Goal: Task Accomplishment & Management: Use online tool/utility

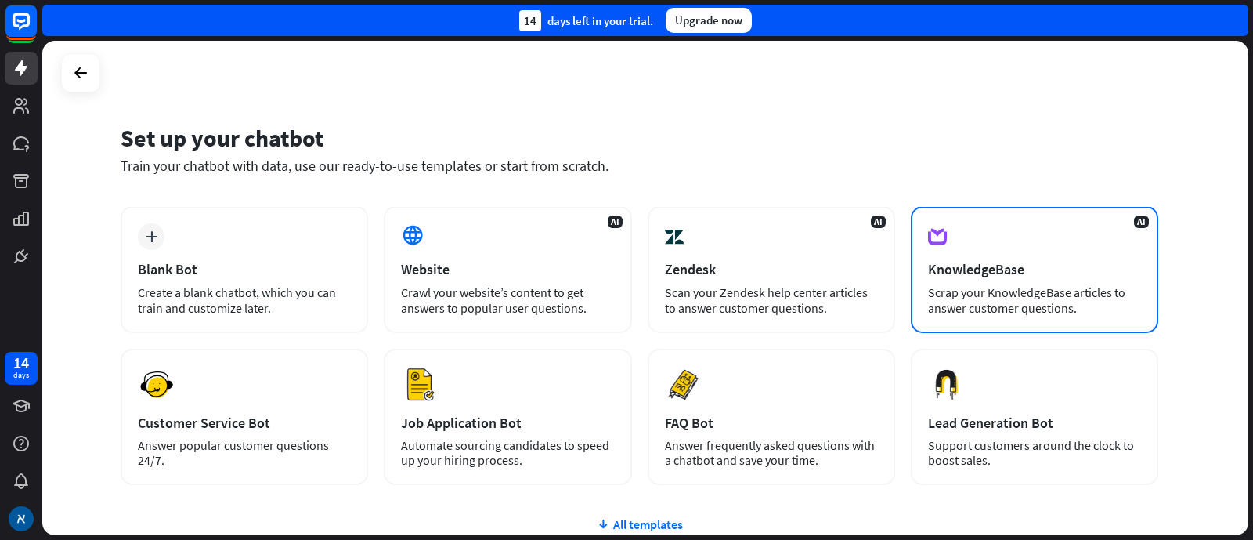
scroll to position [97, 0]
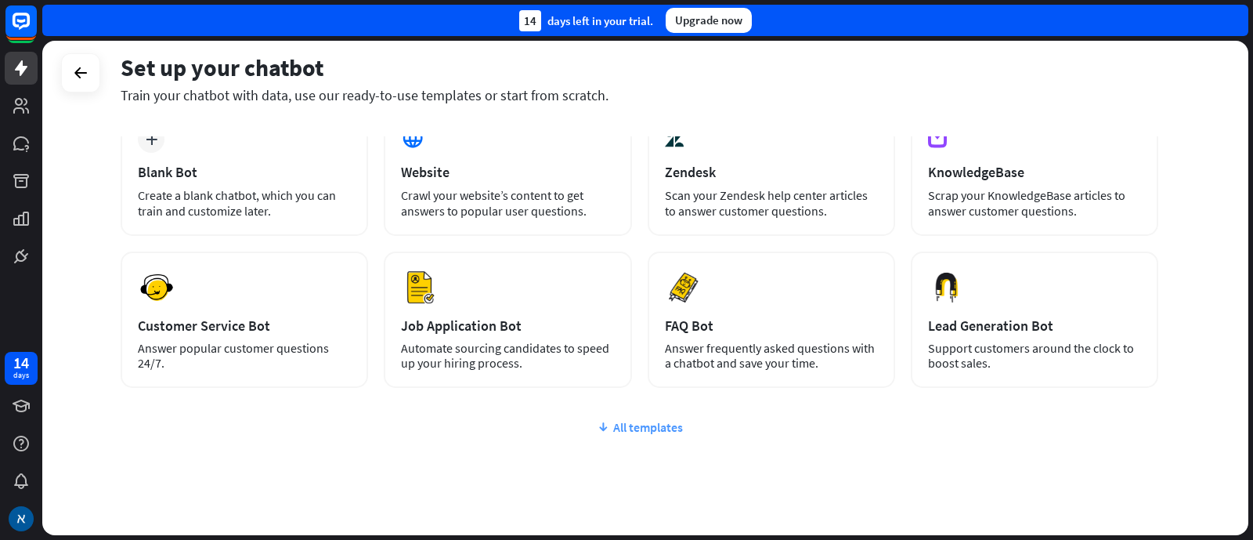
click at [651, 428] on div "All templates" at bounding box center [640, 427] width 1038 height 16
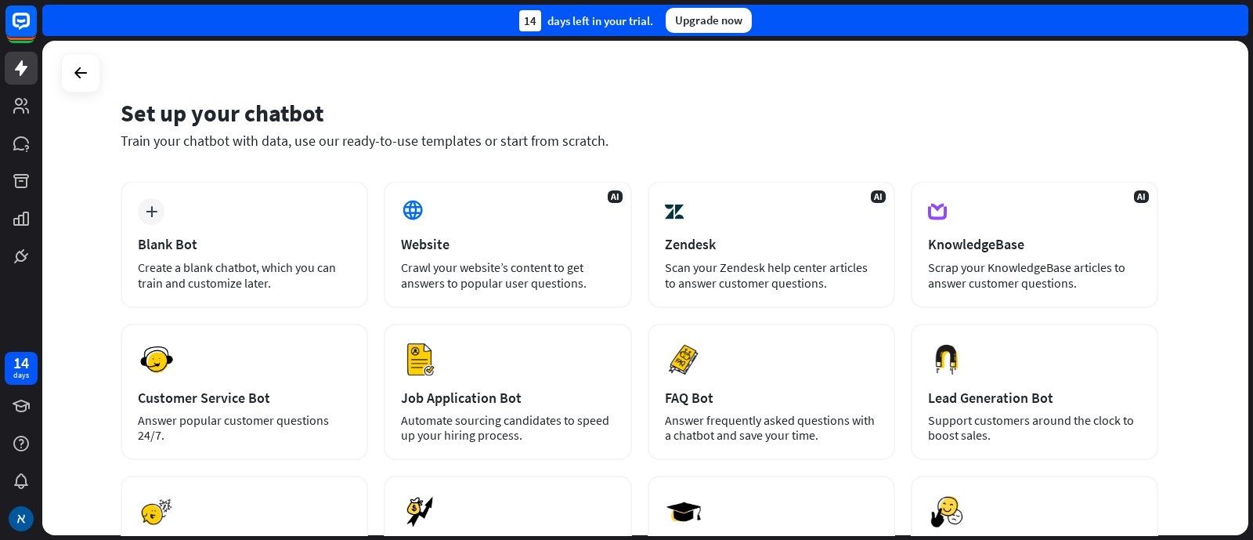
scroll to position [0, 0]
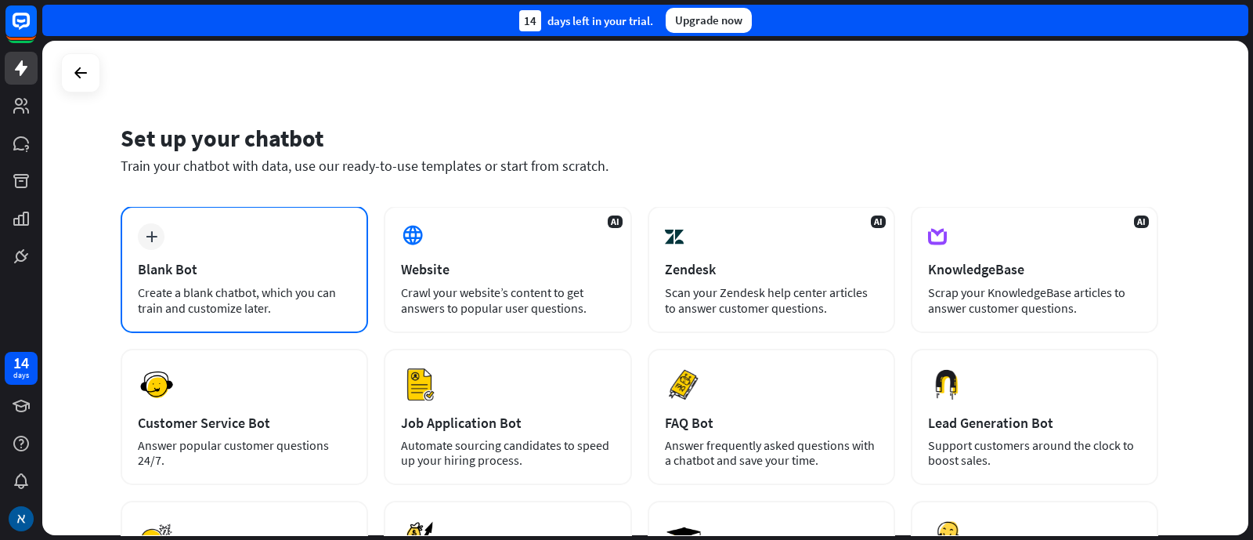
click at [196, 271] on div "Blank Bot" at bounding box center [244, 269] width 213 height 18
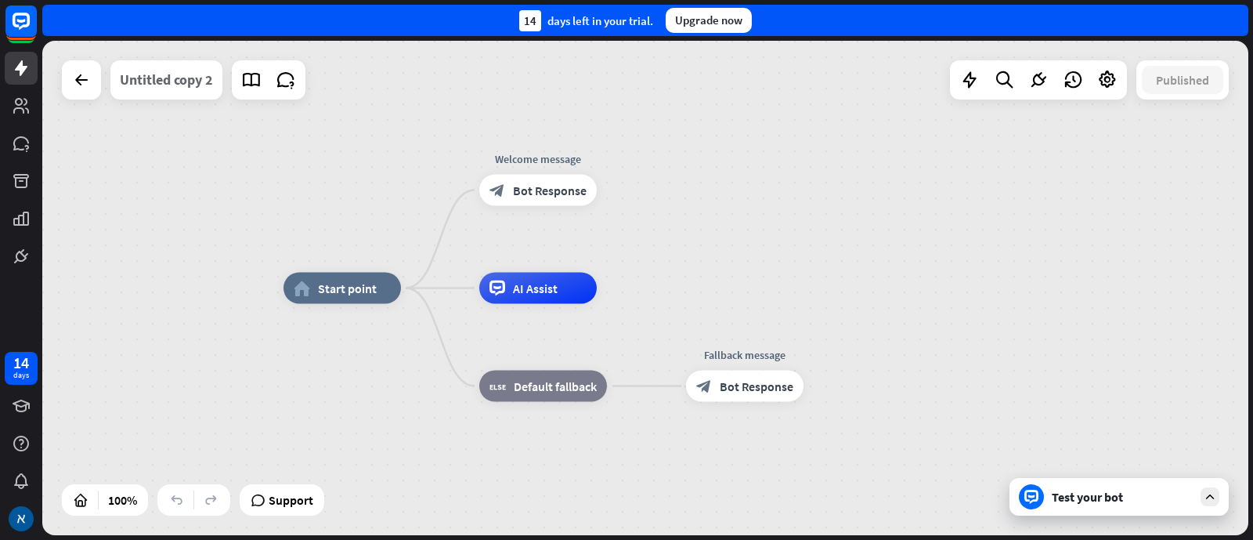
click at [186, 84] on div "Untitled copy 2" at bounding box center [166, 79] width 93 height 39
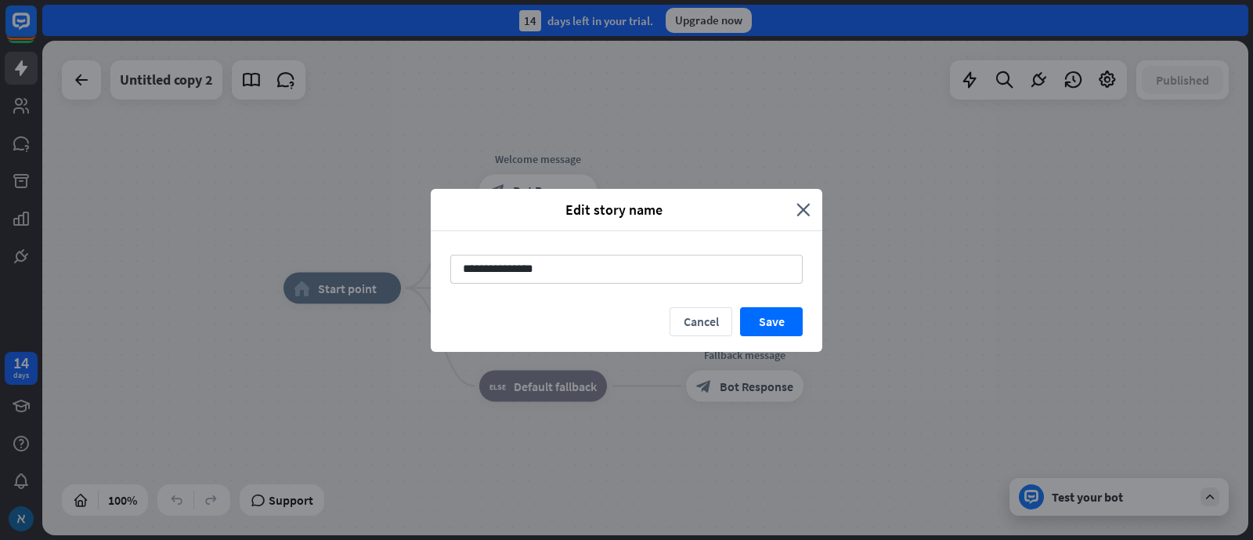
drag, startPoint x: 562, startPoint y: 260, endPoint x: 419, endPoint y: 279, distance: 144.6
click at [419, 279] on div "**********" at bounding box center [626, 270] width 1253 height 540
type input "**********"
click at [772, 318] on button "Save" at bounding box center [771, 321] width 63 height 29
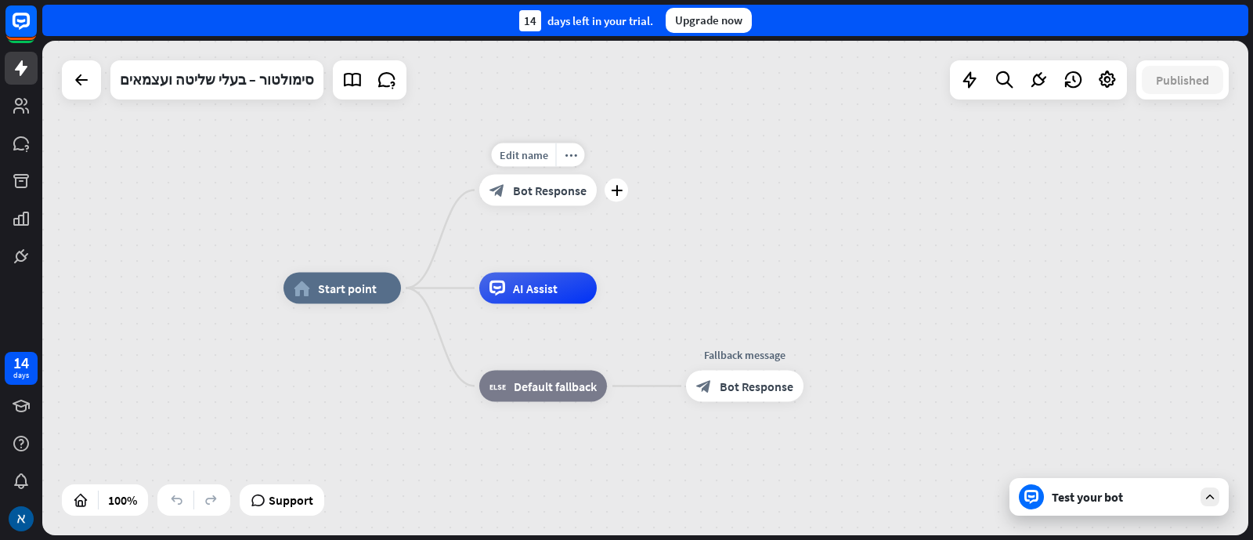
click at [531, 185] on span "Bot Response" at bounding box center [550, 191] width 74 height 16
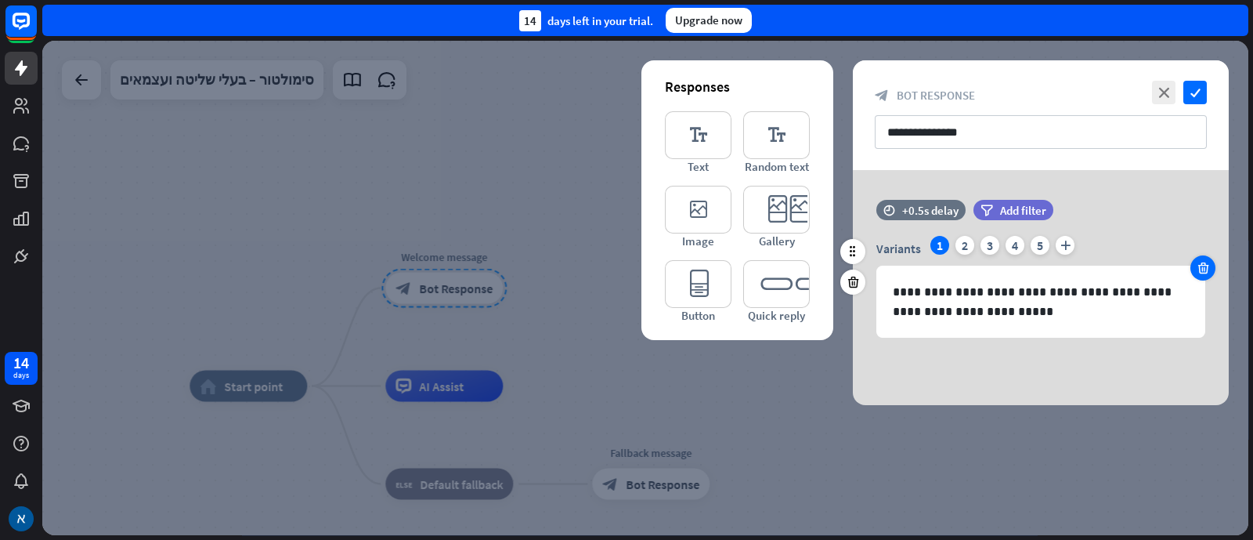
click at [1202, 275] on div at bounding box center [1203, 267] width 25 height 25
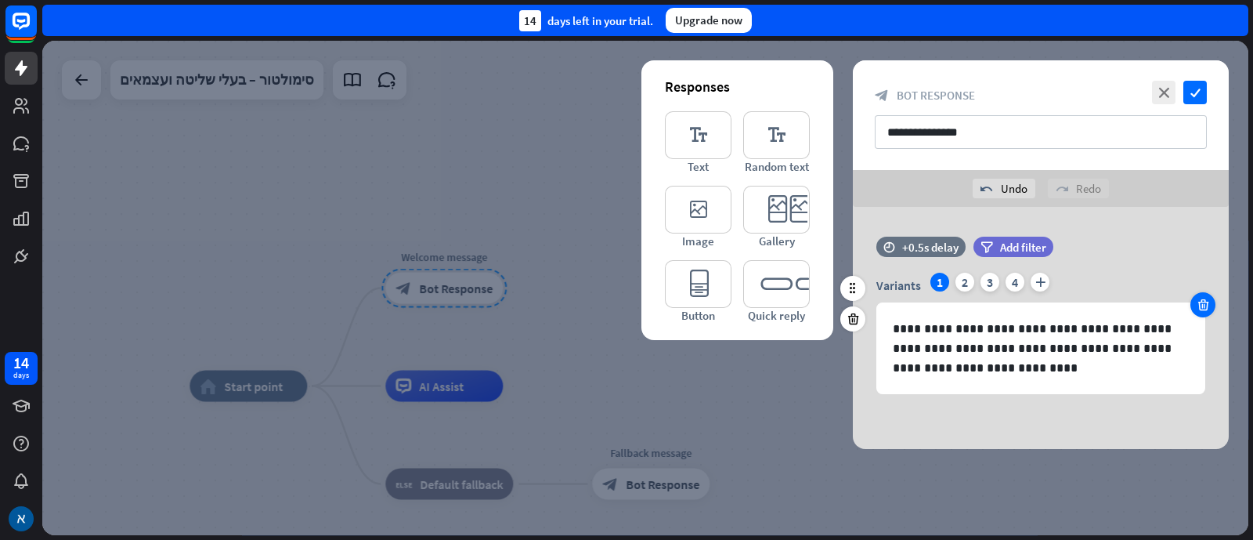
click at [1200, 309] on icon at bounding box center [1203, 305] width 15 height 14
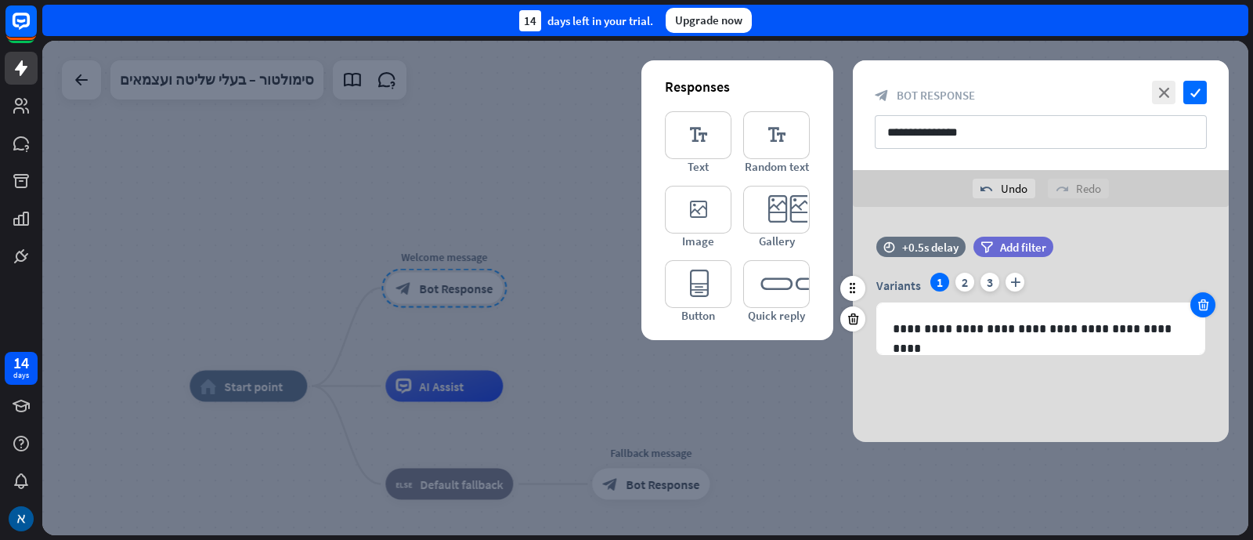
click at [1200, 309] on icon at bounding box center [1203, 305] width 15 height 14
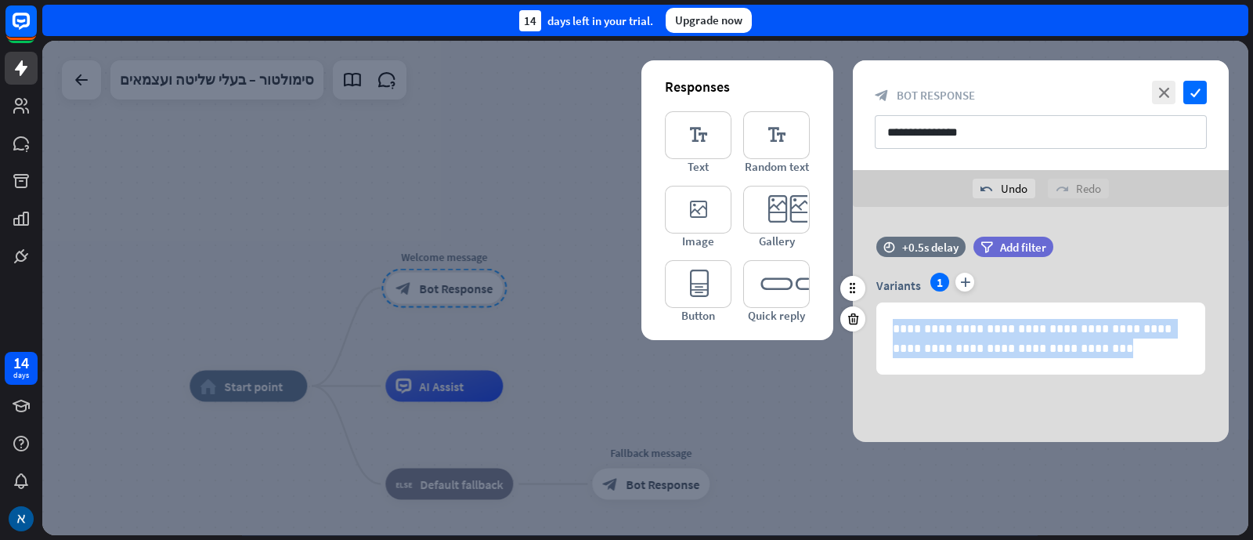
click at [1200, 309] on div "**********" at bounding box center [1040, 338] width 327 height 70
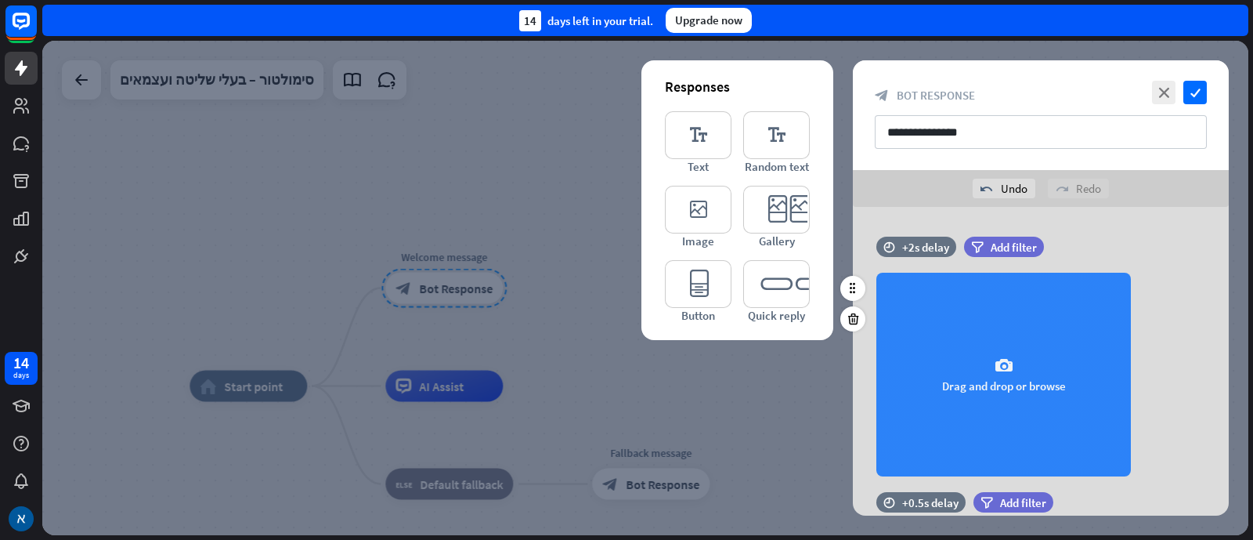
click at [1002, 371] on icon "camera" at bounding box center [1004, 365] width 19 height 19
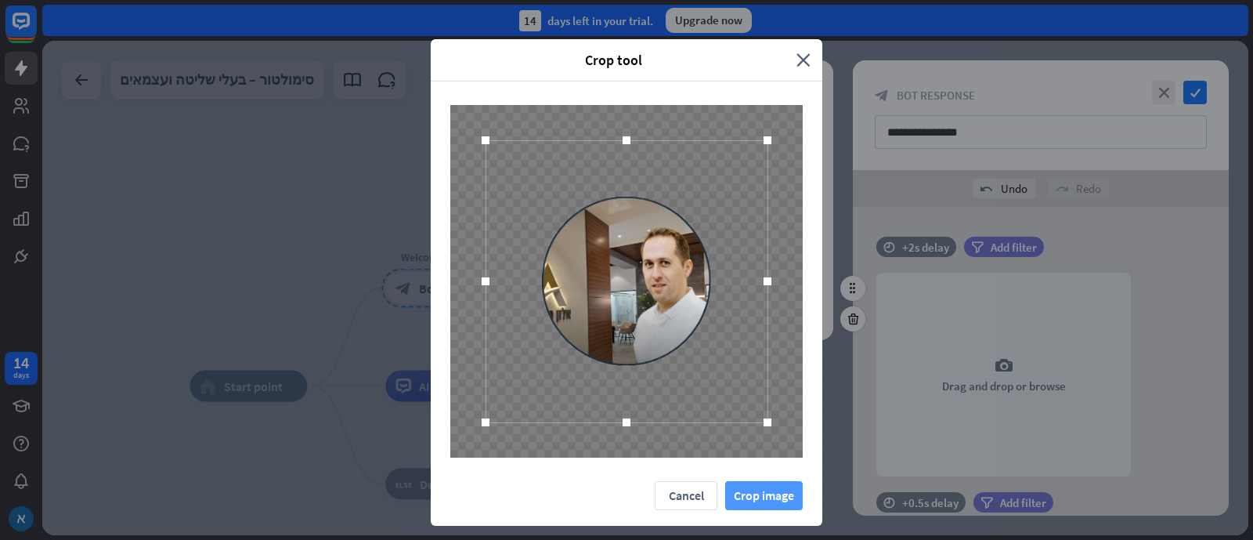
click at [748, 497] on button "Crop image" at bounding box center [764, 495] width 78 height 29
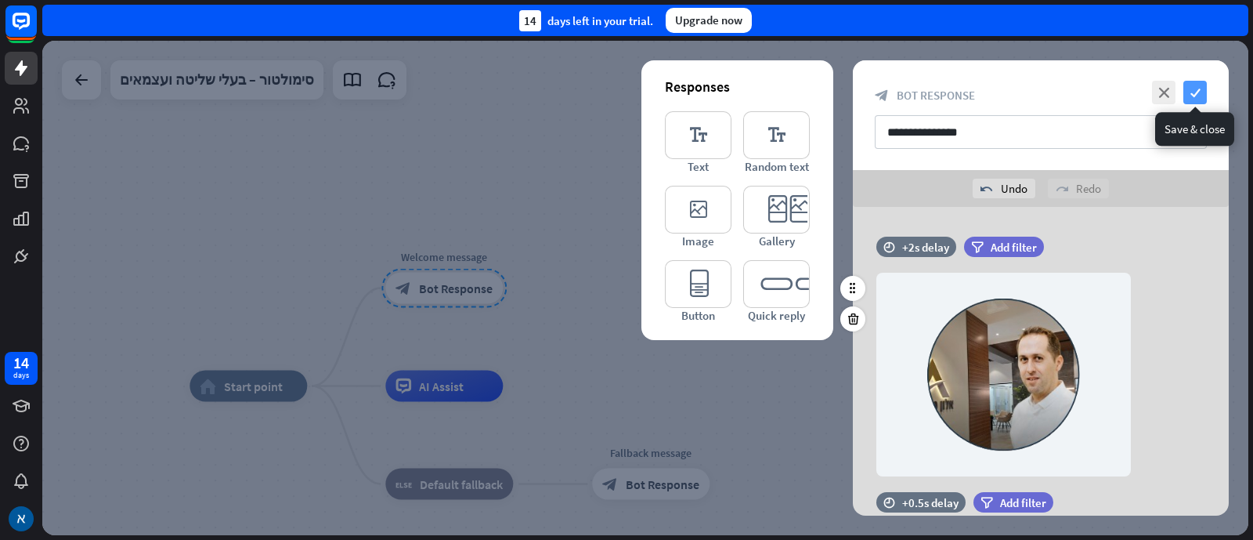
click at [1197, 88] on icon "check" at bounding box center [1195, 92] width 23 height 23
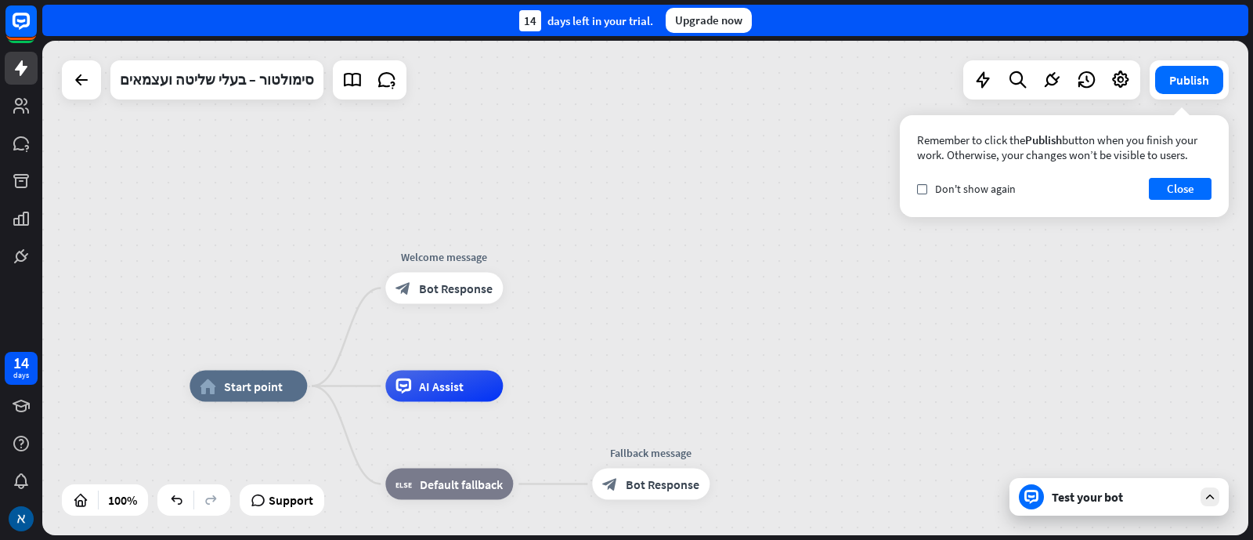
click at [1170, 492] on div "Test your bot" at bounding box center [1122, 497] width 141 height 16
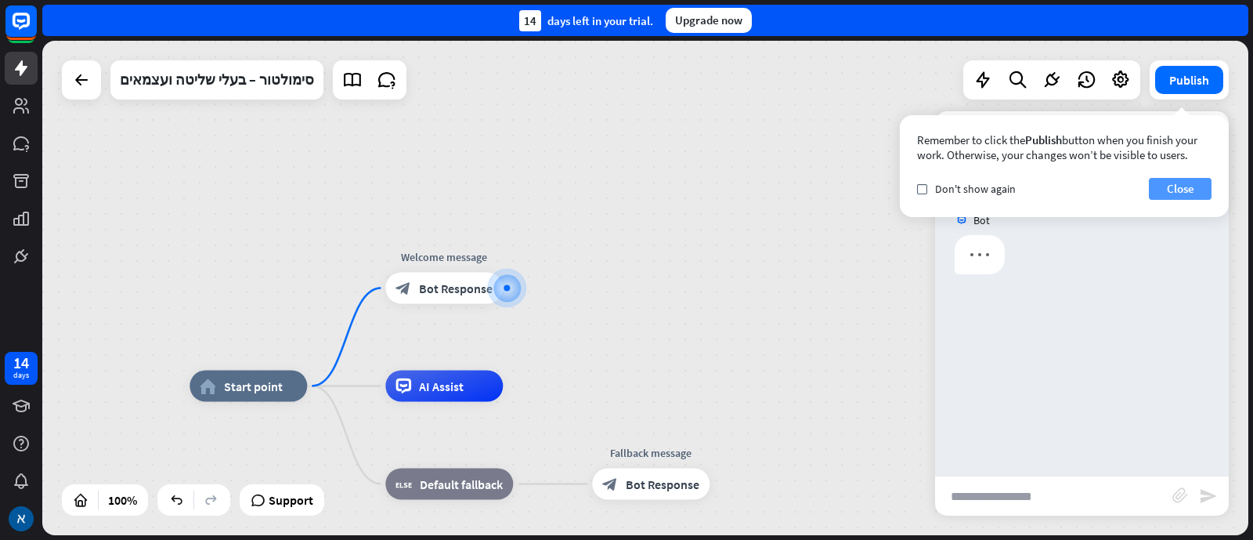
click at [1182, 188] on button "Close" at bounding box center [1180, 189] width 63 height 22
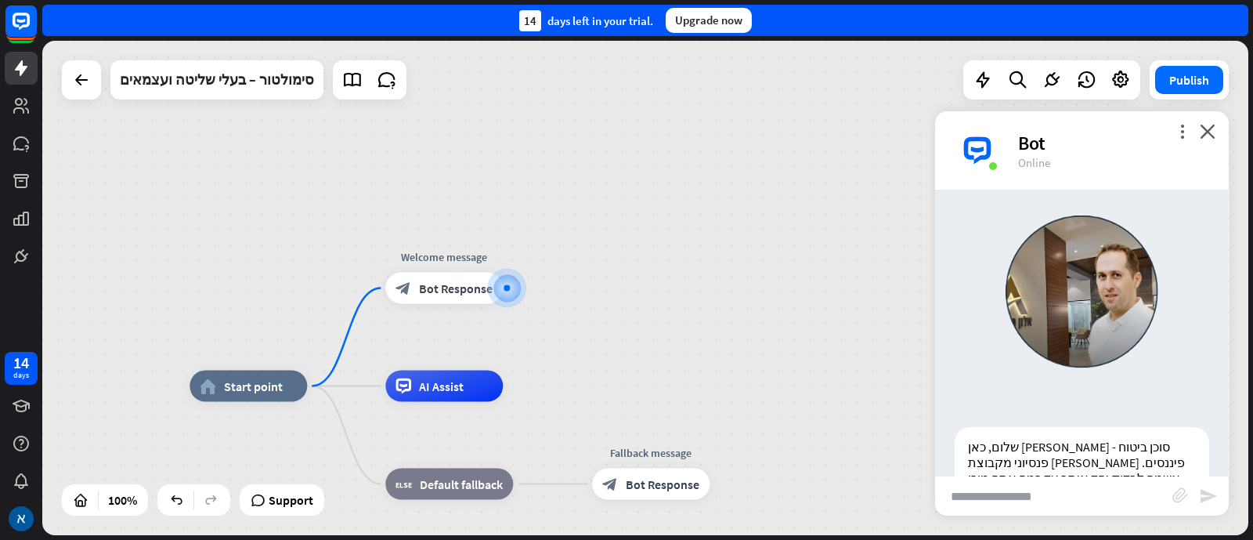
scroll to position [116, 0]
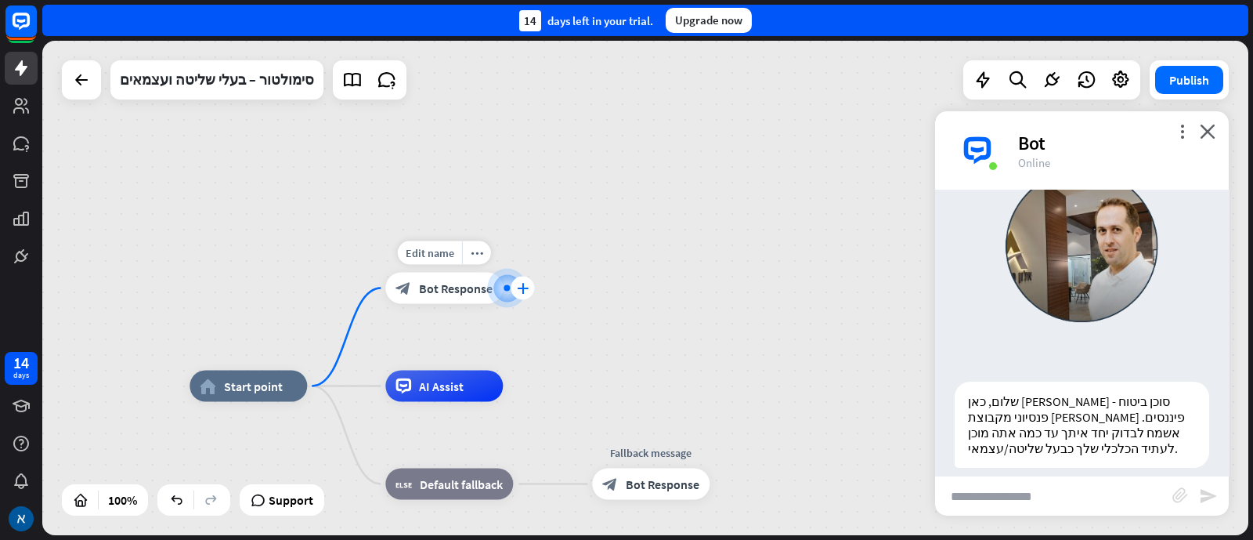
click at [525, 287] on icon "plus" at bounding box center [523, 288] width 12 height 11
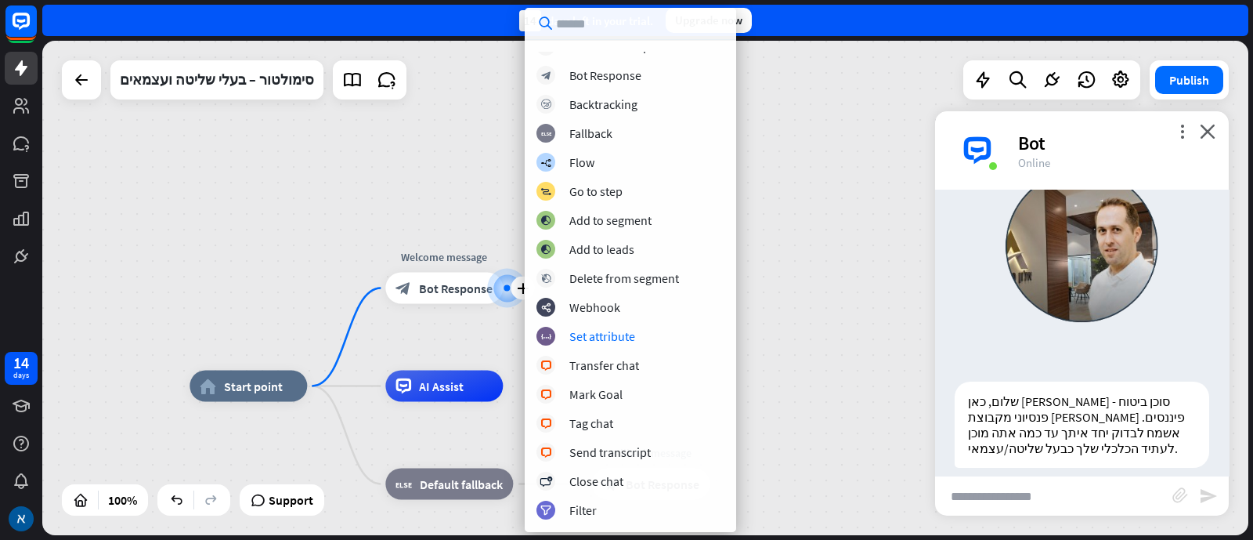
scroll to position [0, 0]
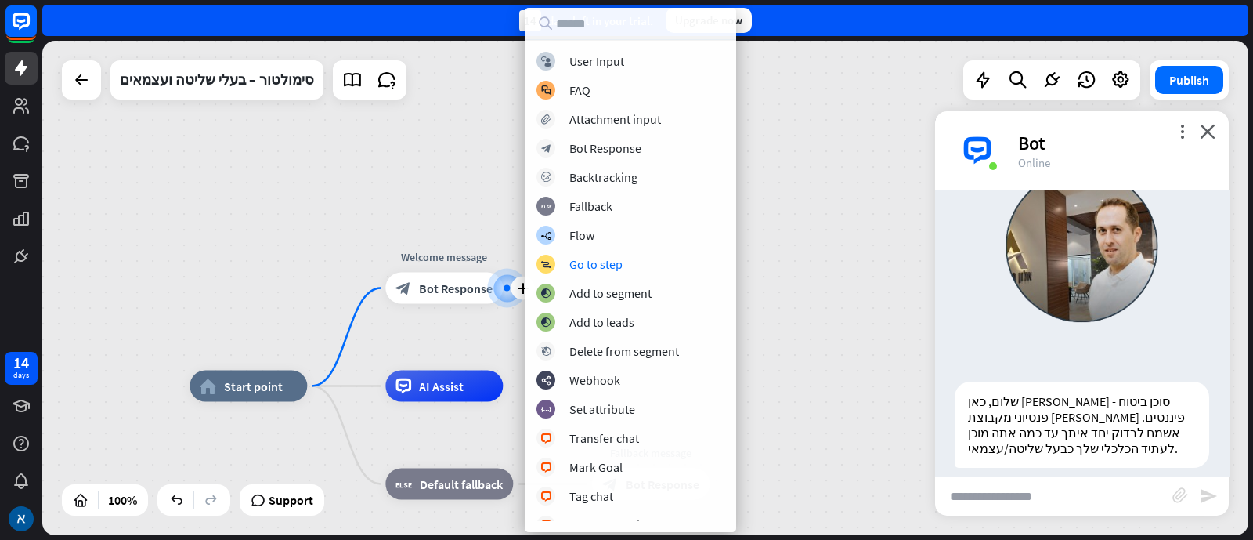
click at [823, 239] on div "home_2 Start point plus Welcome message block_bot_response Bot Response AI Assi…" at bounding box center [645, 288] width 1206 height 494
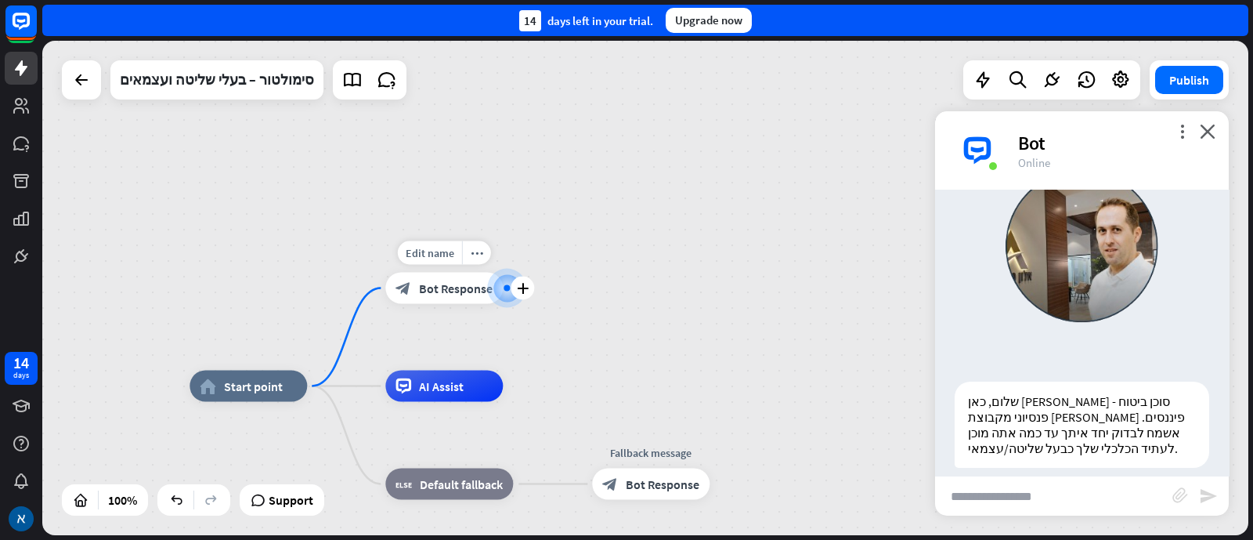
click at [446, 286] on span "Bot Response" at bounding box center [456, 288] width 74 height 16
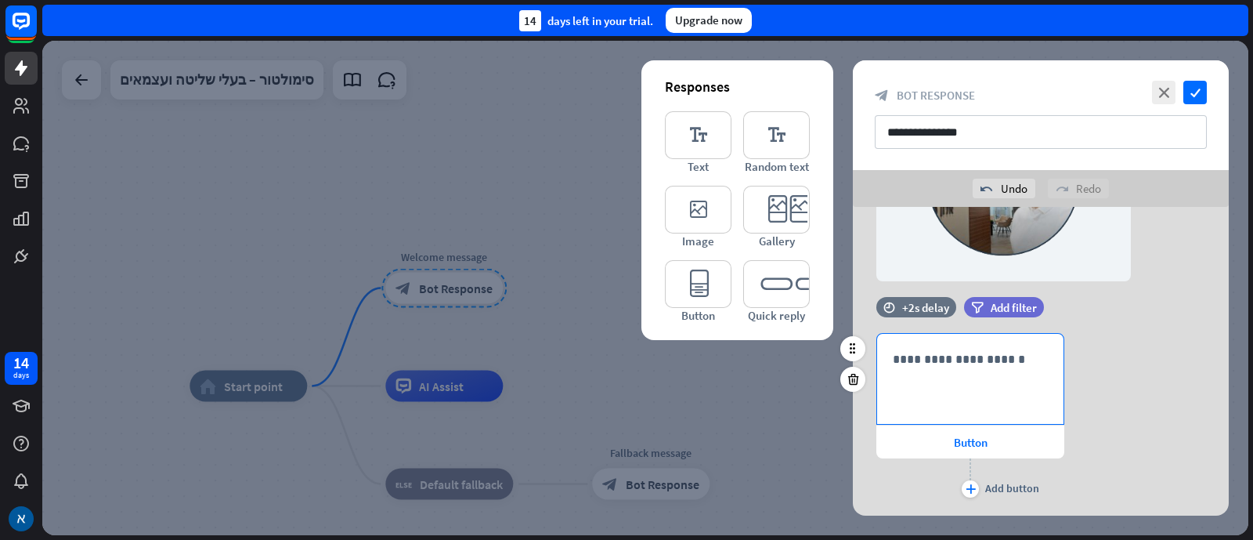
scroll to position [391, 0]
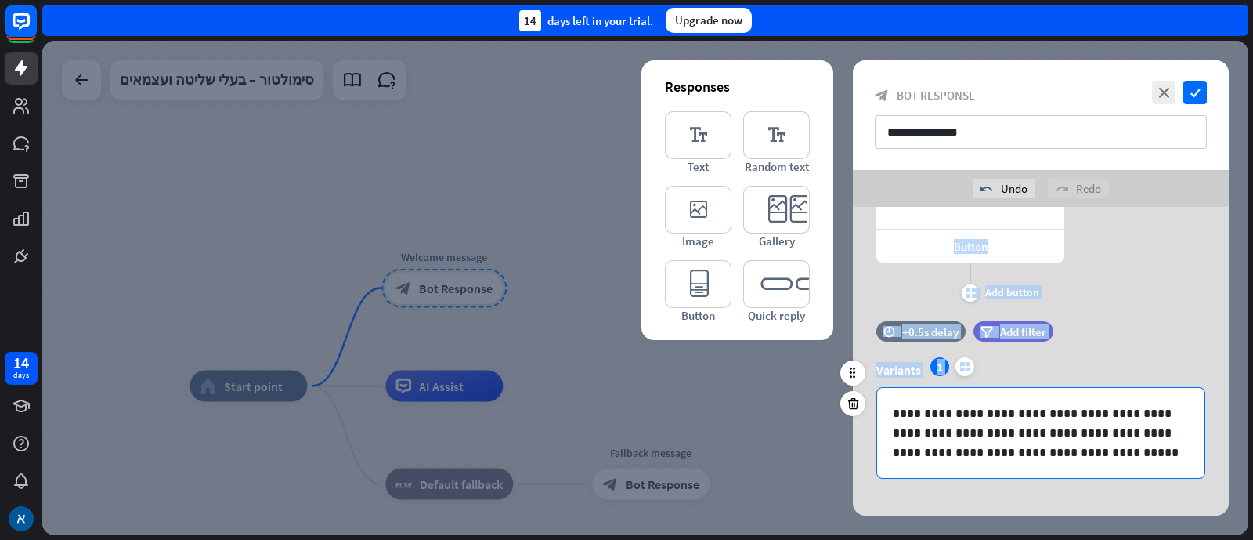
drag, startPoint x: 924, startPoint y: 231, endPoint x: 943, endPoint y: 418, distance: 188.2
click at [945, 435] on div "**********" at bounding box center [1041, 175] width 376 height 718
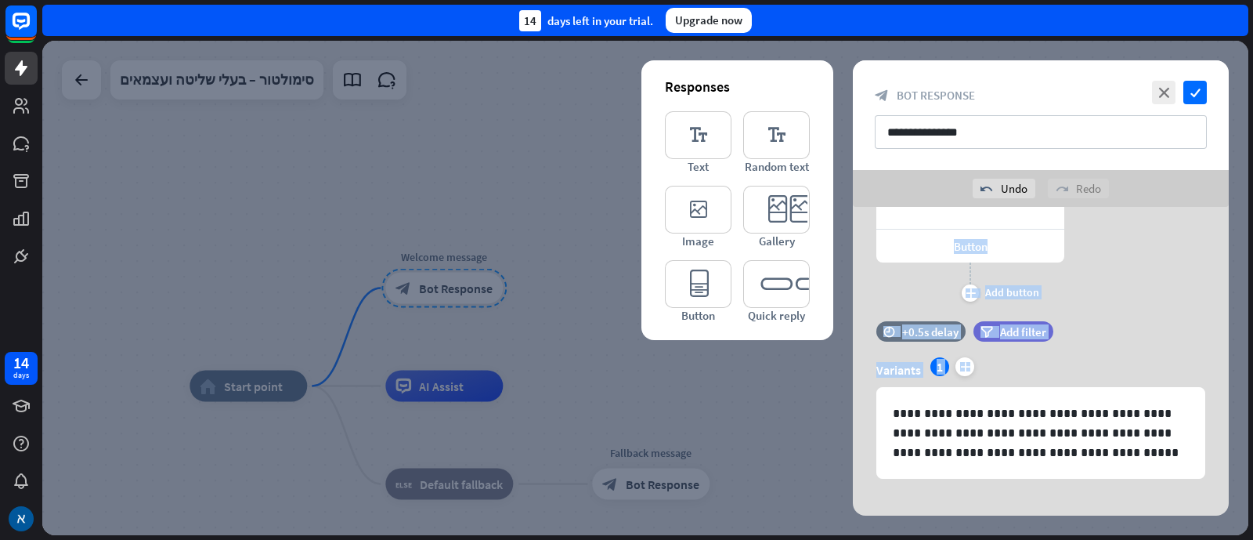
click at [869, 266] on div "**********" at bounding box center [1041, 221] width 376 height 168
drag, startPoint x: 877, startPoint y: 230, endPoint x: 859, endPoint y: 285, distance: 58.5
click at [859, 285] on div "**********" at bounding box center [1041, 221] width 376 height 168
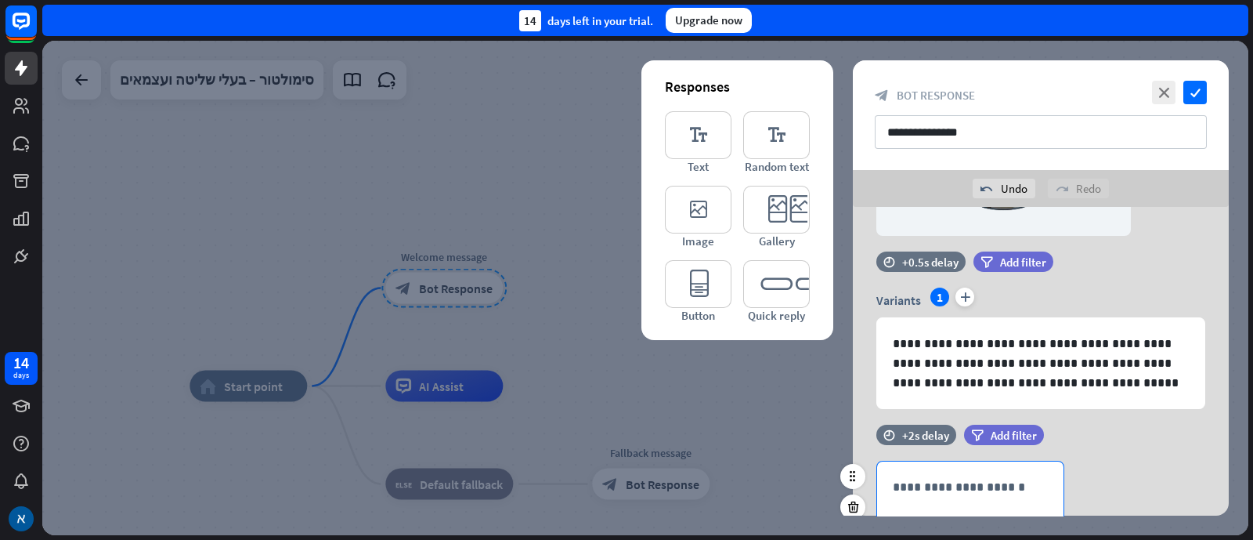
scroll to position [407, 0]
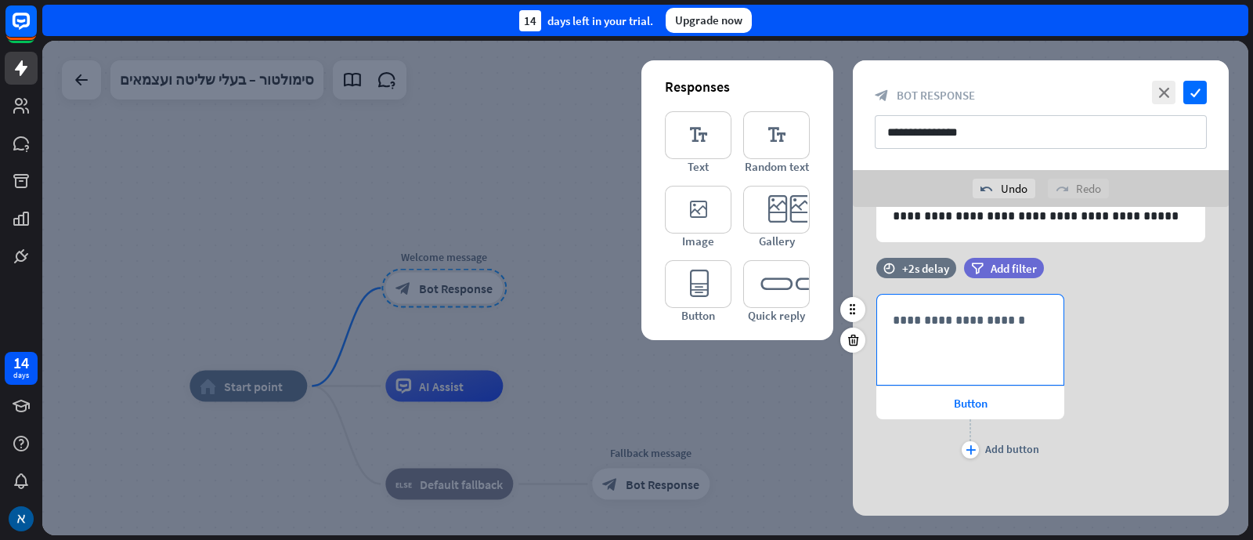
click at [1007, 319] on p "**********" at bounding box center [970, 320] width 155 height 20
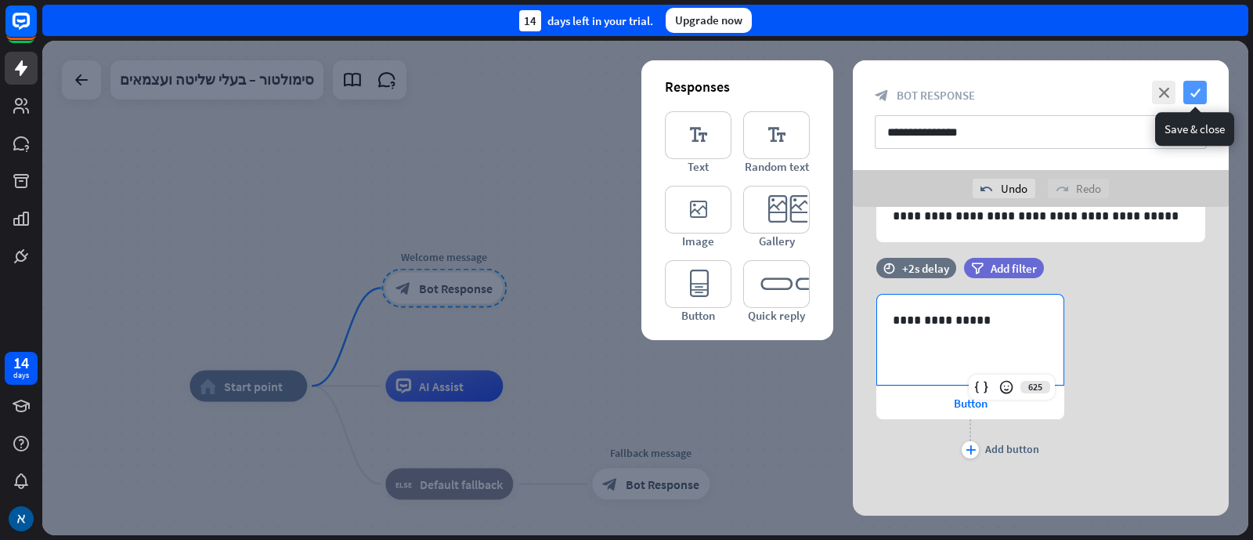
click at [1198, 92] on icon "check" at bounding box center [1195, 92] width 23 height 23
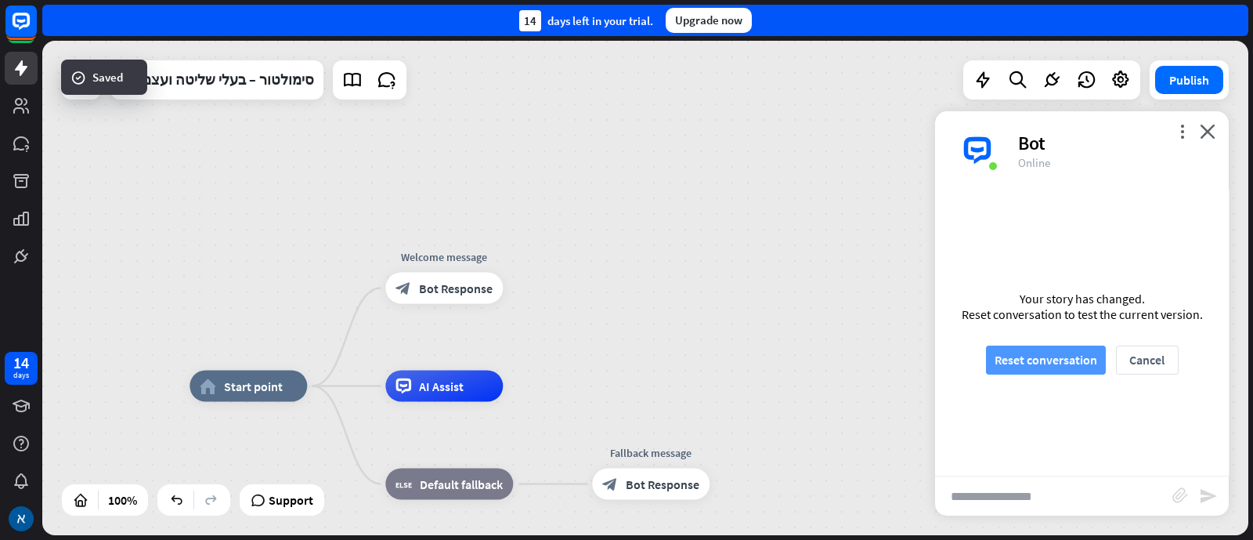
click at [1074, 352] on button "Reset conversation" at bounding box center [1046, 359] width 120 height 29
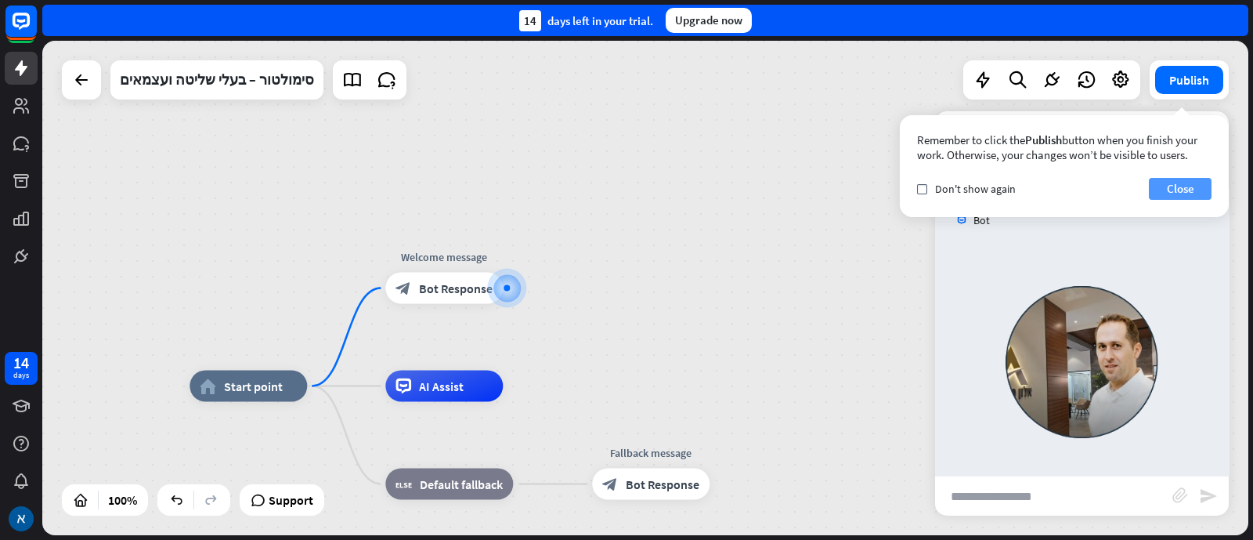
click at [1177, 190] on button "Close" at bounding box center [1180, 189] width 63 height 22
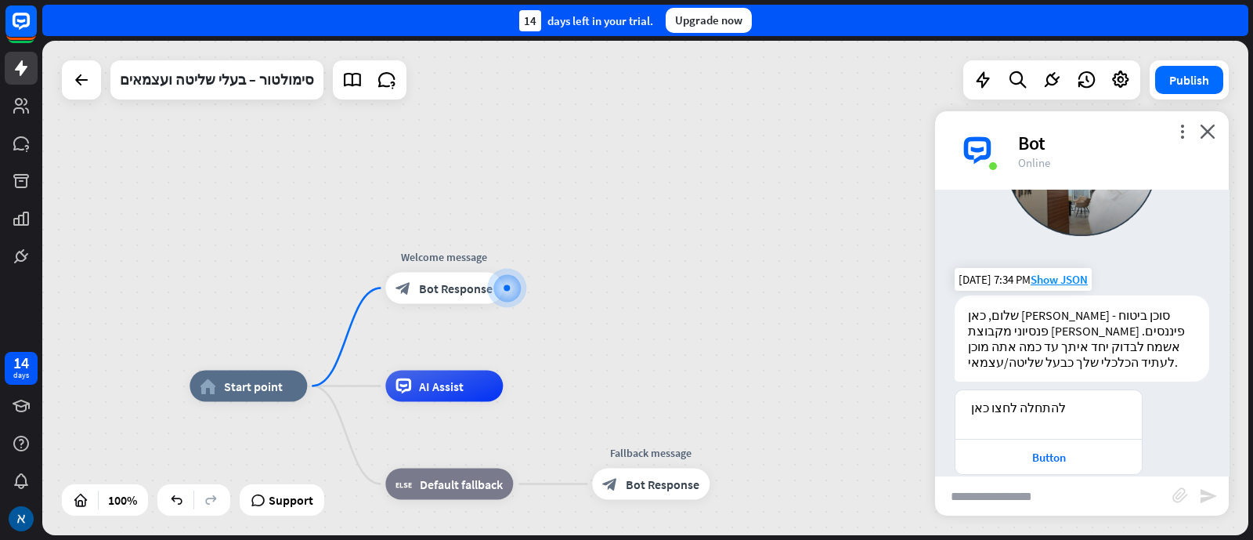
scroll to position [208, 0]
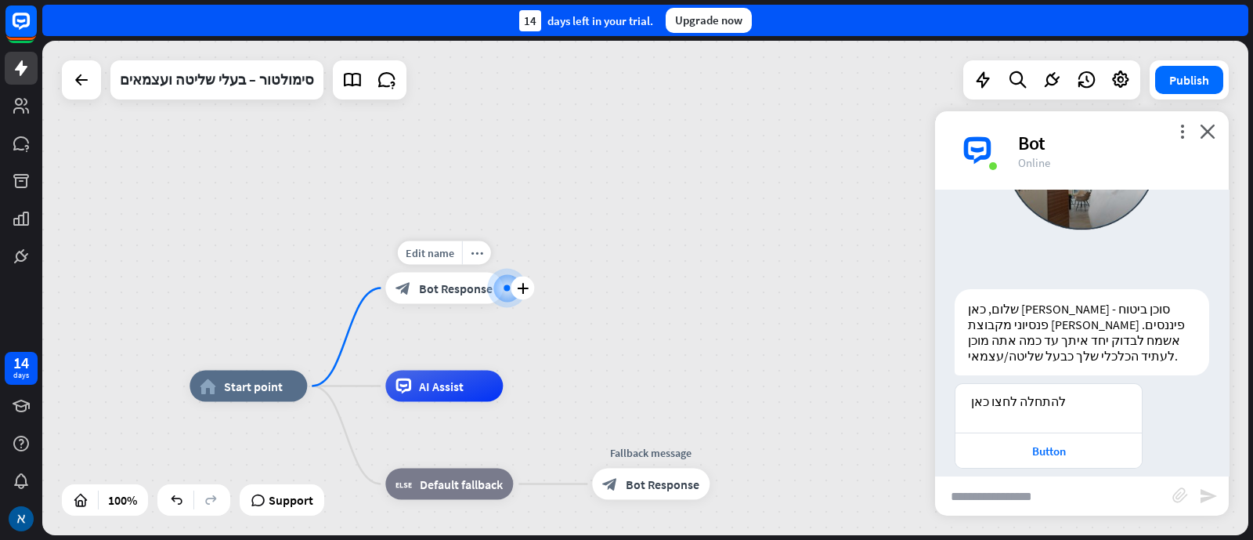
click at [419, 295] on div "block_bot_response Bot Response" at bounding box center [443, 288] width 117 height 31
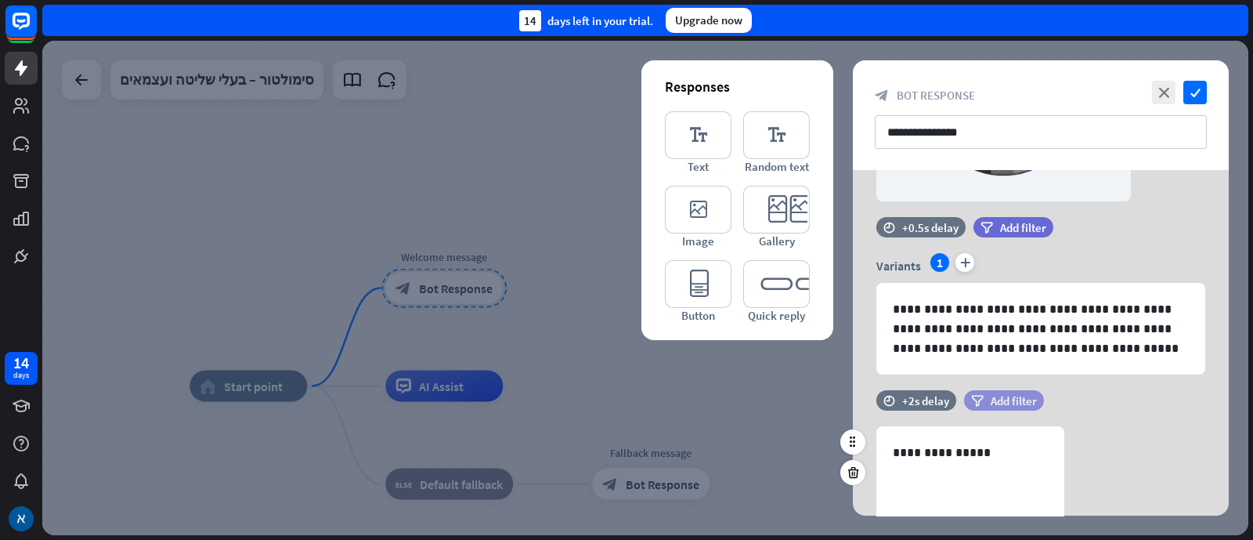
scroll to position [294, 0]
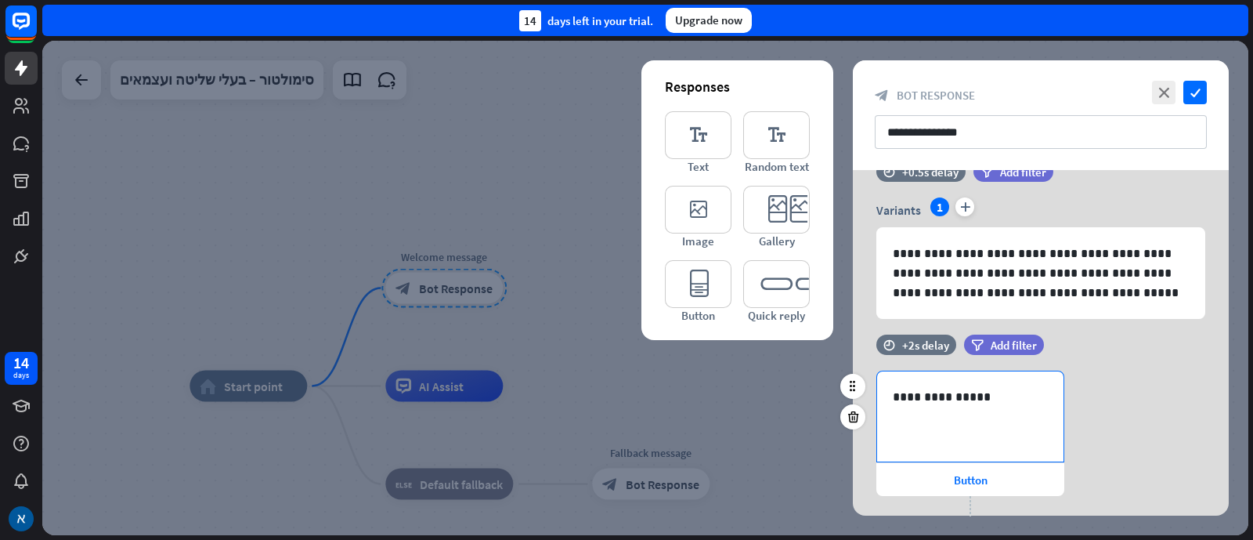
click at [981, 414] on div "**********" at bounding box center [970, 416] width 186 height 90
click at [972, 474] on div "625" at bounding box center [1012, 463] width 86 height 25
click at [940, 483] on div "Button" at bounding box center [971, 479] width 188 height 33
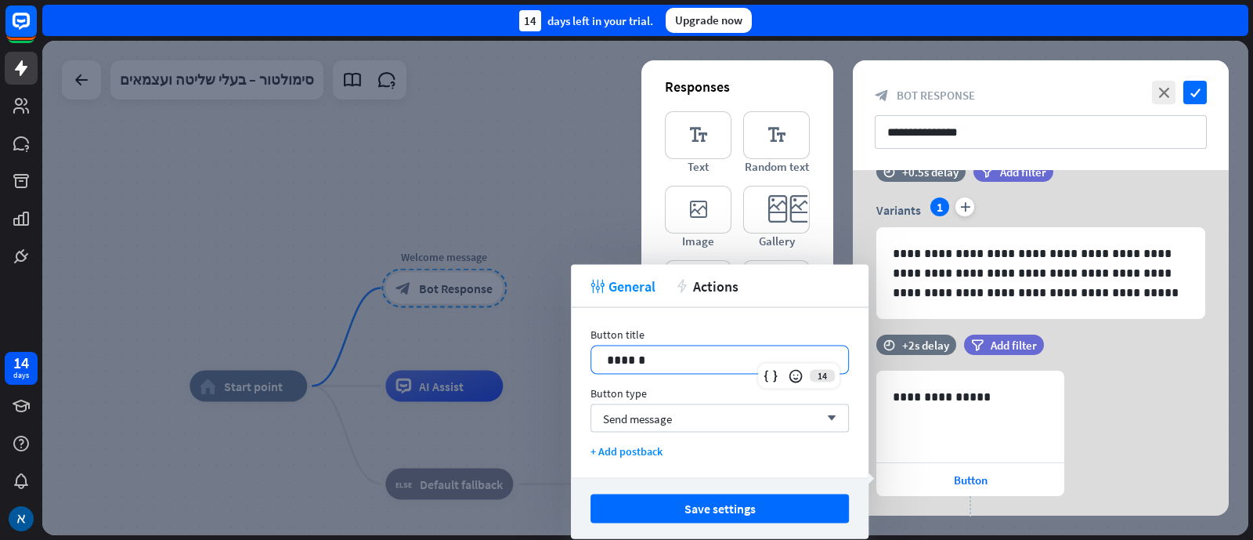
click at [696, 363] on p "******" at bounding box center [720, 360] width 226 height 20
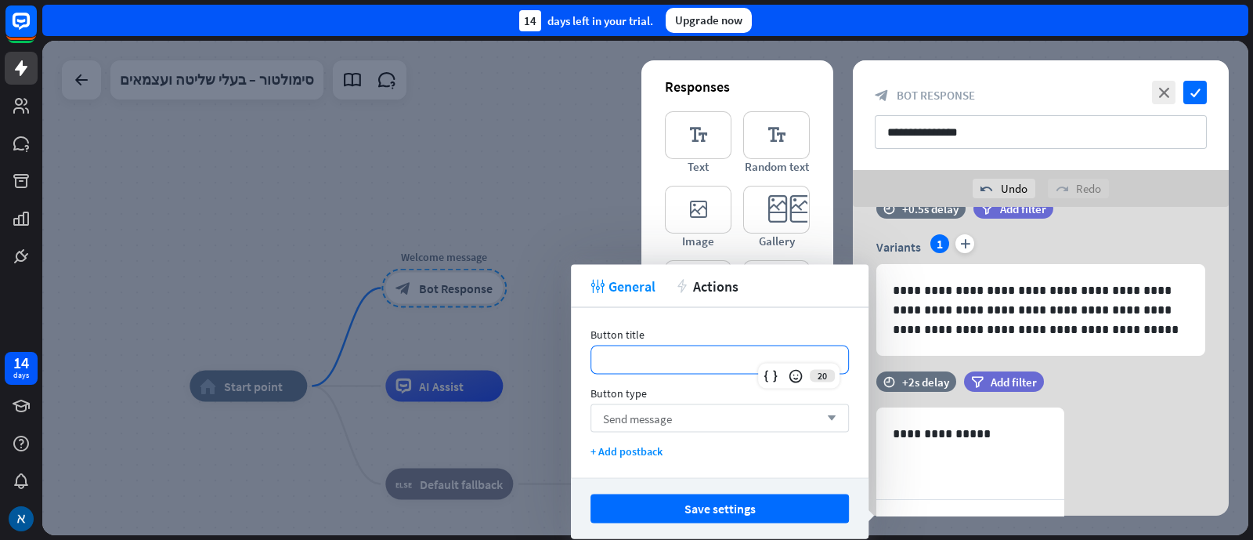
click at [813, 423] on div "Send message arrow_down" at bounding box center [720, 418] width 258 height 28
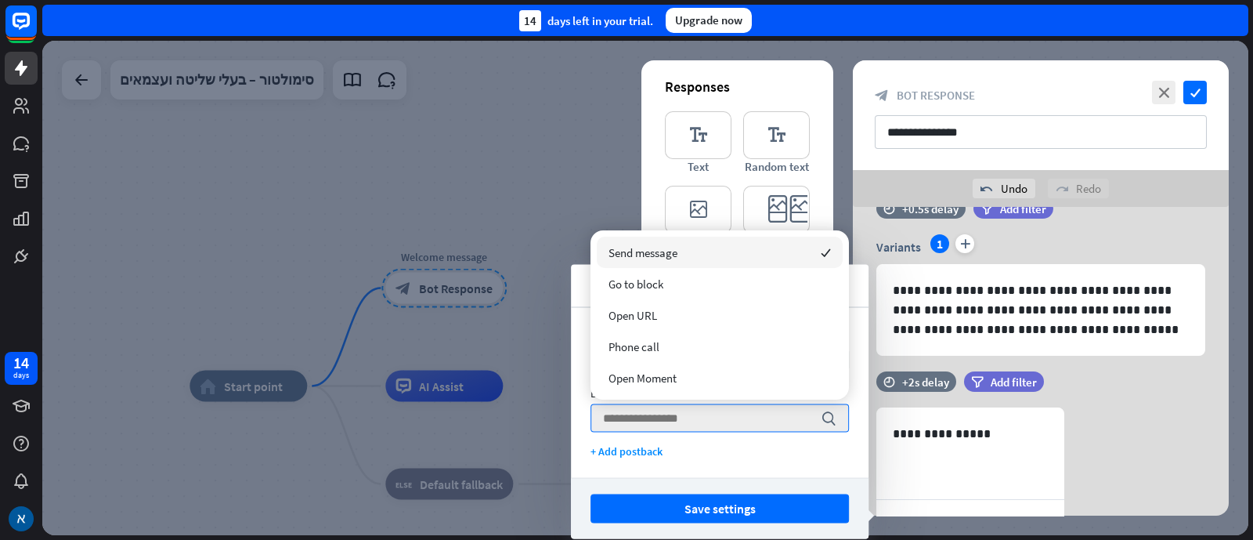
click at [1085, 405] on div "filter Add filter" at bounding box center [1043, 389] width 158 height 36
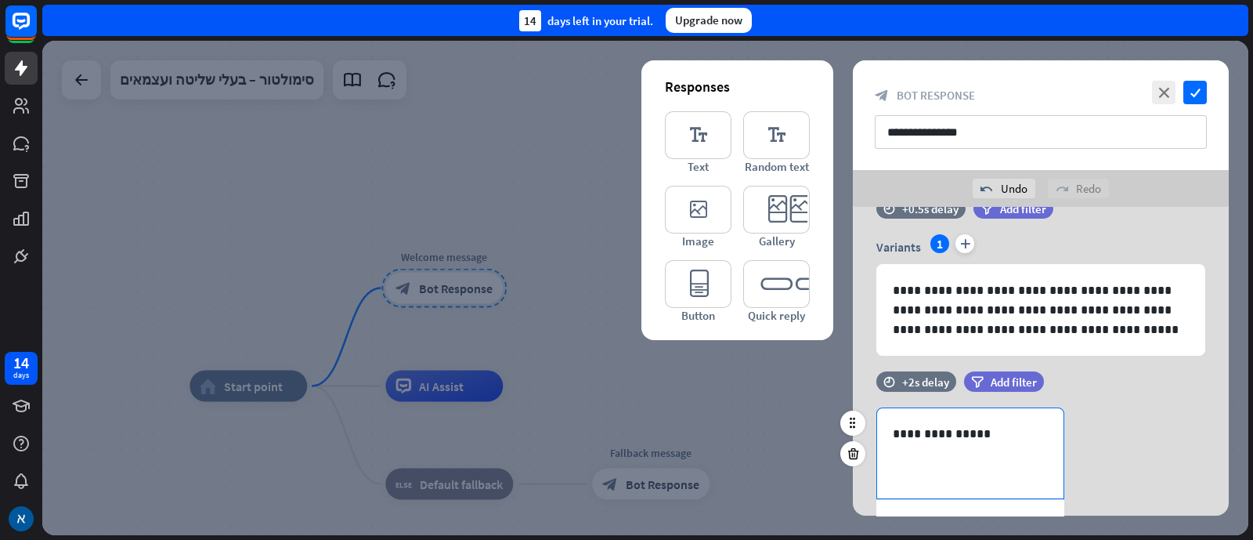
scroll to position [407, 0]
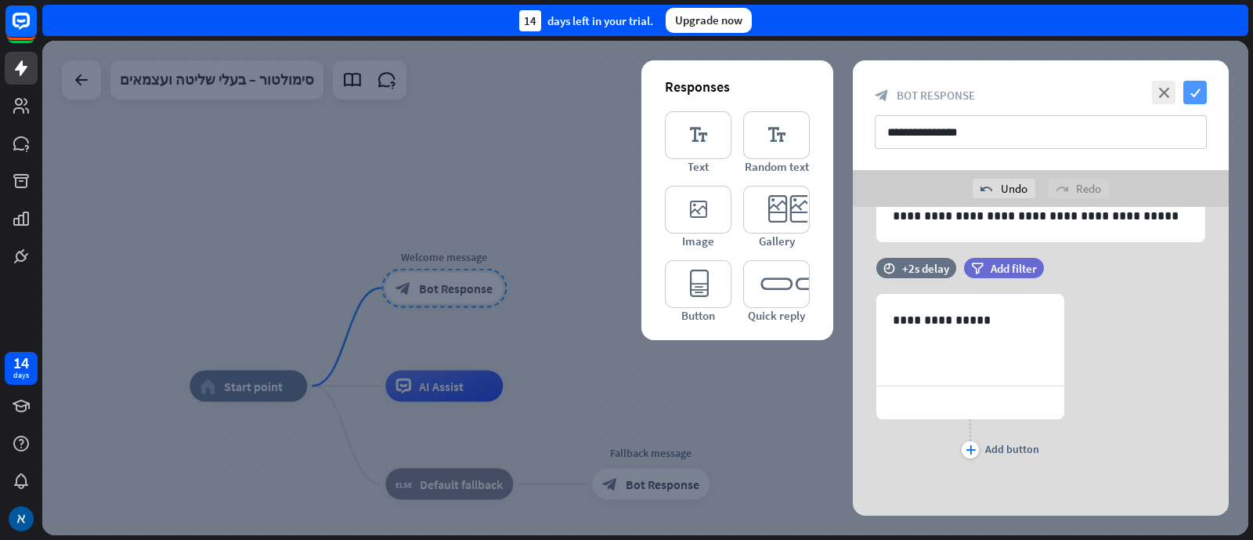
click at [1198, 90] on icon "check" at bounding box center [1195, 92] width 23 height 23
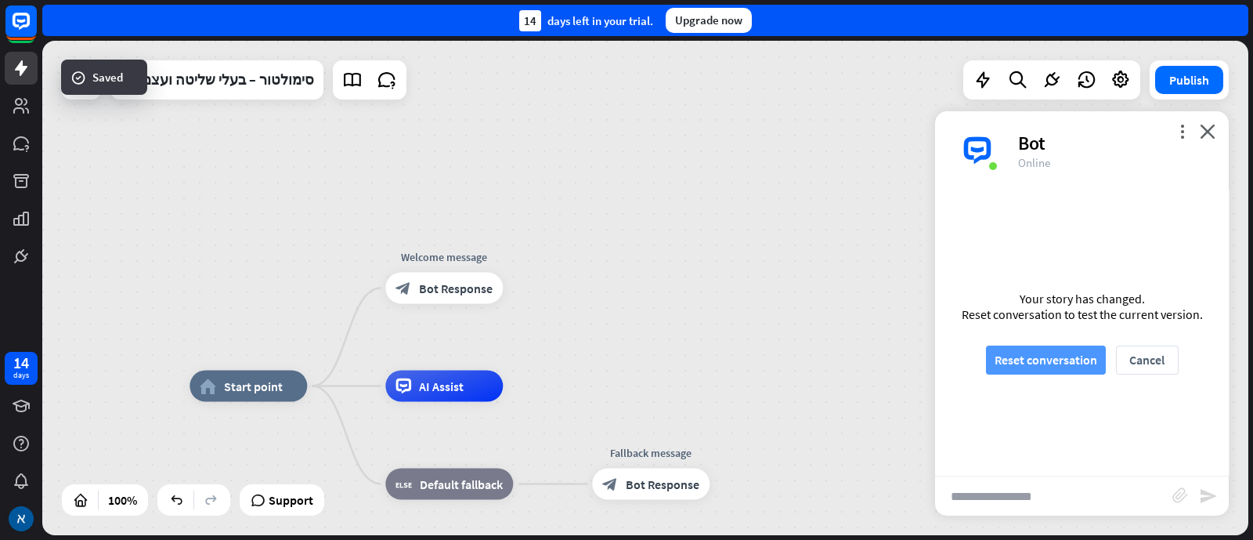
click at [1065, 366] on button "Reset conversation" at bounding box center [1046, 359] width 120 height 29
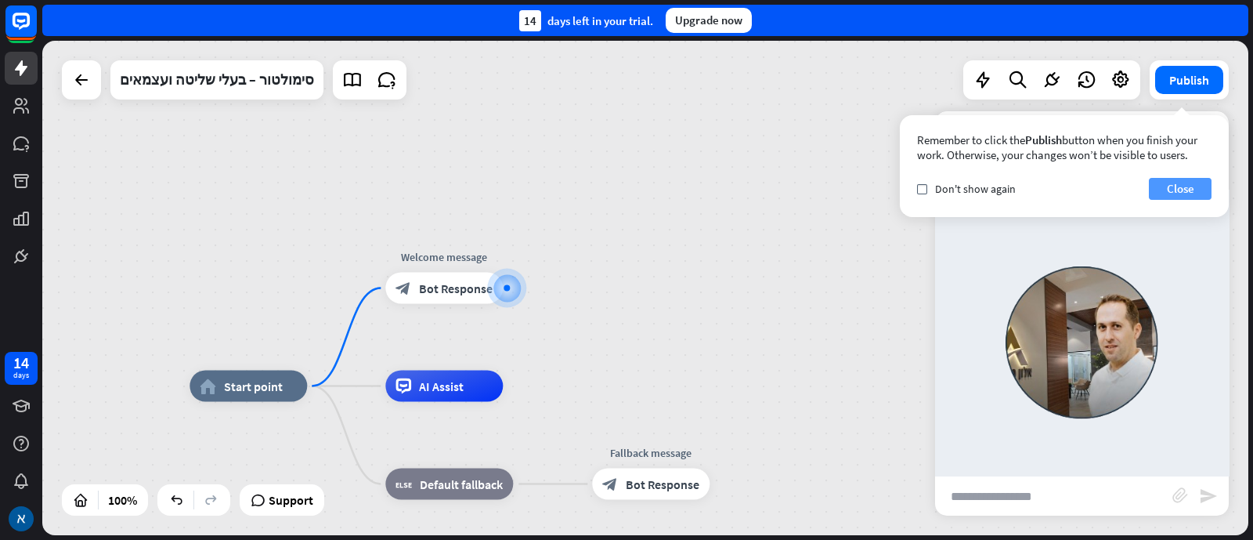
click at [1160, 193] on button "Close" at bounding box center [1180, 189] width 63 height 22
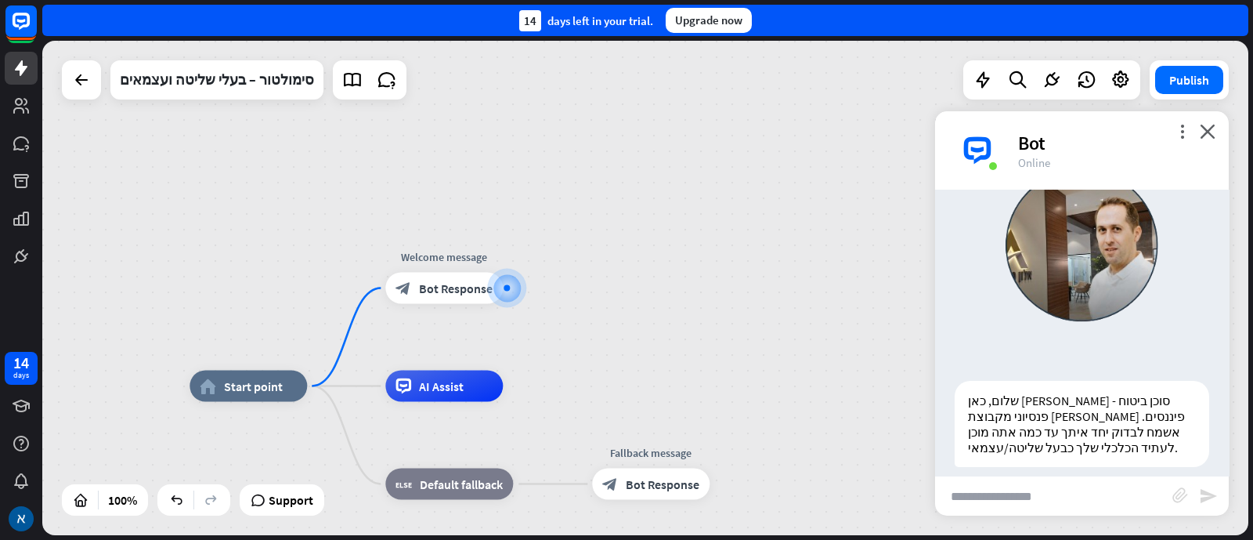
scroll to position [116, 0]
click at [446, 290] on span "Bot Response" at bounding box center [456, 288] width 74 height 16
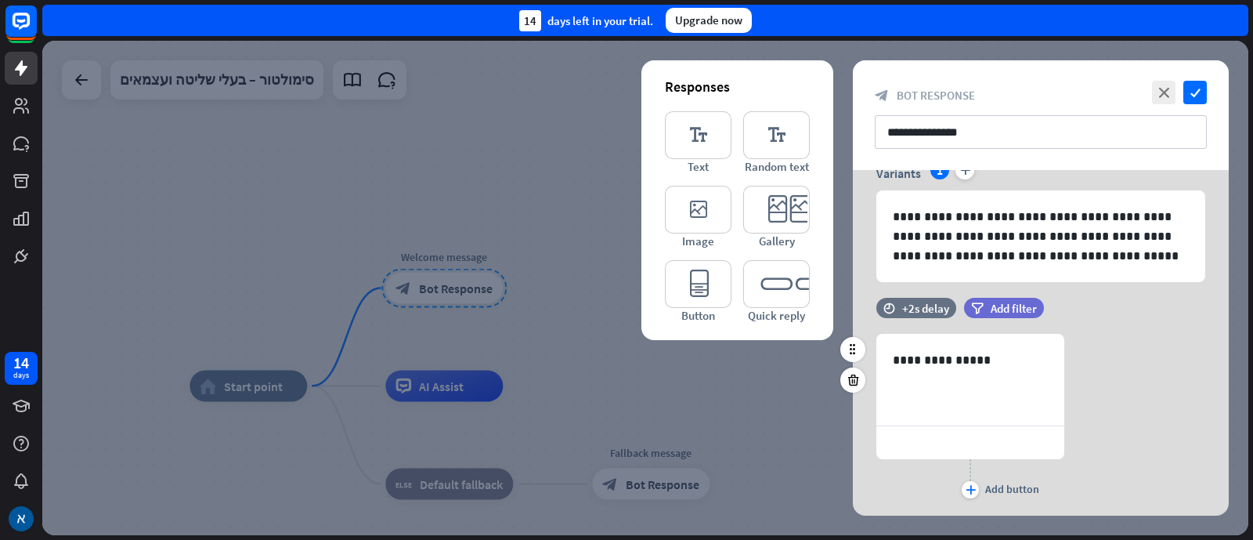
scroll to position [371, 0]
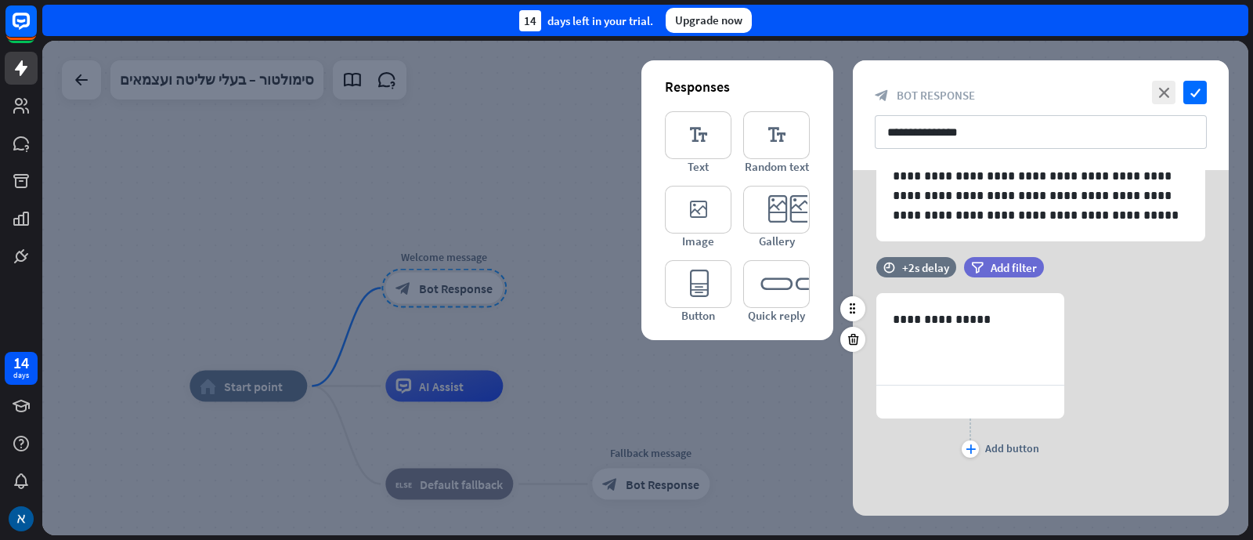
click at [976, 405] on div at bounding box center [971, 401] width 188 height 33
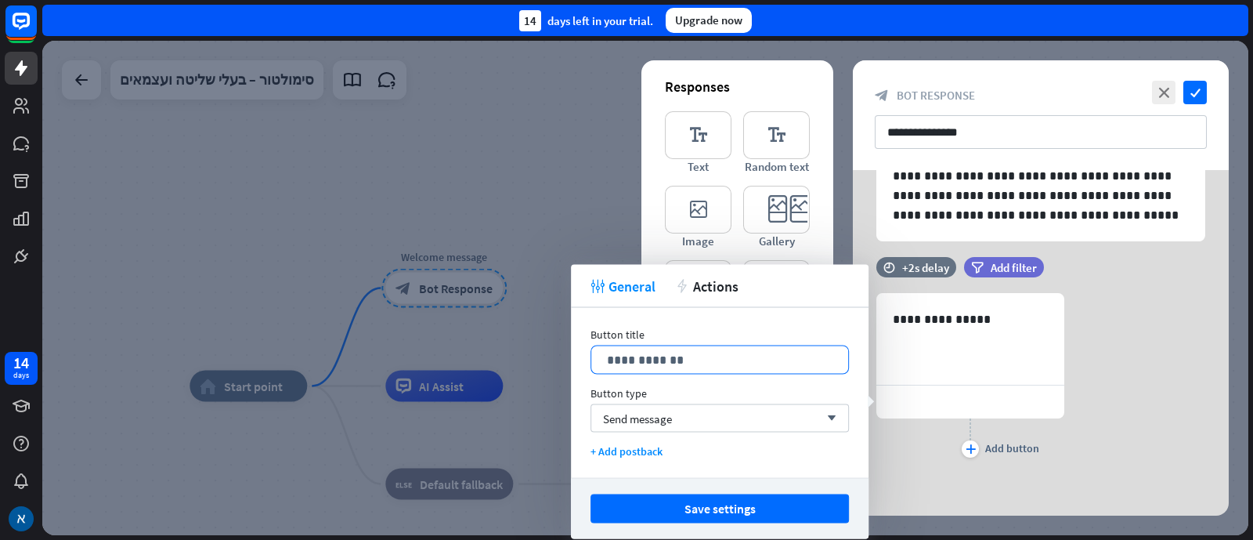
click at [710, 359] on p "**********" at bounding box center [720, 360] width 226 height 20
click at [801, 375] on icon at bounding box center [796, 376] width 16 height 16
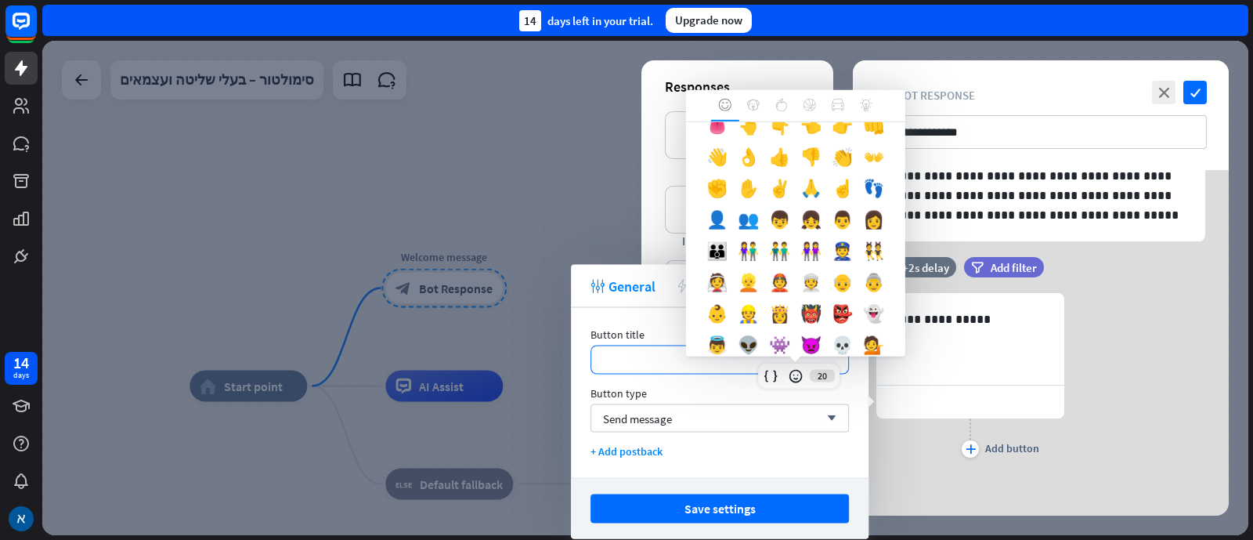
scroll to position [352, 0]
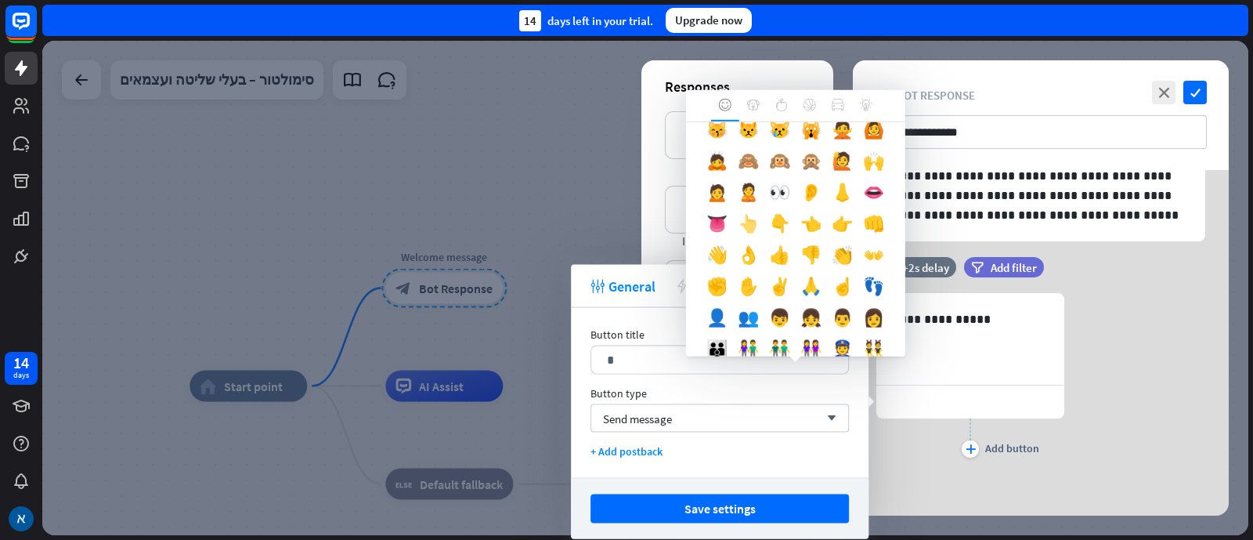
click at [765, 243] on div "👆" at bounding box center [748, 226] width 31 height 31
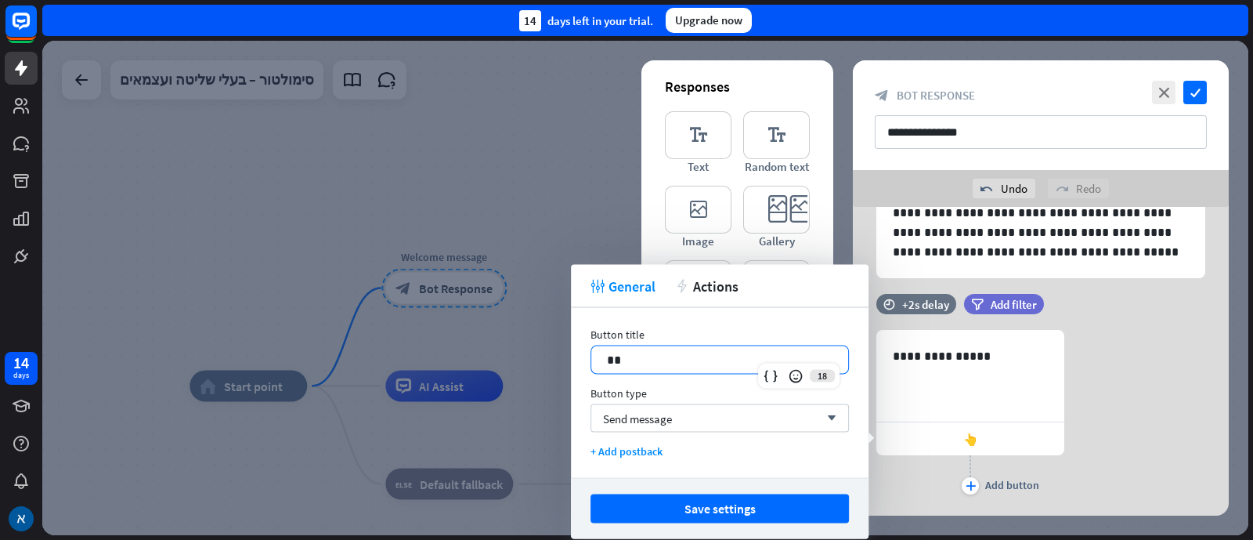
click at [754, 502] on button "Save settings" at bounding box center [720, 508] width 258 height 29
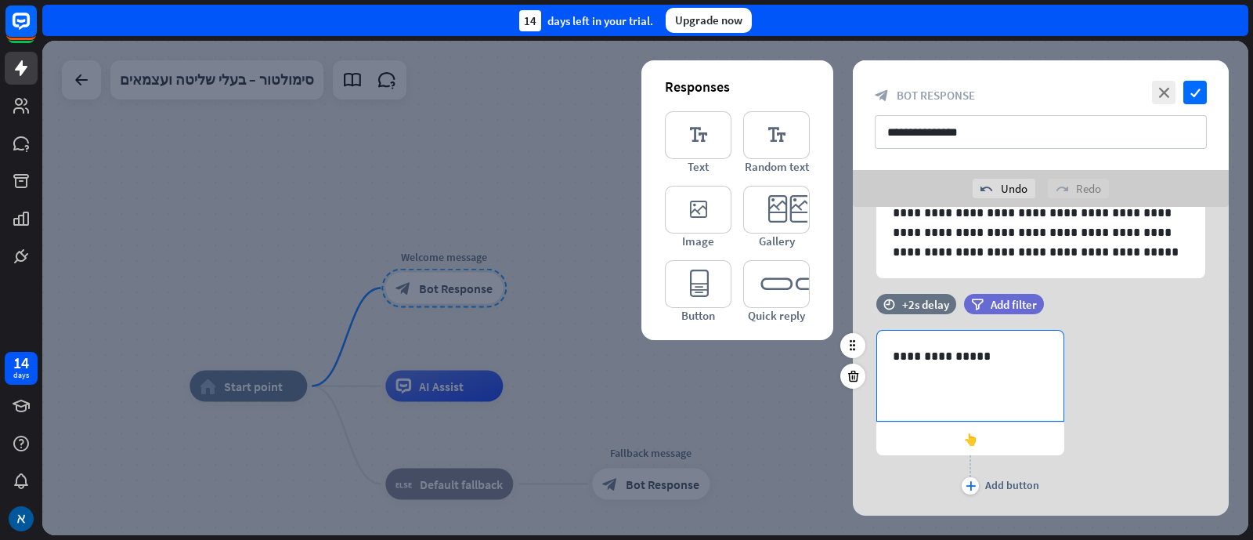
click at [987, 399] on div "**********" at bounding box center [970, 376] width 186 height 90
click at [985, 419] on icon at bounding box center [982, 423] width 16 height 16
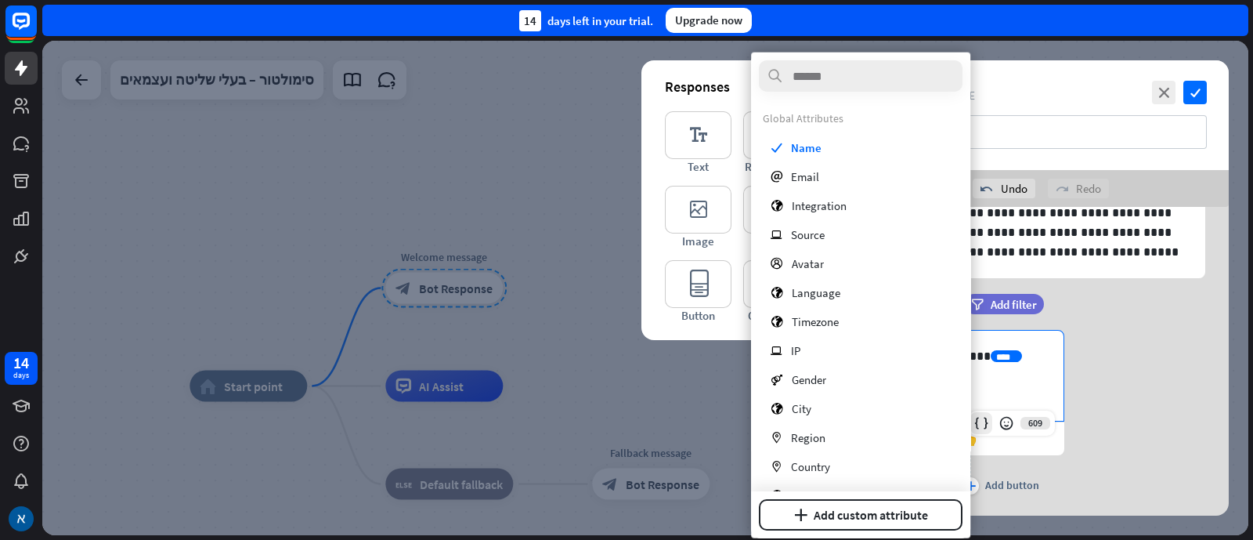
click at [982, 418] on icon at bounding box center [982, 423] width 16 height 16
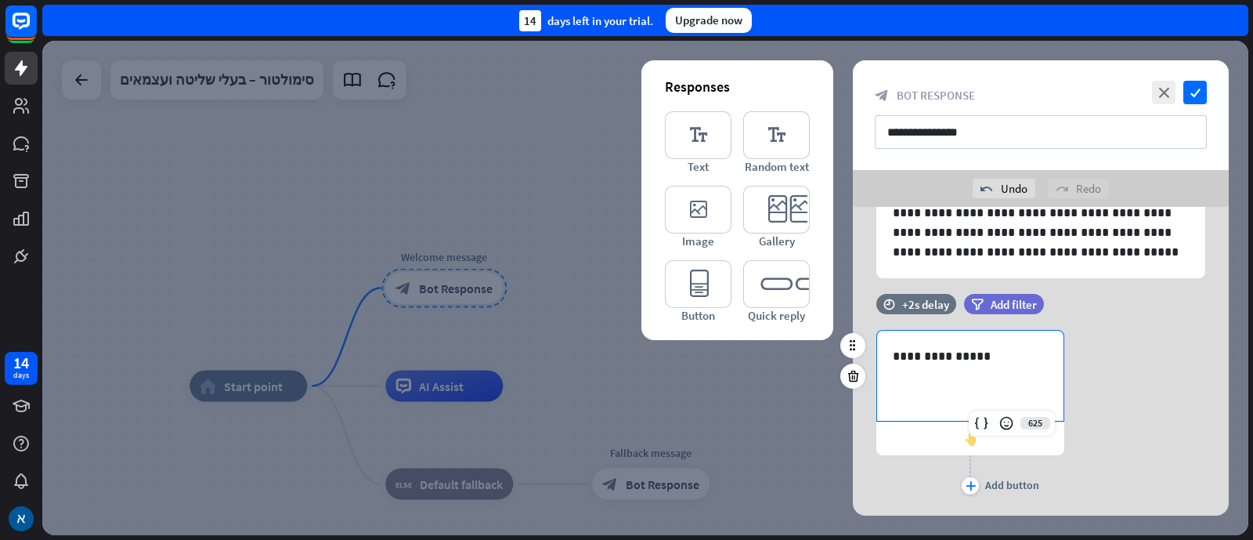
click at [908, 452] on div "👆" at bounding box center [971, 438] width 188 height 33
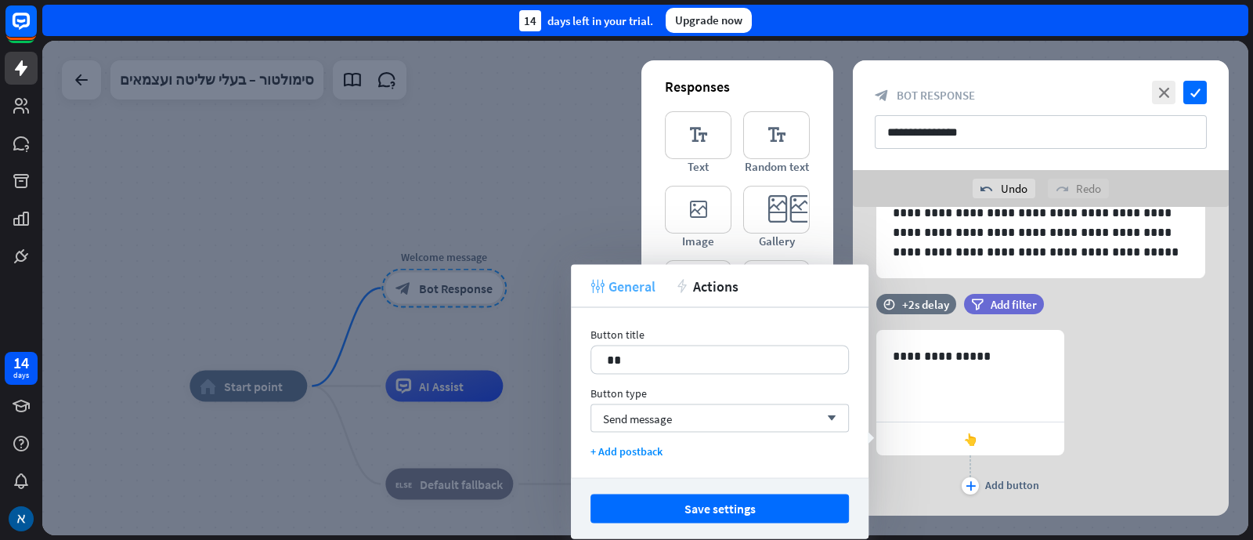
click at [627, 277] on span "General" at bounding box center [632, 286] width 47 height 18
click at [718, 412] on div "Send message arrow_down" at bounding box center [720, 418] width 258 height 28
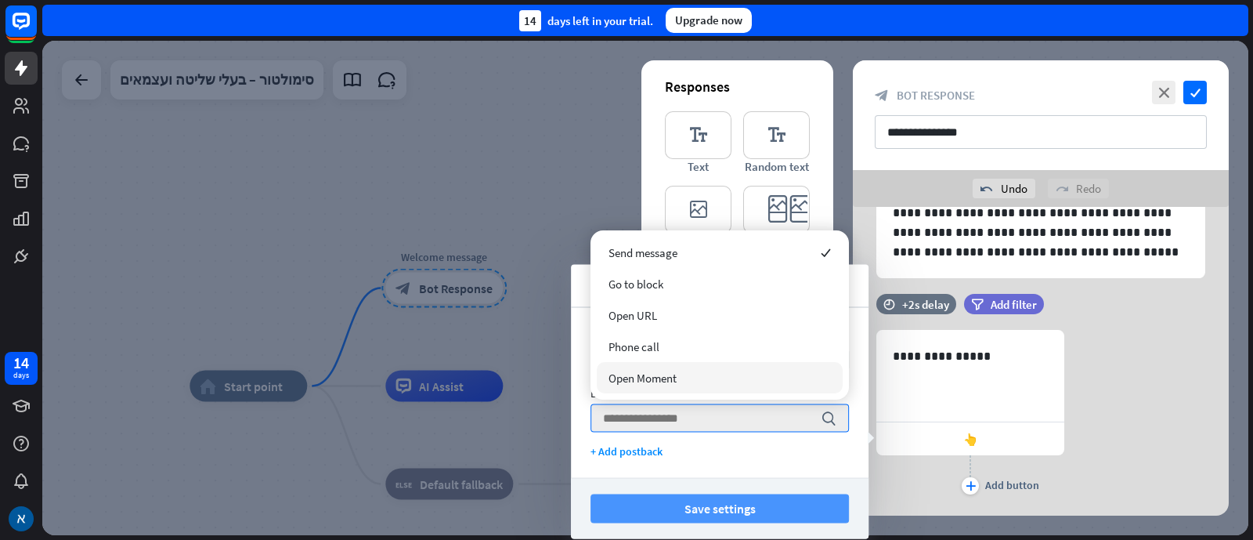
click at [732, 514] on button "Save settings" at bounding box center [720, 508] width 258 height 29
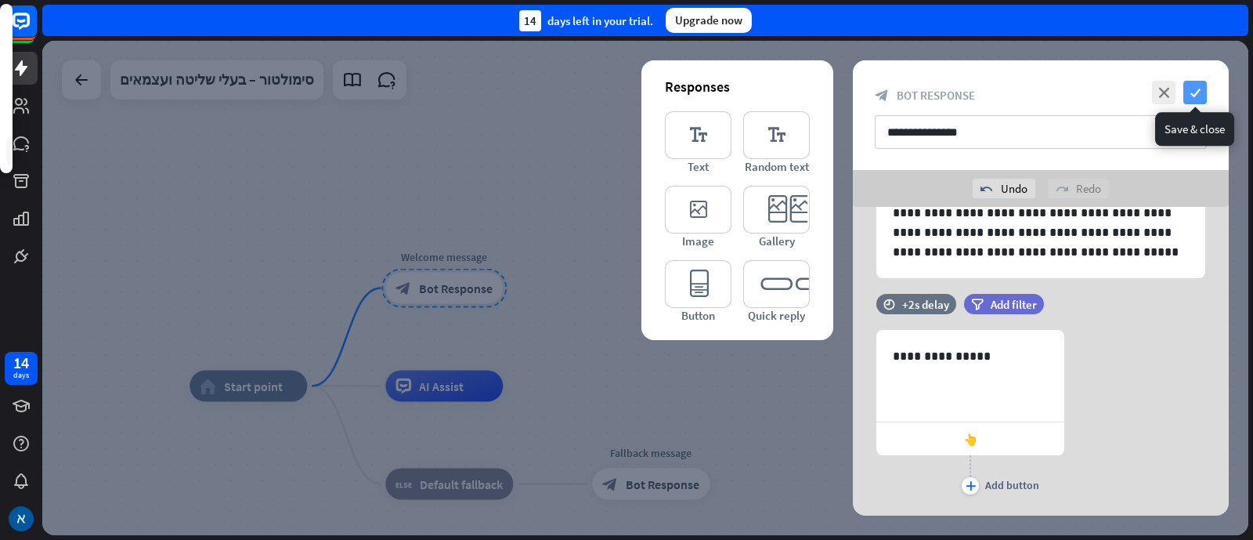
click at [1195, 88] on icon "check" at bounding box center [1195, 92] width 23 height 23
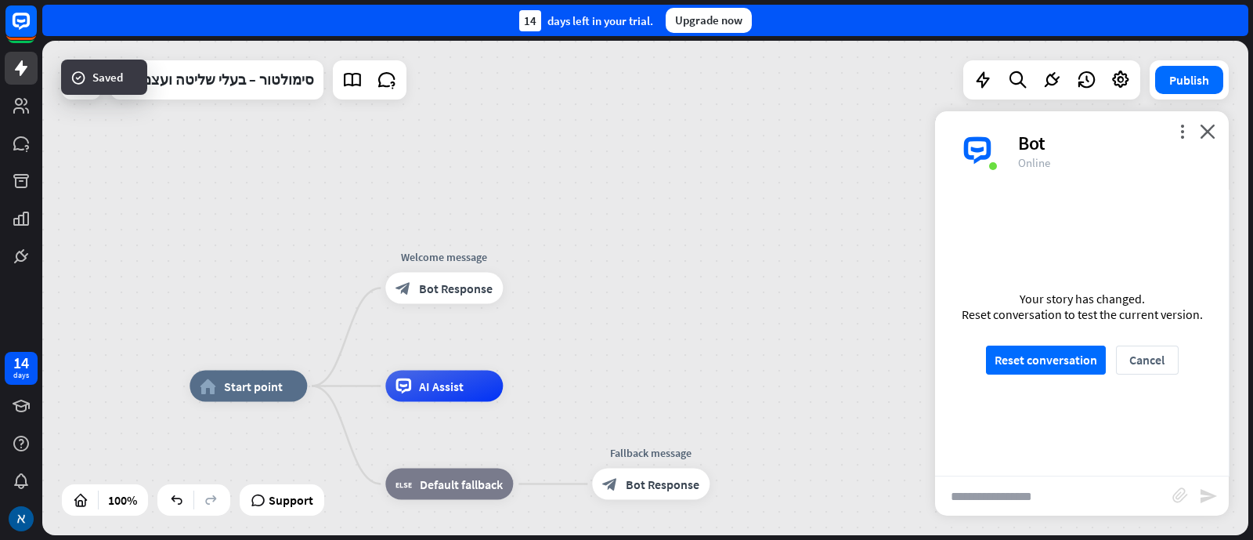
click at [1054, 341] on div "Your story has changed. Reset conversation to test the current version. Reset c…" at bounding box center [1082, 333] width 294 height 286
click at [1062, 355] on button "Reset conversation" at bounding box center [1046, 359] width 120 height 29
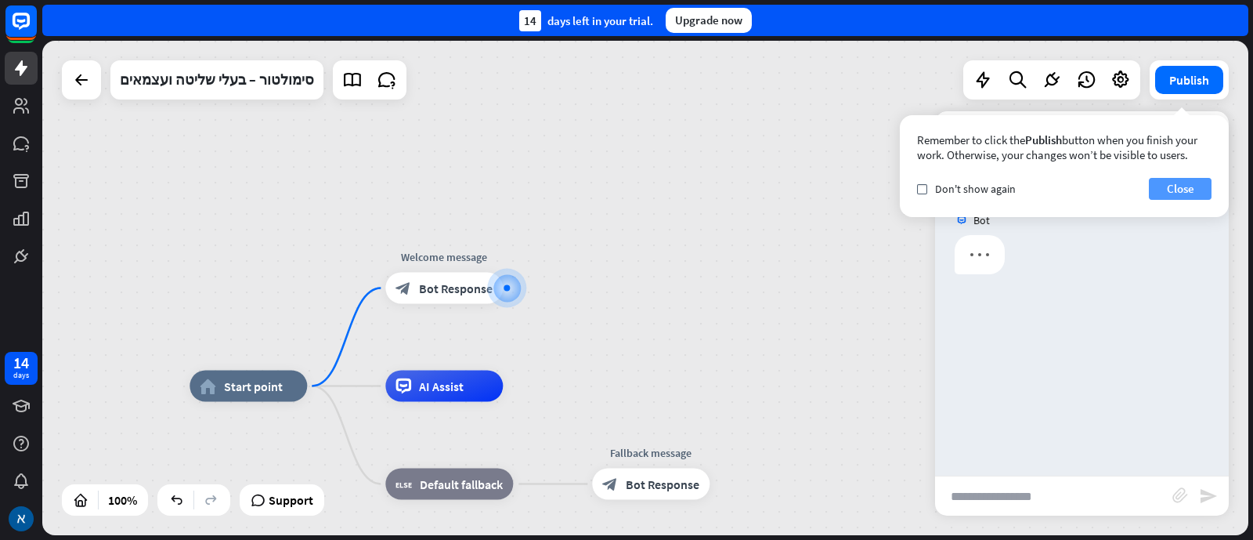
click at [1184, 186] on button "Close" at bounding box center [1180, 189] width 63 height 22
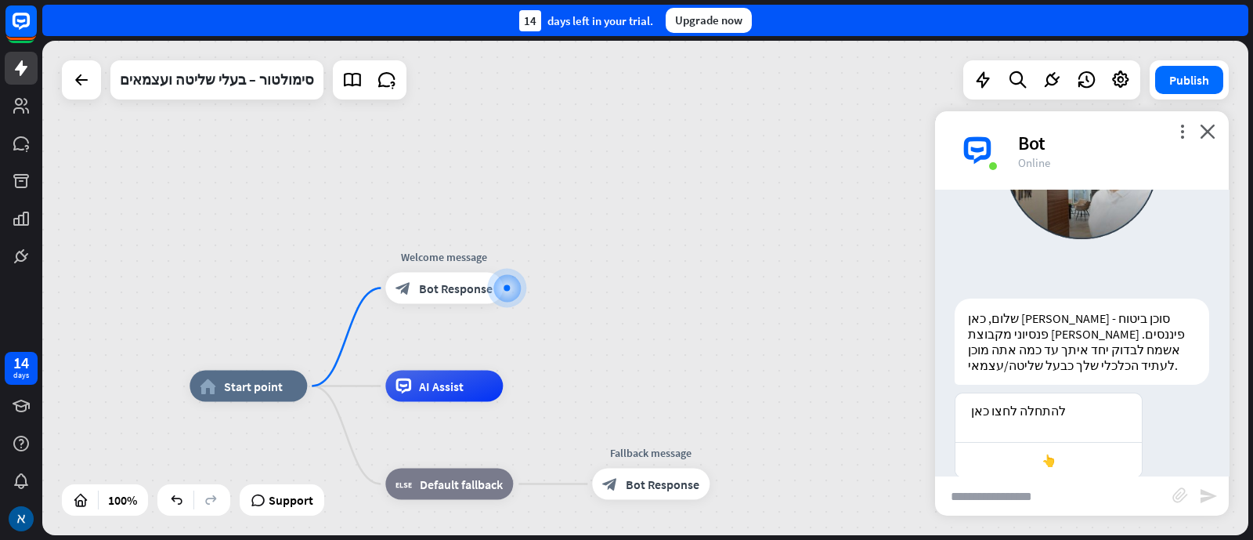
scroll to position [208, 0]
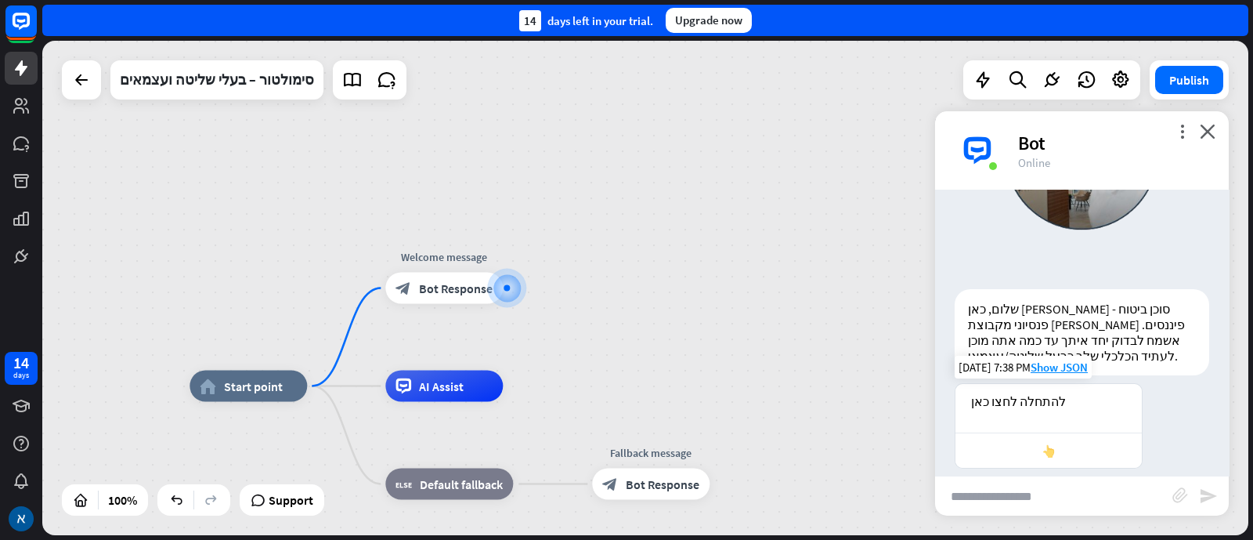
click at [1018, 443] on div "👆" at bounding box center [1048, 450] width 171 height 15
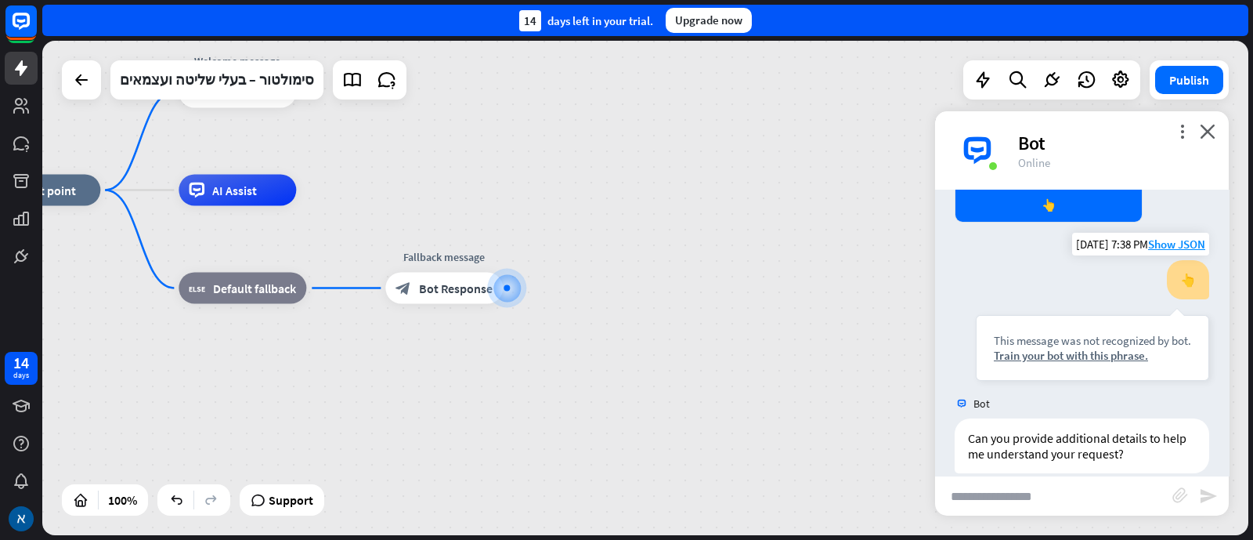
scroll to position [459, 0]
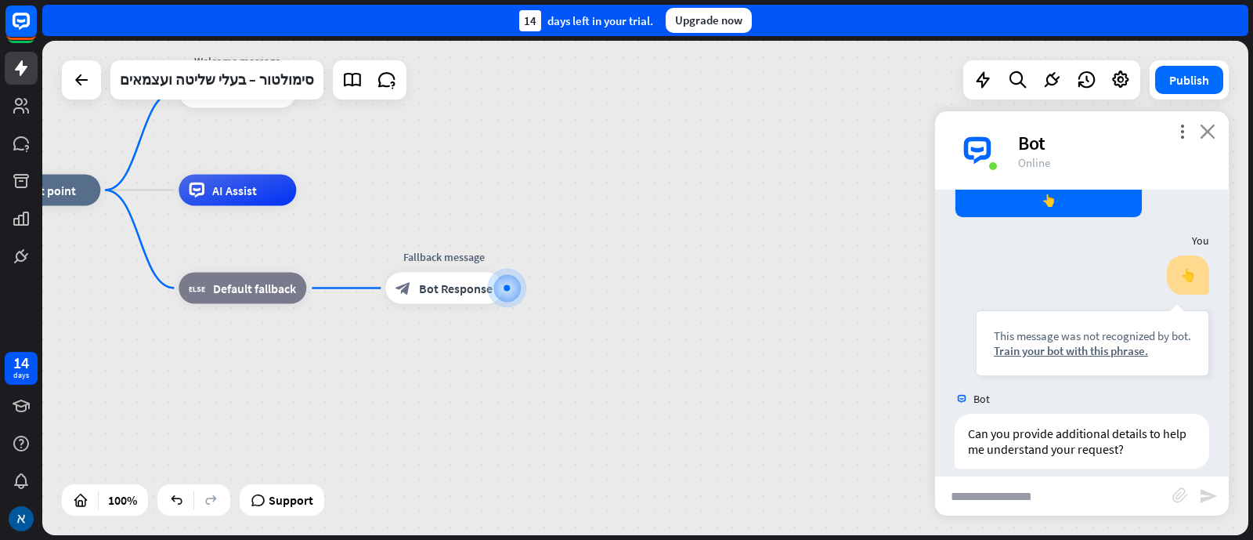
click at [1210, 135] on icon "close" at bounding box center [1208, 131] width 16 height 15
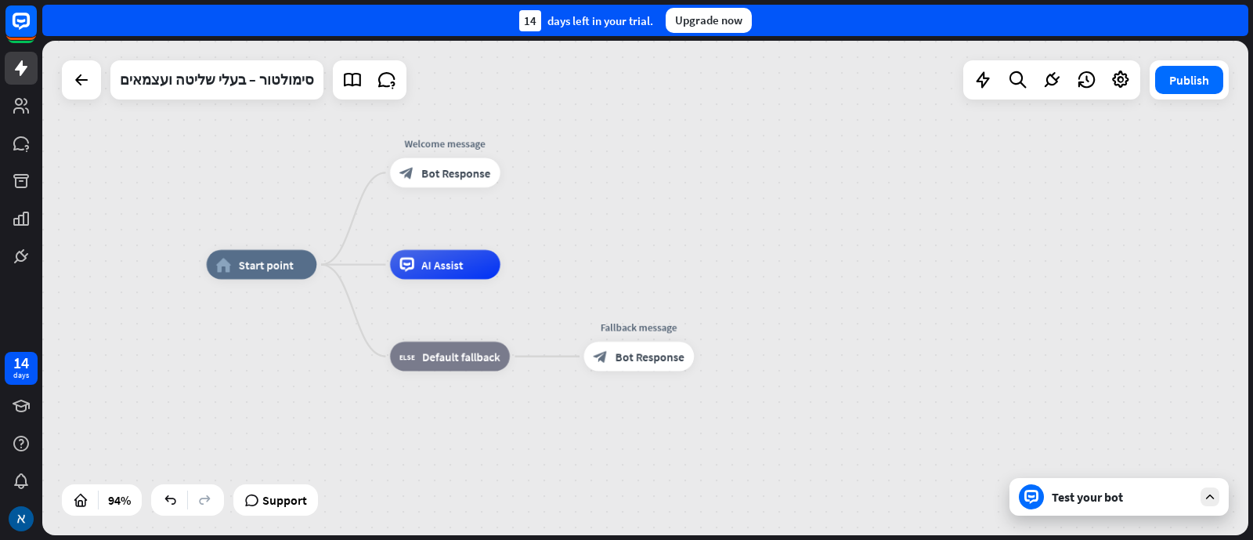
drag, startPoint x: 387, startPoint y: 355, endPoint x: 590, endPoint y: 421, distance: 213.3
click at [590, 421] on div "home_2 Start point Welcome message block_bot_response Bot Response AI Assist bl…" at bounding box center [772, 497] width 1131 height 464
click at [616, 352] on span "Bot Response" at bounding box center [650, 356] width 69 height 15
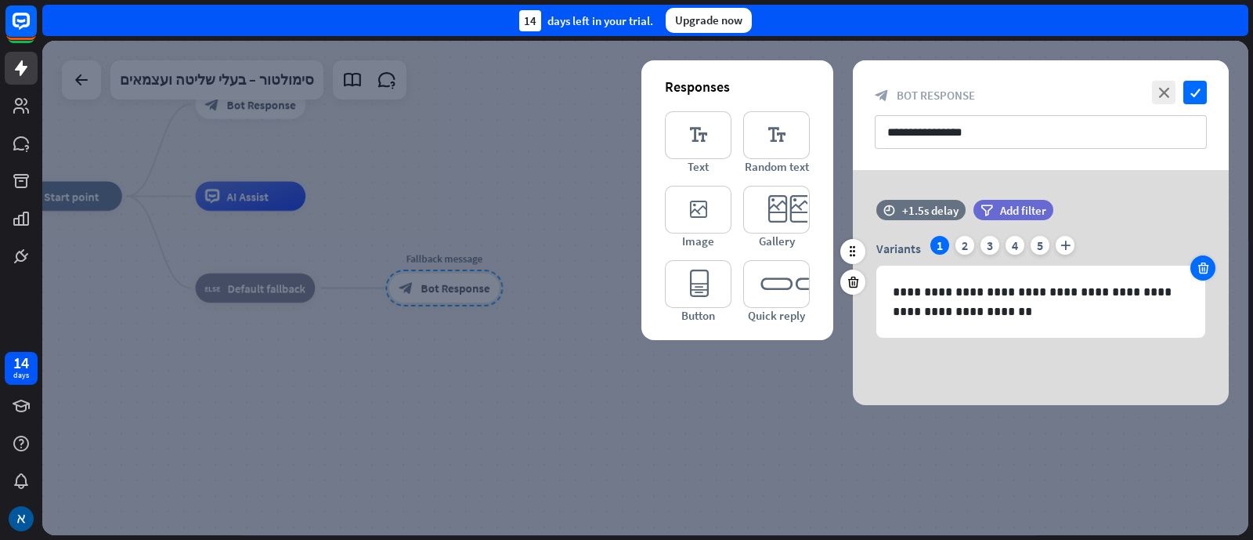
click at [1199, 266] on icon at bounding box center [1203, 268] width 15 height 14
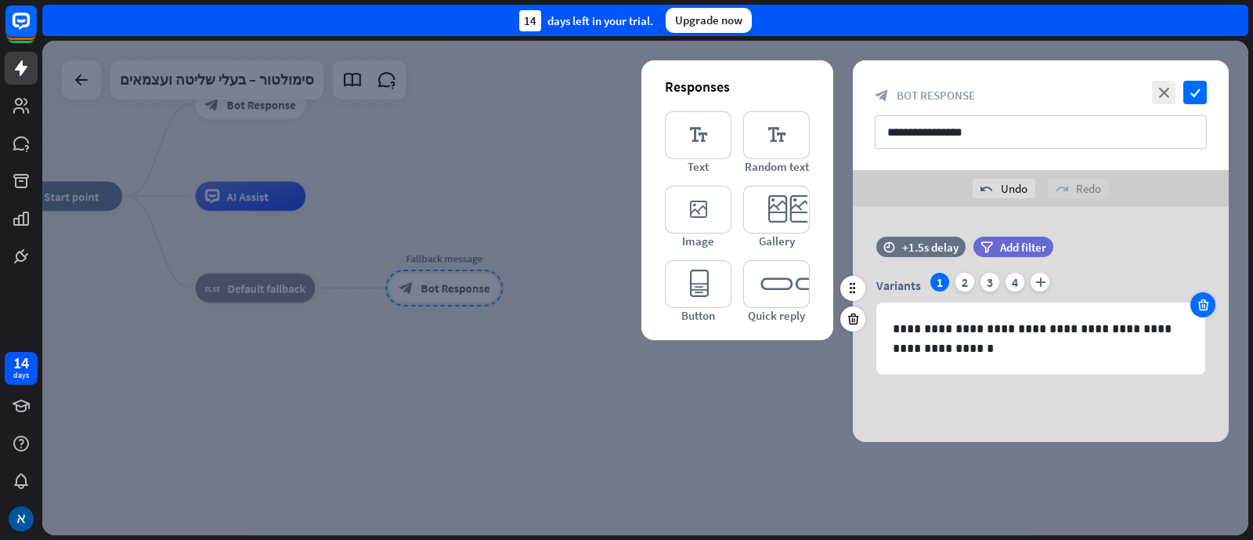
click at [1199, 266] on div "time +1.5s delay filter Add filter" at bounding box center [1041, 255] width 376 height 36
click at [1204, 305] on icon at bounding box center [1203, 305] width 15 height 14
click at [1167, 86] on icon "close" at bounding box center [1163, 92] width 23 height 23
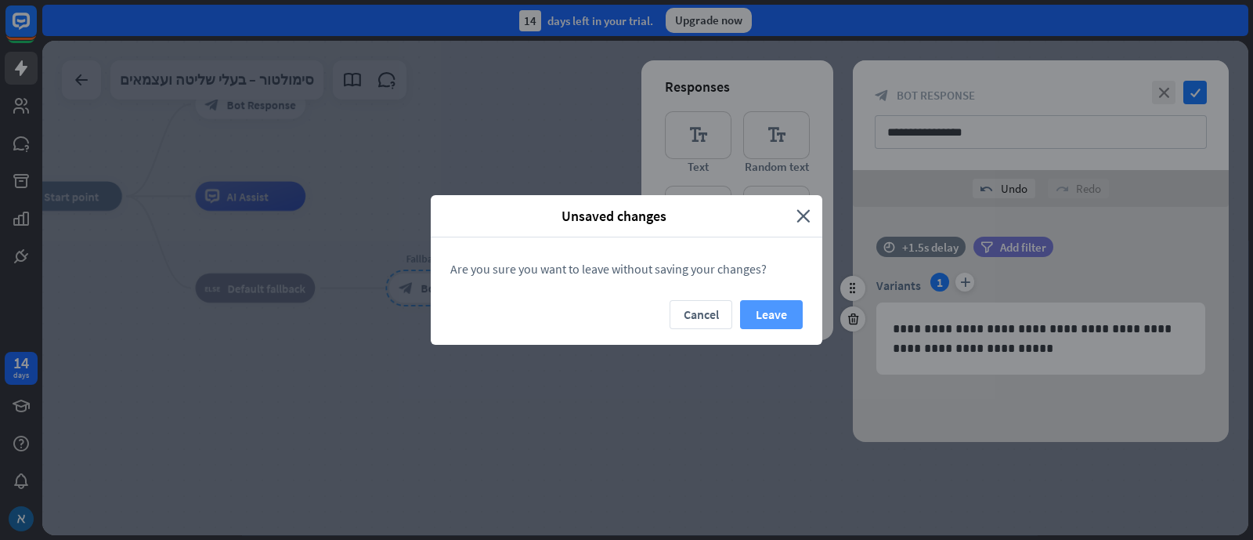
click at [758, 315] on button "Leave" at bounding box center [771, 314] width 63 height 29
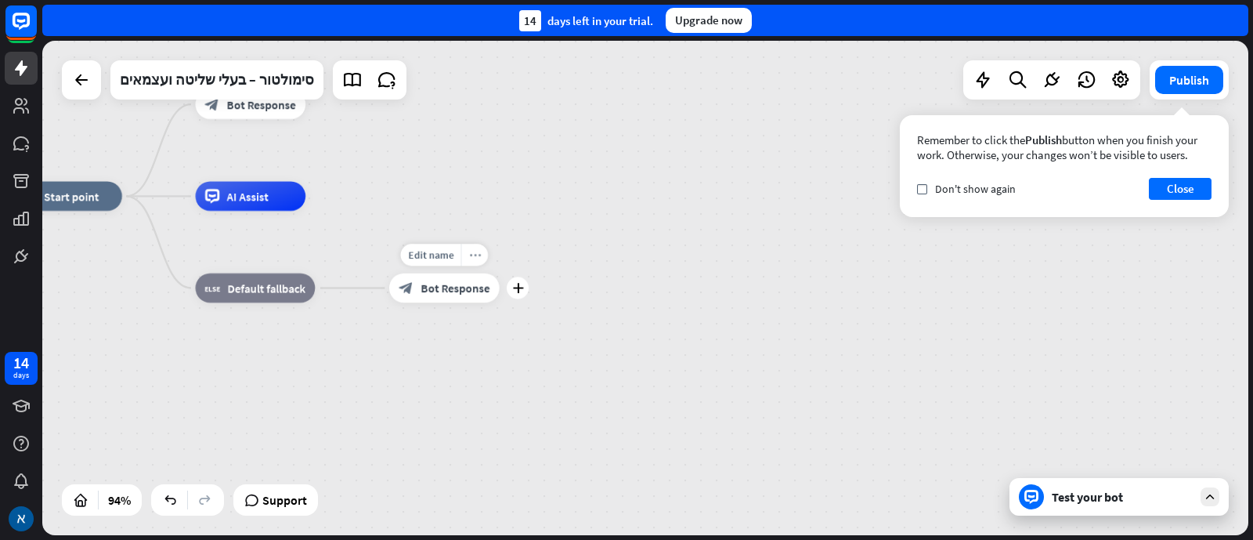
click at [479, 254] on icon "more_horiz" at bounding box center [475, 254] width 12 height 11
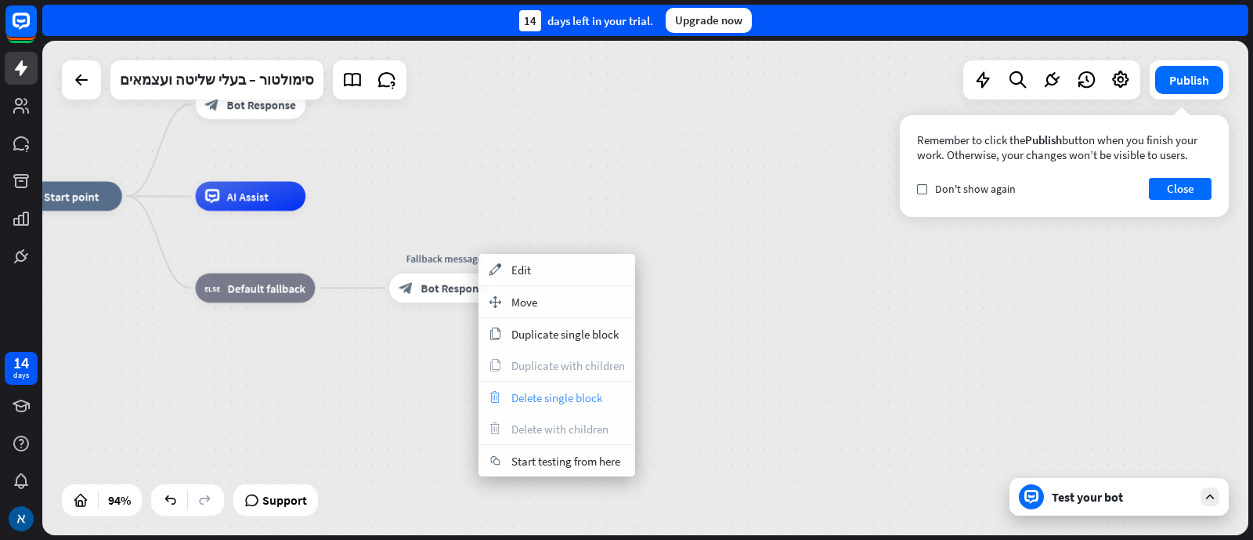
click at [550, 397] on span "Delete single block" at bounding box center [557, 397] width 91 height 15
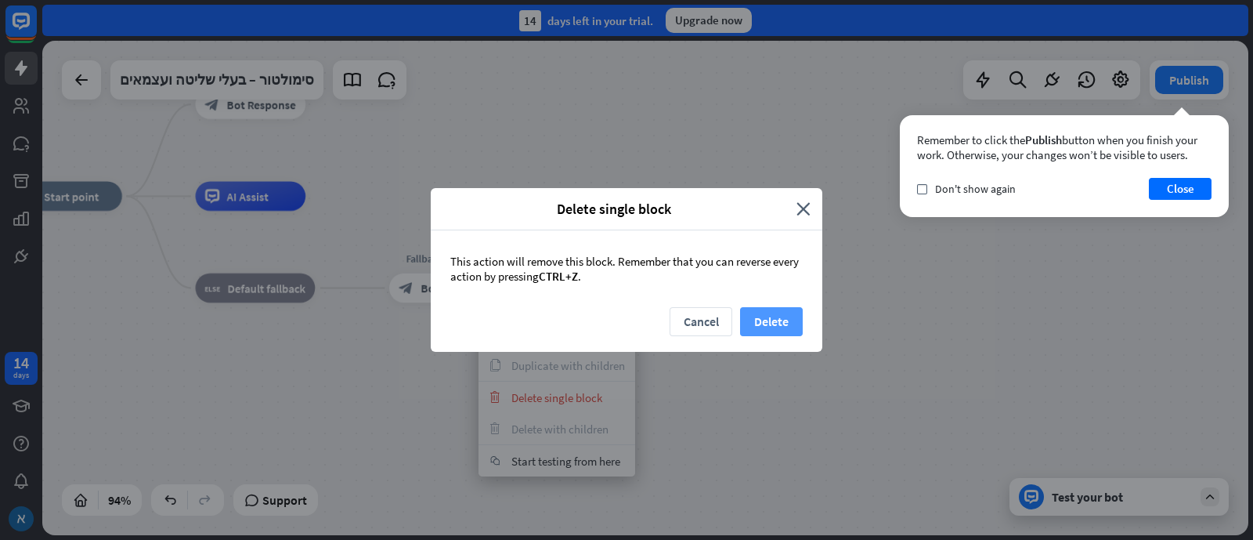
click at [799, 308] on button "Delete" at bounding box center [771, 321] width 63 height 29
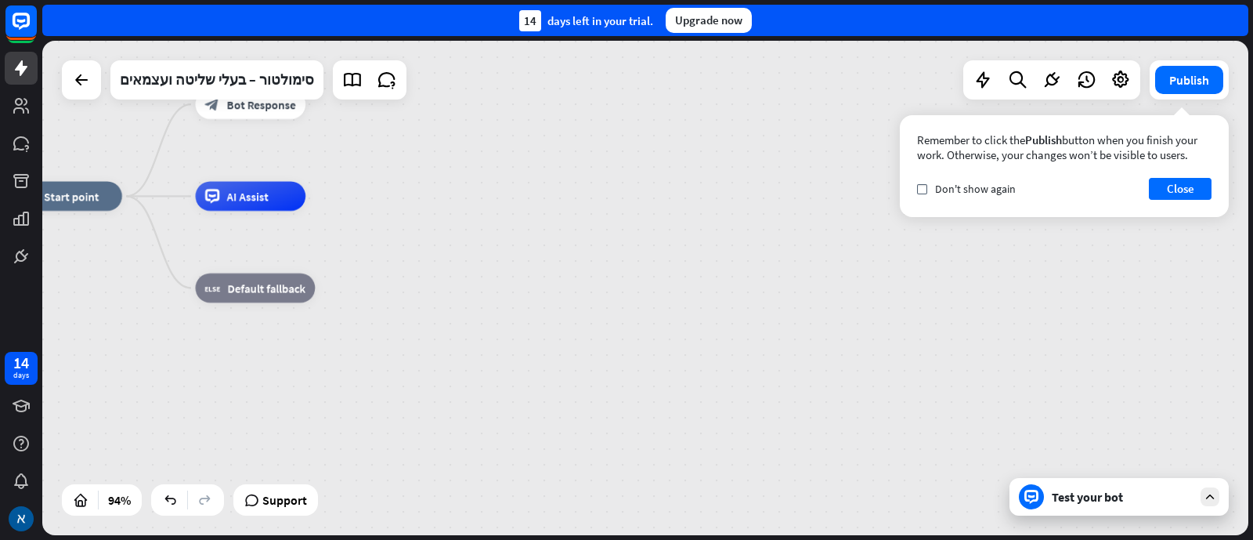
click at [1068, 493] on div "Test your bot" at bounding box center [1122, 497] width 141 height 16
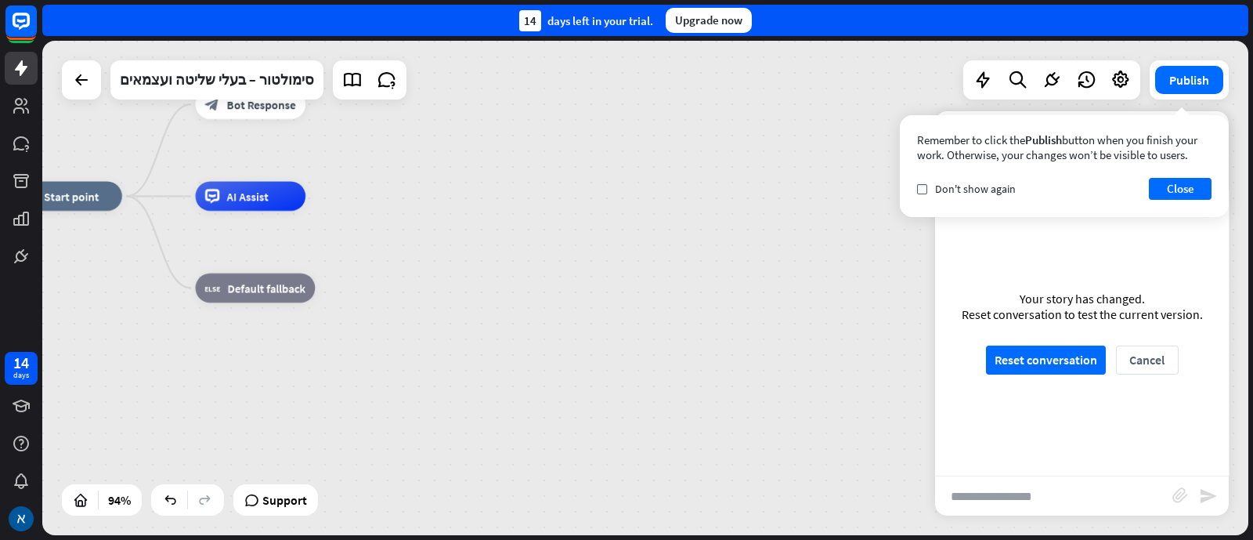
scroll to position [444, 0]
click at [1050, 360] on button "Reset conversation" at bounding box center [1046, 359] width 120 height 29
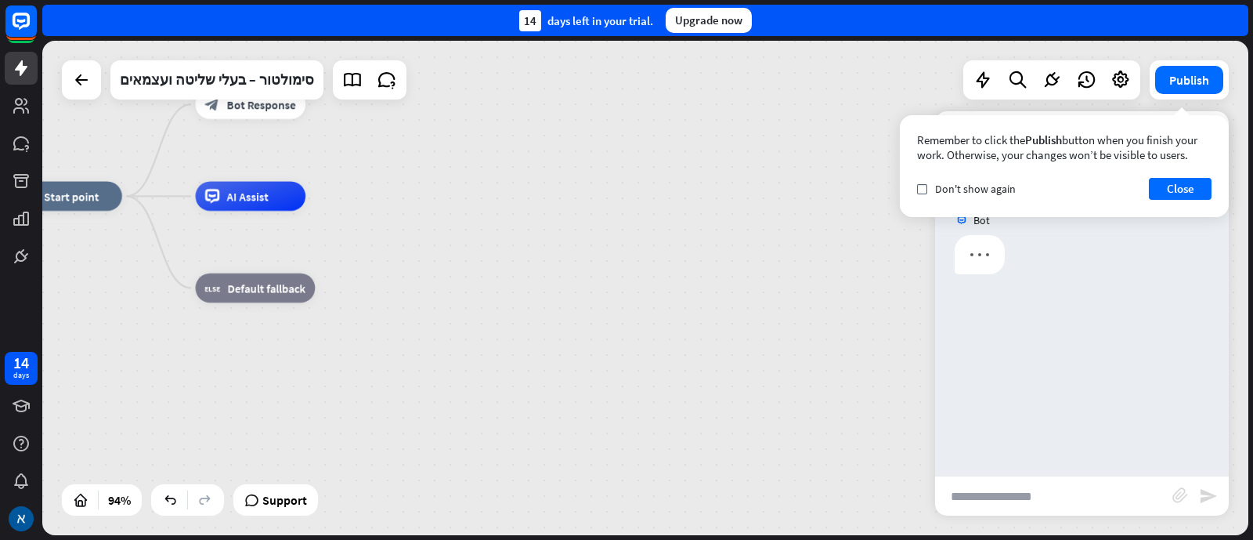
scroll to position [0, 0]
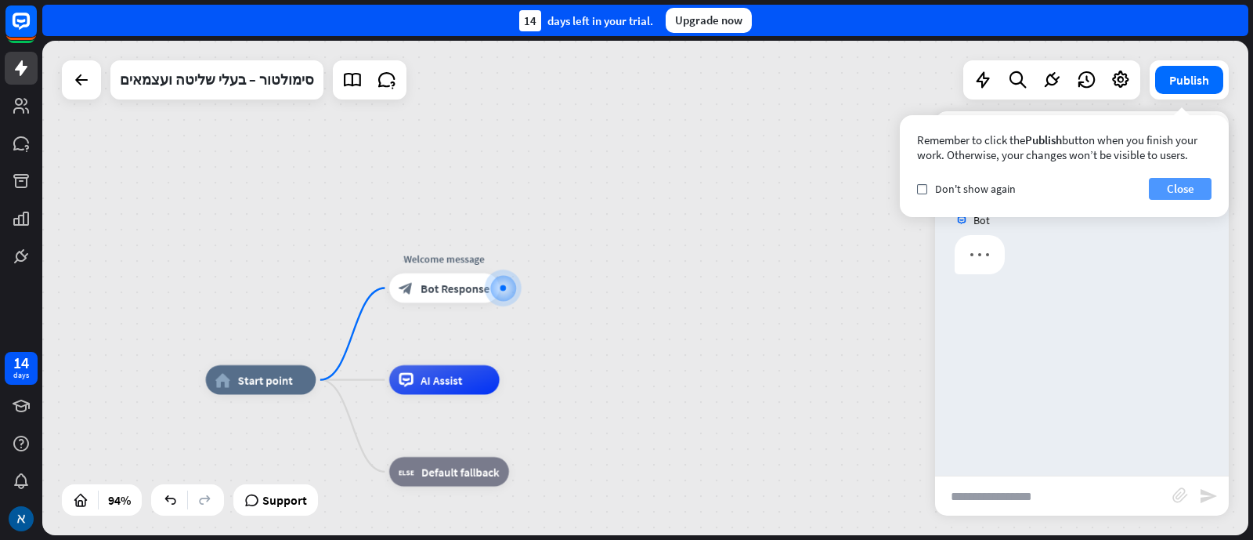
click at [1195, 194] on button "Close" at bounding box center [1180, 189] width 63 height 22
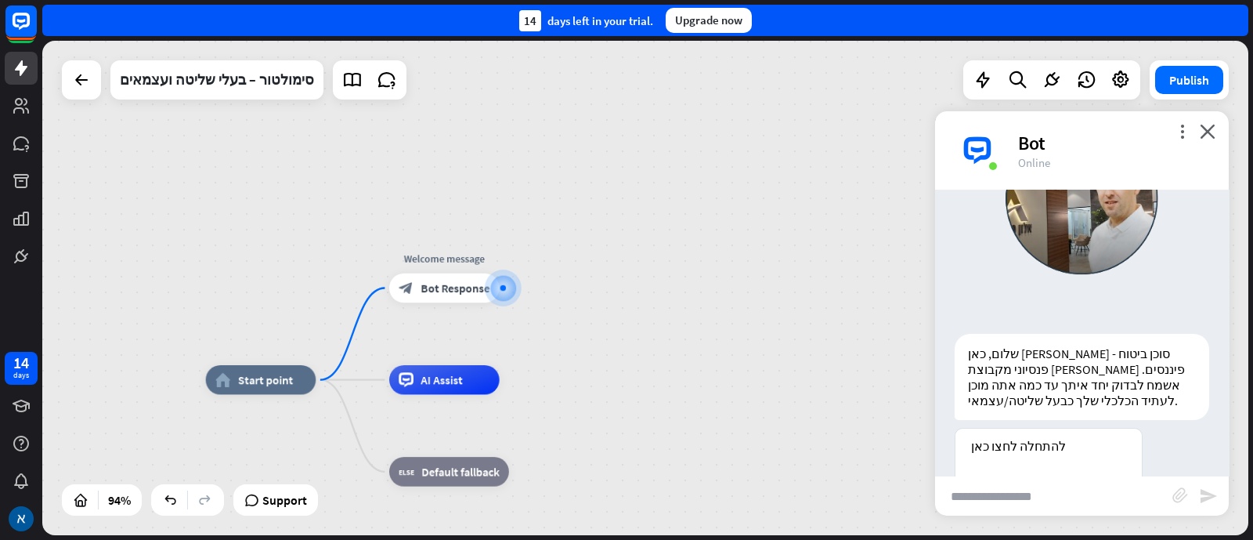
scroll to position [208, 0]
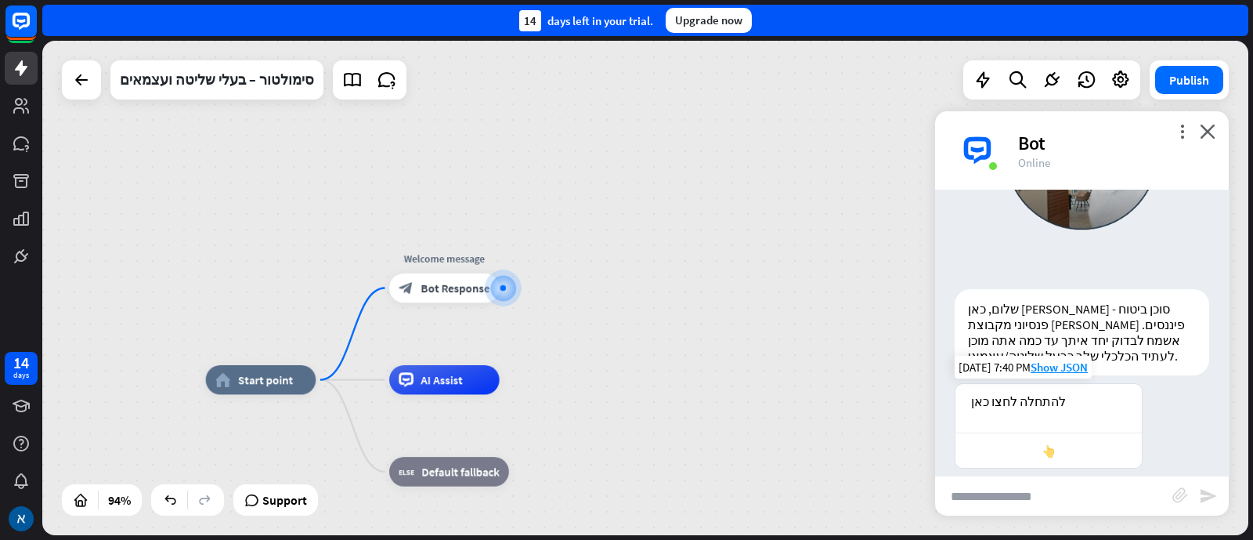
click at [1036, 443] on div "👆" at bounding box center [1048, 450] width 171 height 15
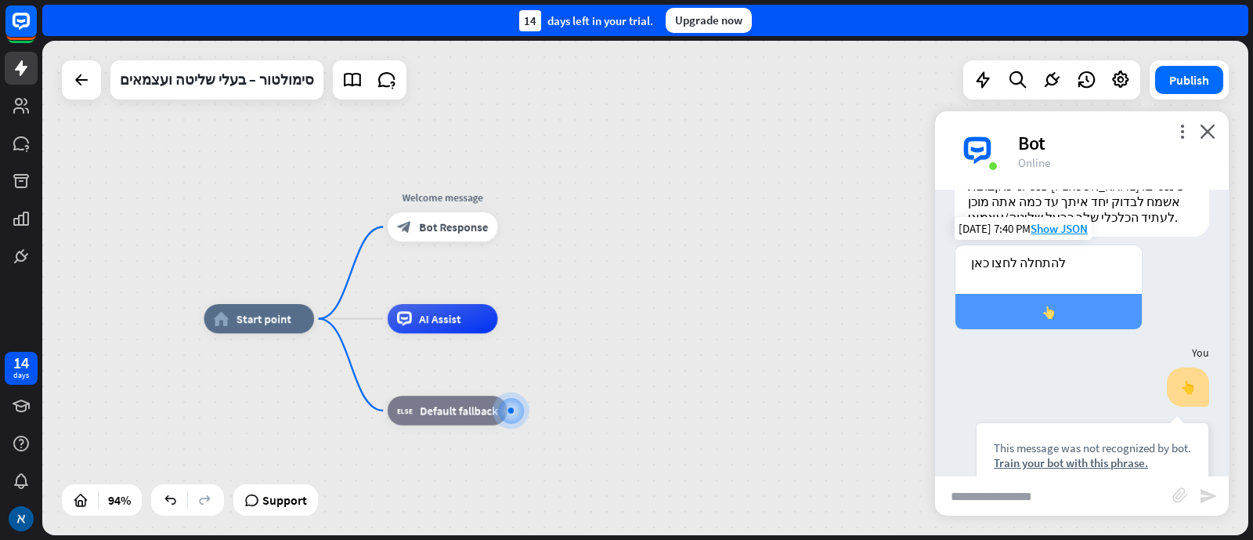
scroll to position [367, 0]
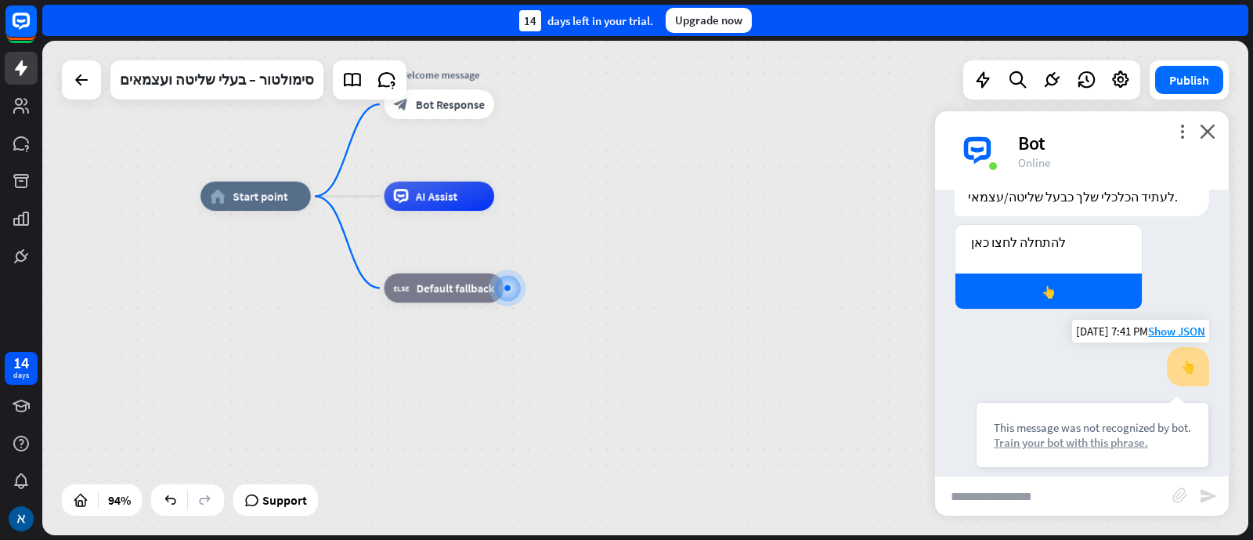
click at [1022, 435] on div "Train your bot with this phrase." at bounding box center [1092, 442] width 197 height 15
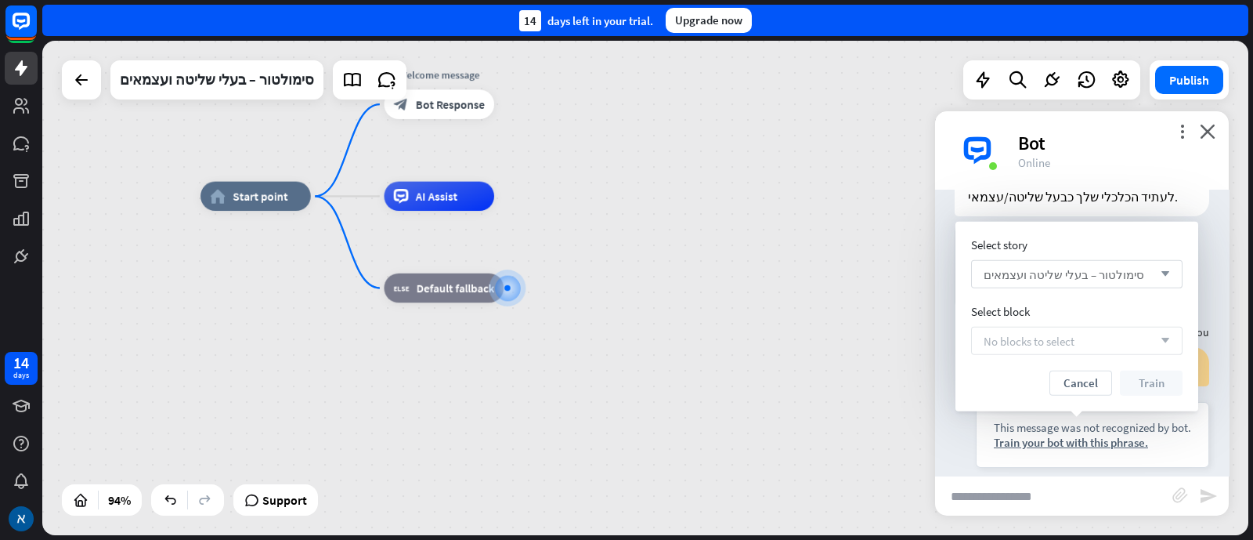
click at [1160, 266] on div "סימולטור – בעלי שליטה ועצמאים arrow_down" at bounding box center [1076, 274] width 211 height 28
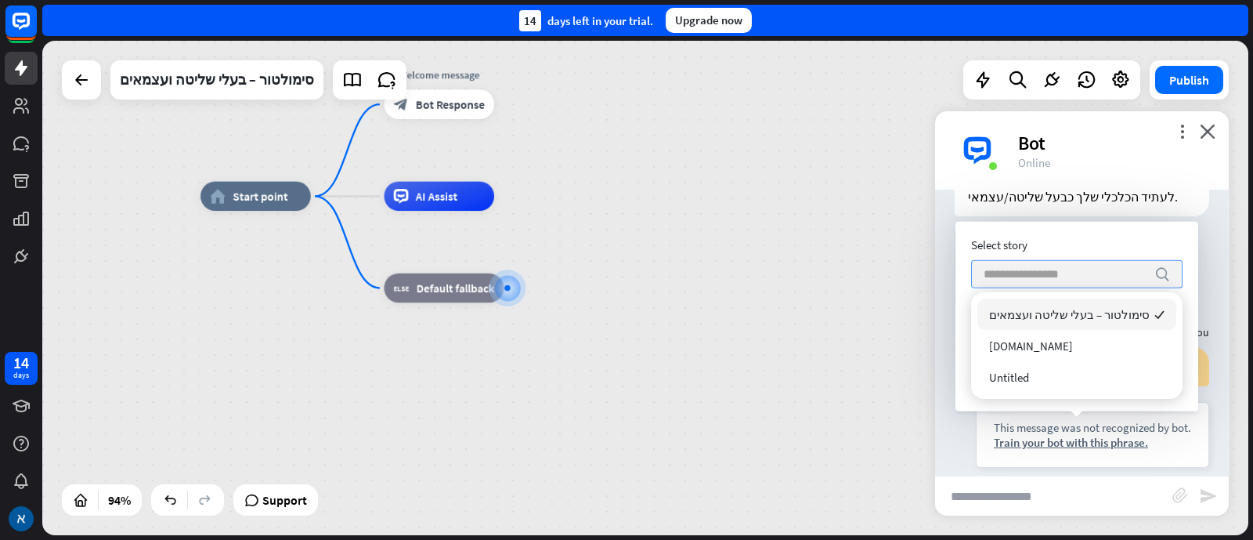
click at [1160, 266] on icon "search" at bounding box center [1163, 274] width 16 height 16
click at [1114, 319] on span "סימולטור – בעלי שליטה ועצמאים" at bounding box center [1069, 314] width 161 height 15
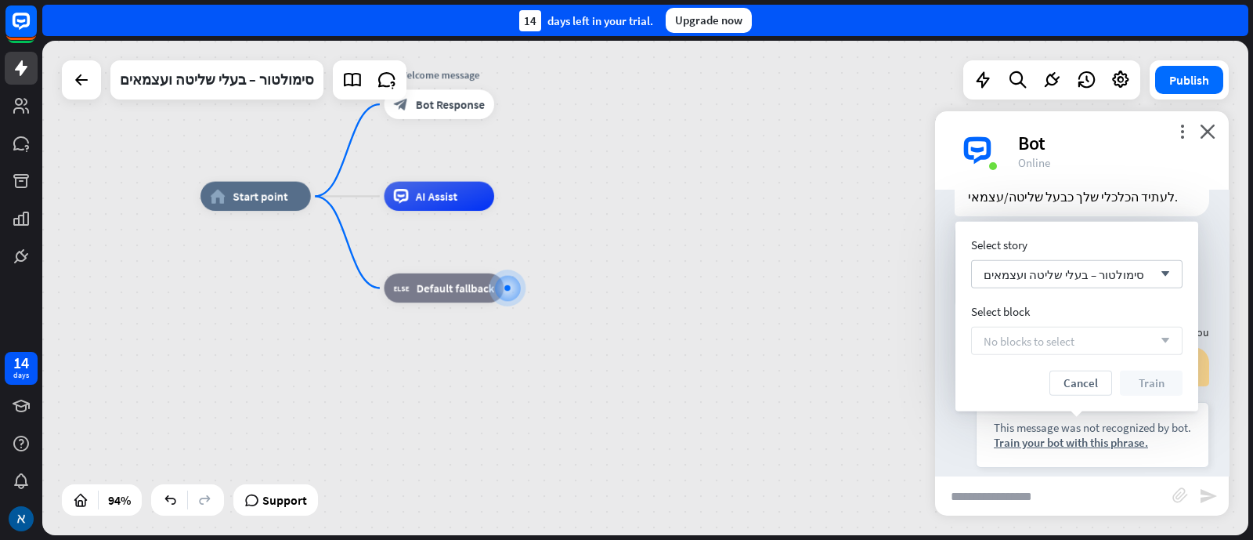
click at [1049, 333] on span "No blocks to select" at bounding box center [1029, 340] width 91 height 15
click at [1215, 132] on icon "close" at bounding box center [1208, 131] width 16 height 15
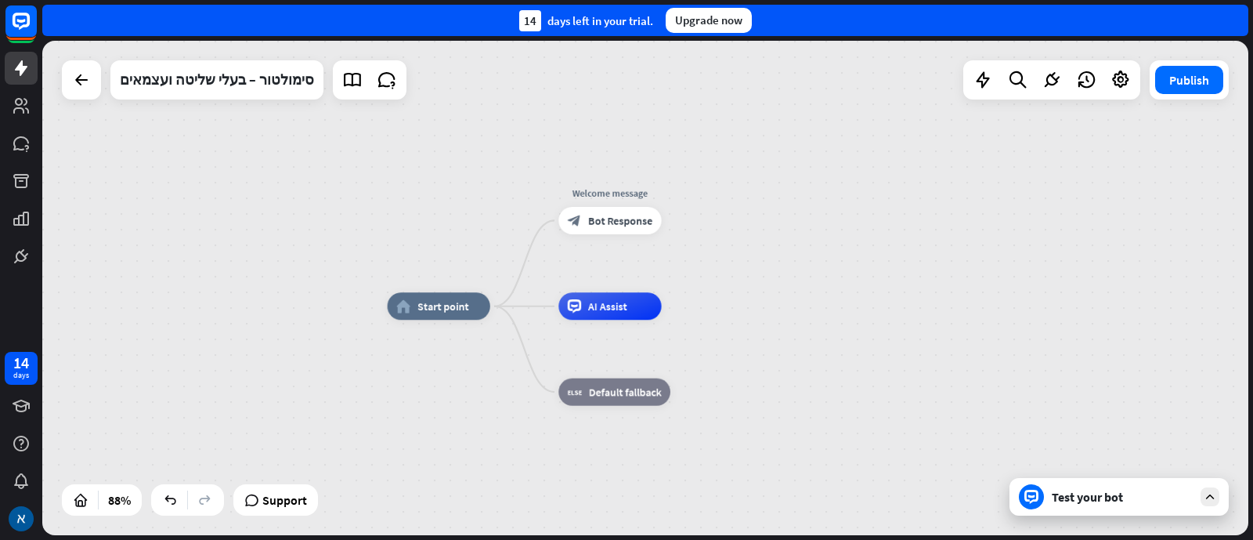
drag, startPoint x: 352, startPoint y: 360, endPoint x: 566, endPoint y: 483, distance: 246.3
click at [566, 482] on div "home_2 Start point Welcome message block_bot_response Bot Response AI Assist bl…" at bounding box center [916, 522] width 1056 height 432
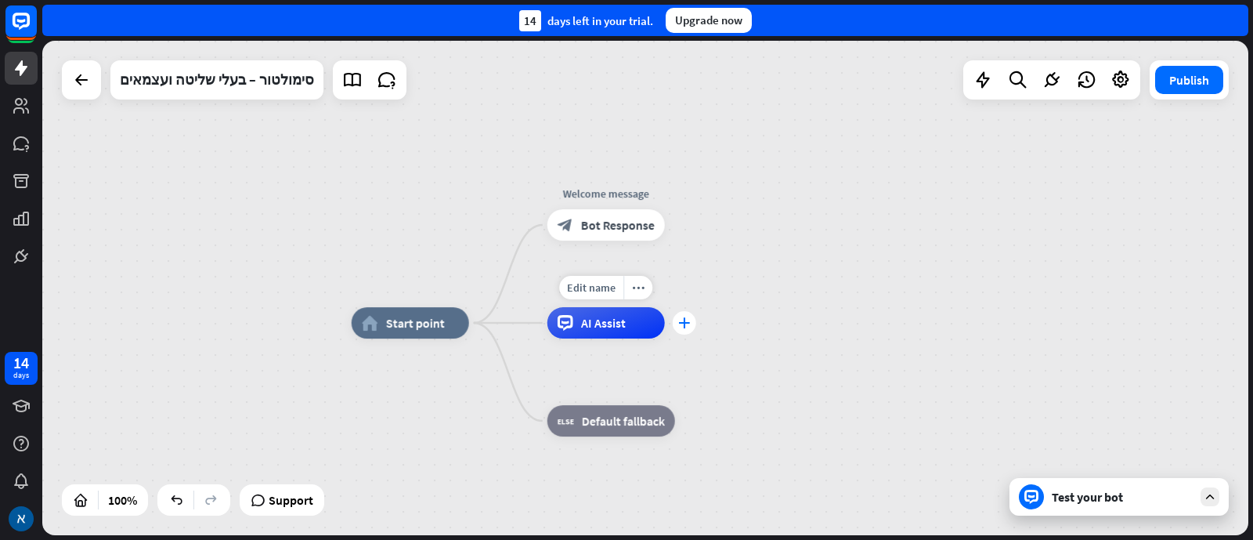
click at [683, 327] on icon "plus" at bounding box center [684, 322] width 12 height 11
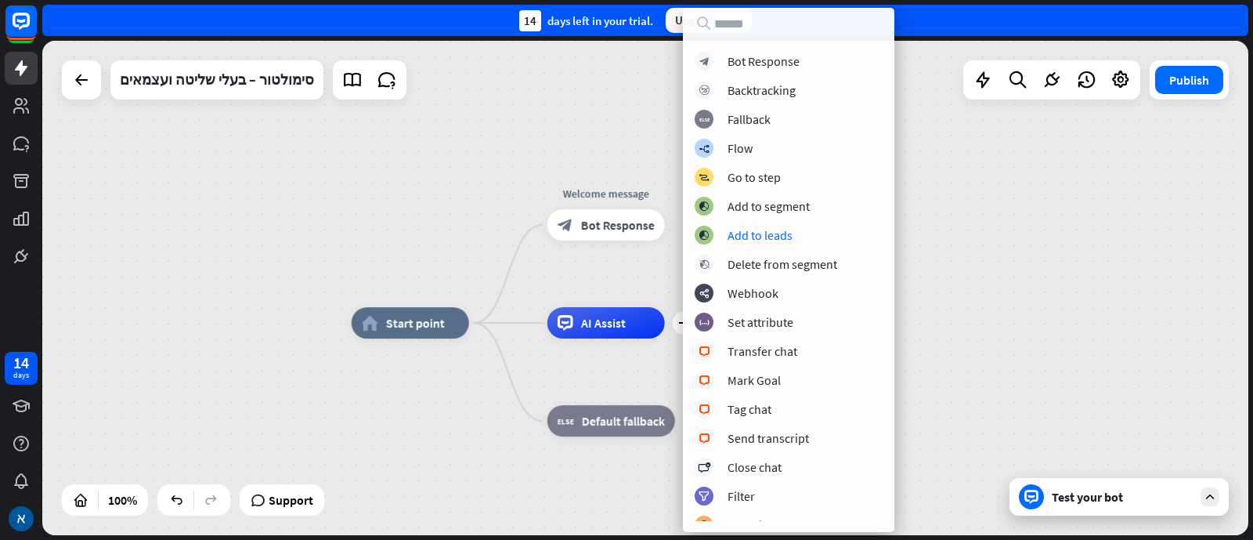
click at [971, 223] on div "home_2 Start point Welcome message block_bot_response Bot Response plus AI Assi…" at bounding box center [645, 288] width 1206 height 494
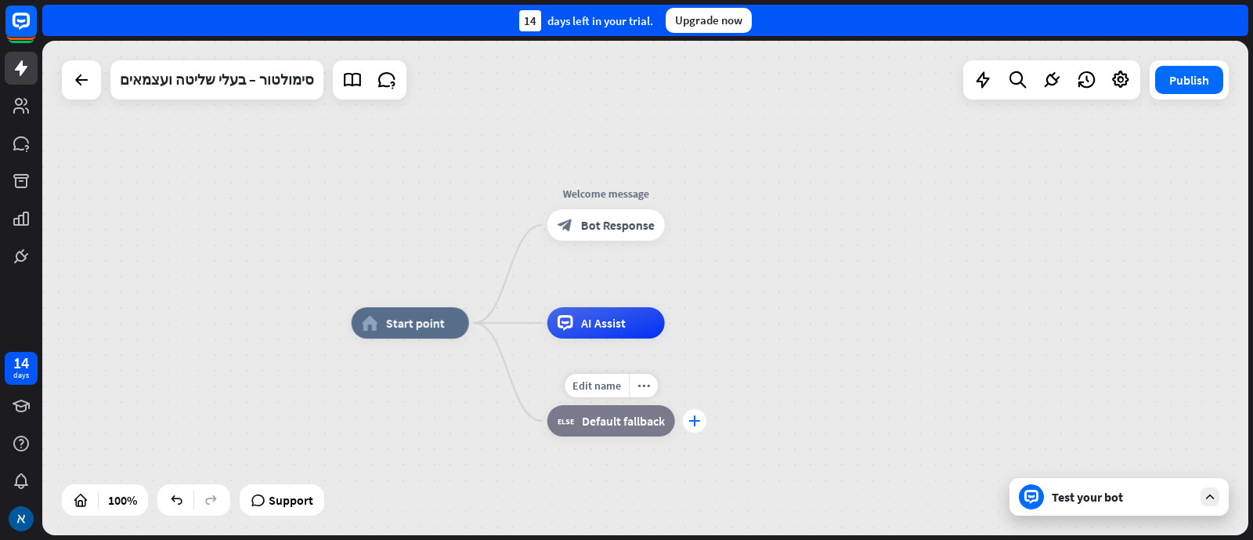
click at [695, 429] on div "plus" at bounding box center [694, 420] width 23 height 23
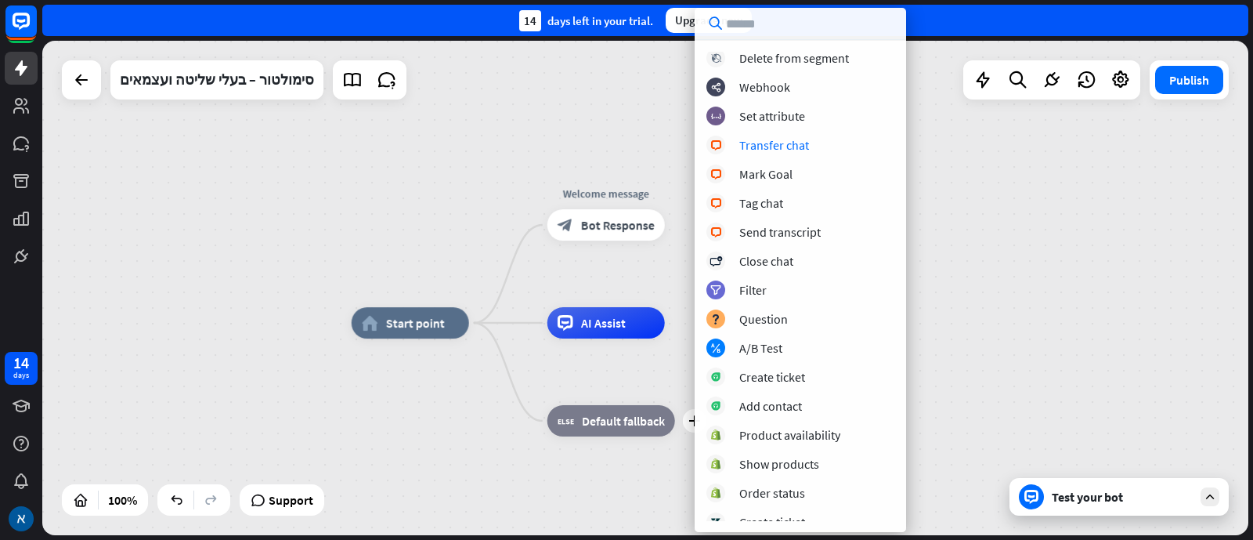
scroll to position [294, 0]
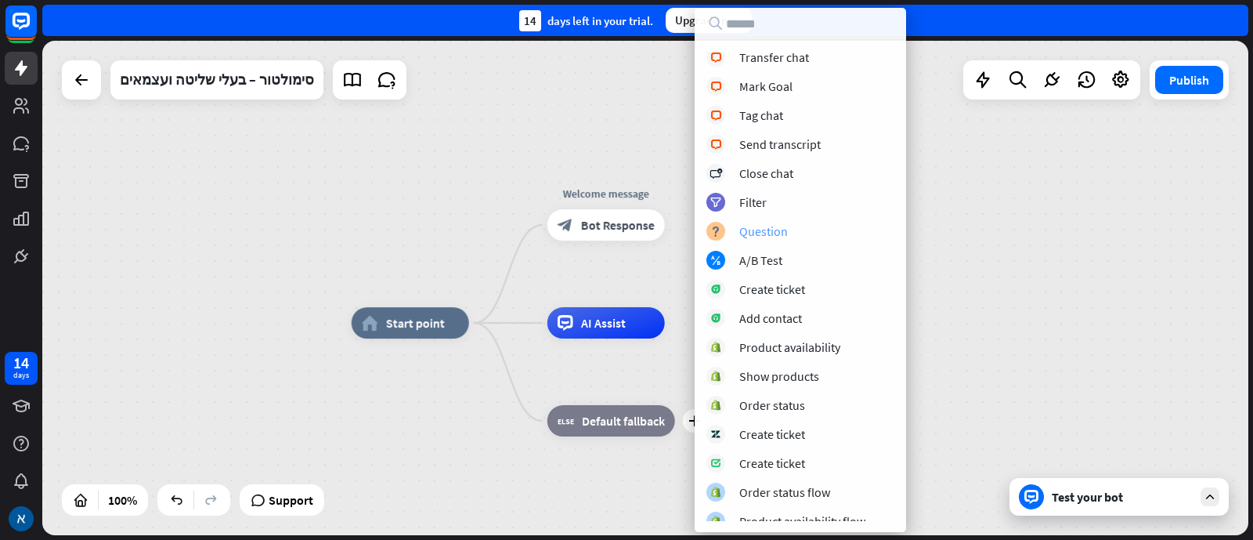
click at [775, 230] on div "Question" at bounding box center [763, 231] width 49 height 16
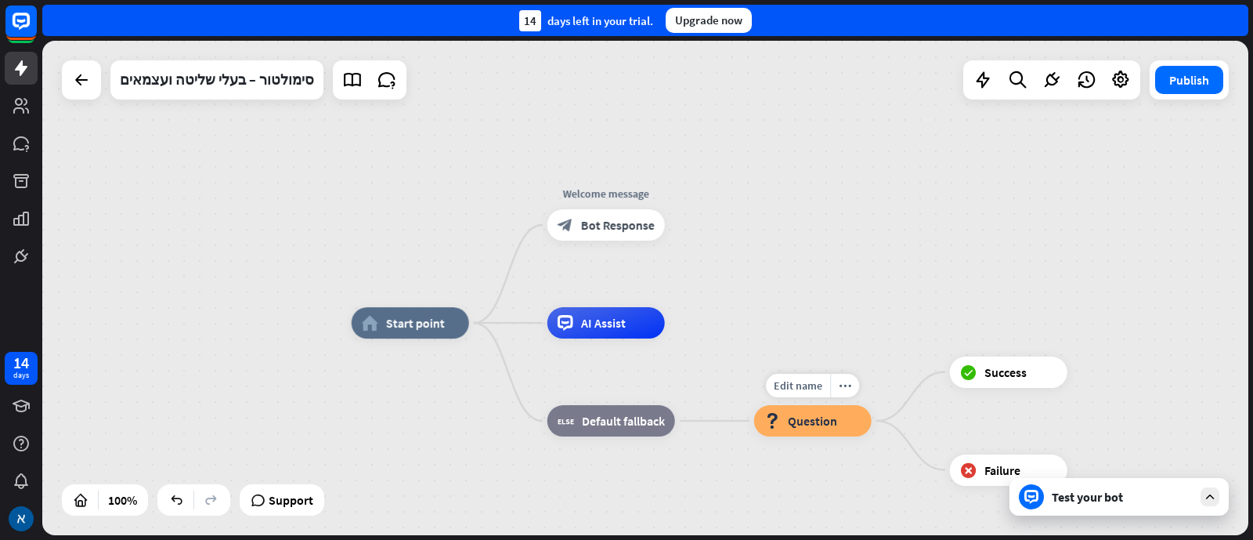
click at [828, 422] on span "Question" at bounding box center [812, 421] width 49 height 16
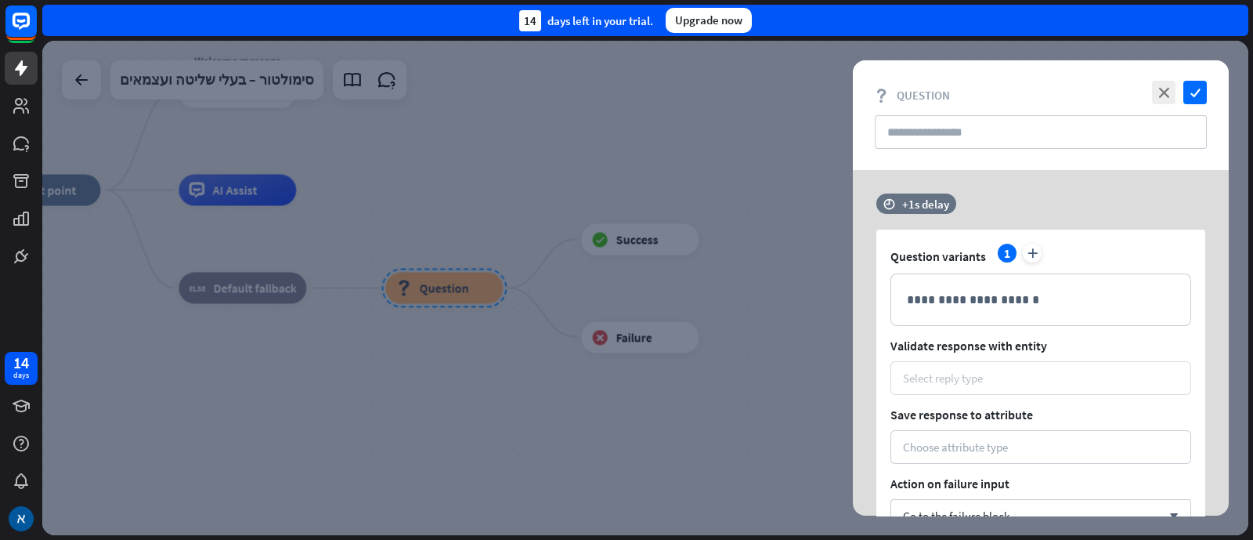
click at [1000, 378] on div "Select reply type" at bounding box center [1041, 378] width 276 height 15
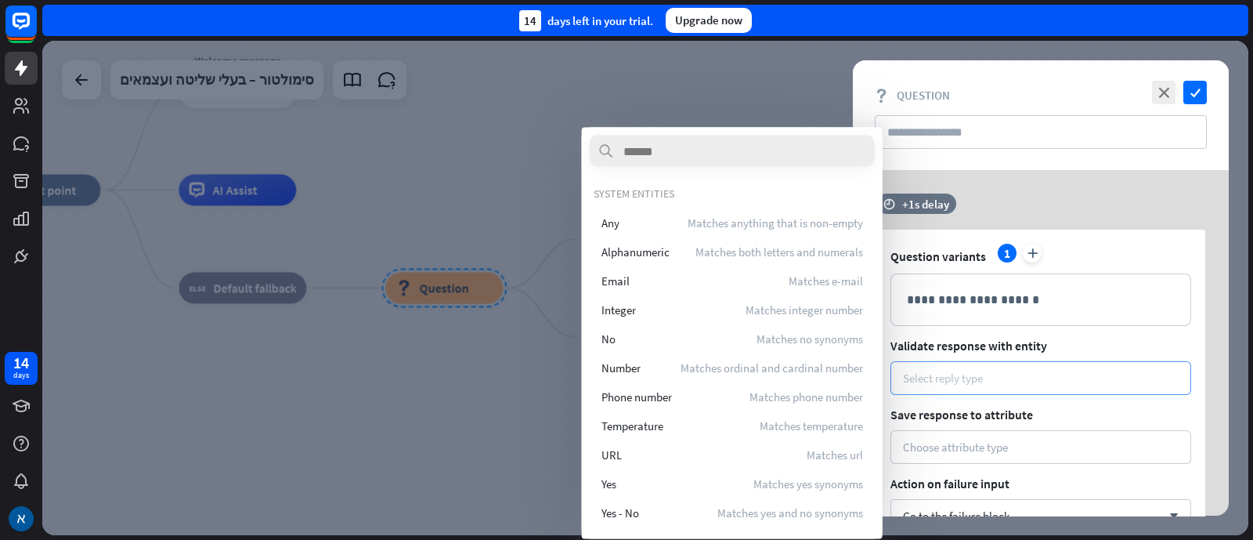
click at [971, 374] on div "Select reply type" at bounding box center [943, 378] width 80 height 15
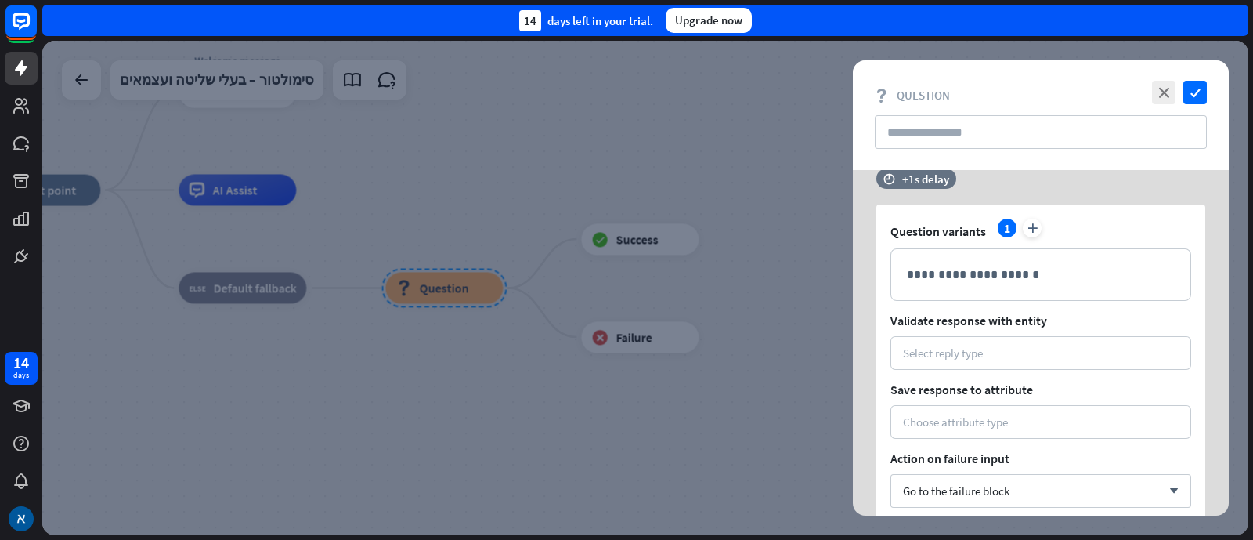
scroll to position [97, 0]
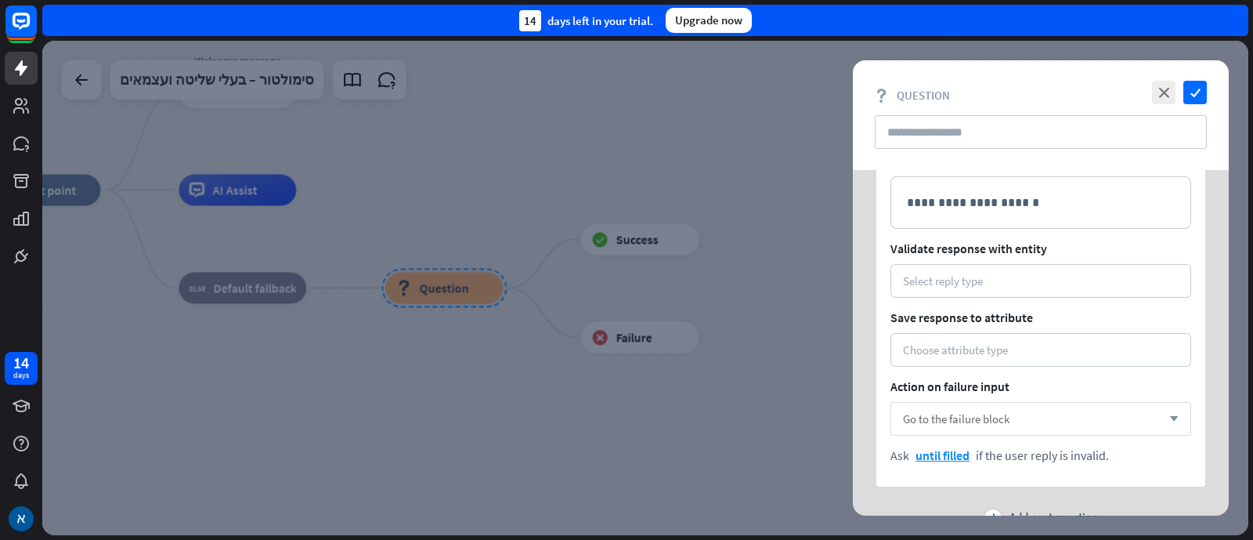
click at [974, 412] on span "Go to the failure block" at bounding box center [956, 418] width 107 height 15
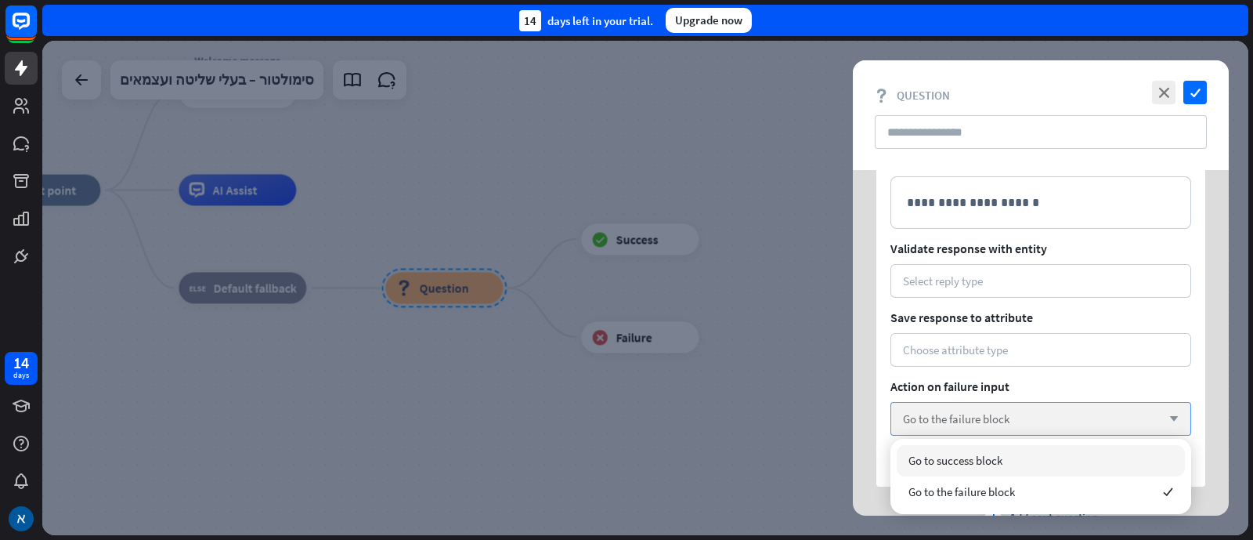
click at [1050, 413] on div "Go to the failure block arrow_down" at bounding box center [1041, 419] width 301 height 34
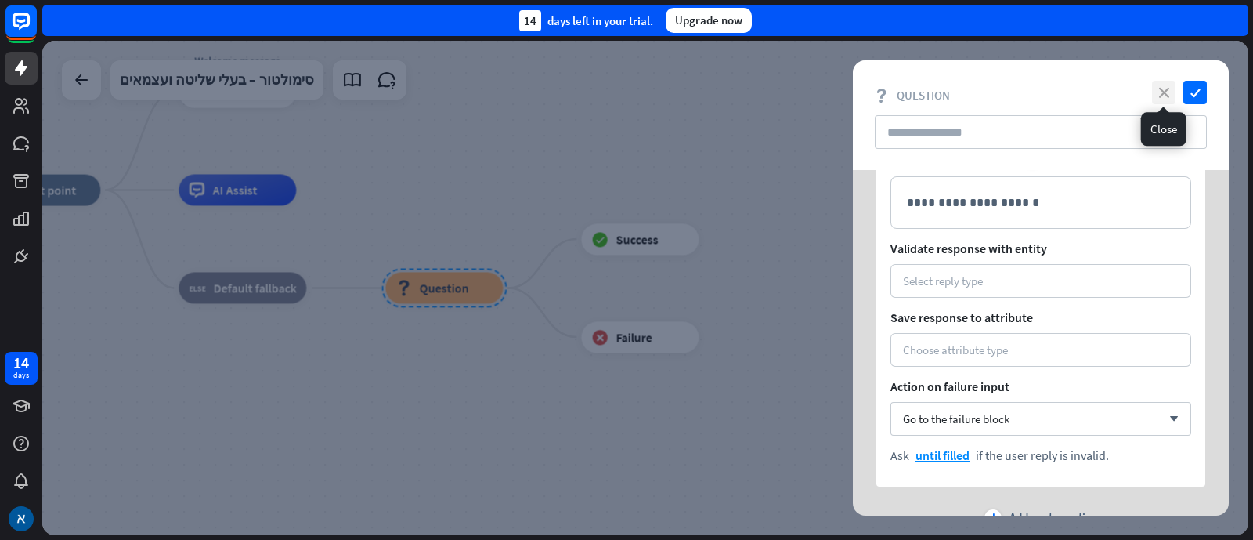
click at [1165, 89] on icon "close" at bounding box center [1163, 92] width 23 height 23
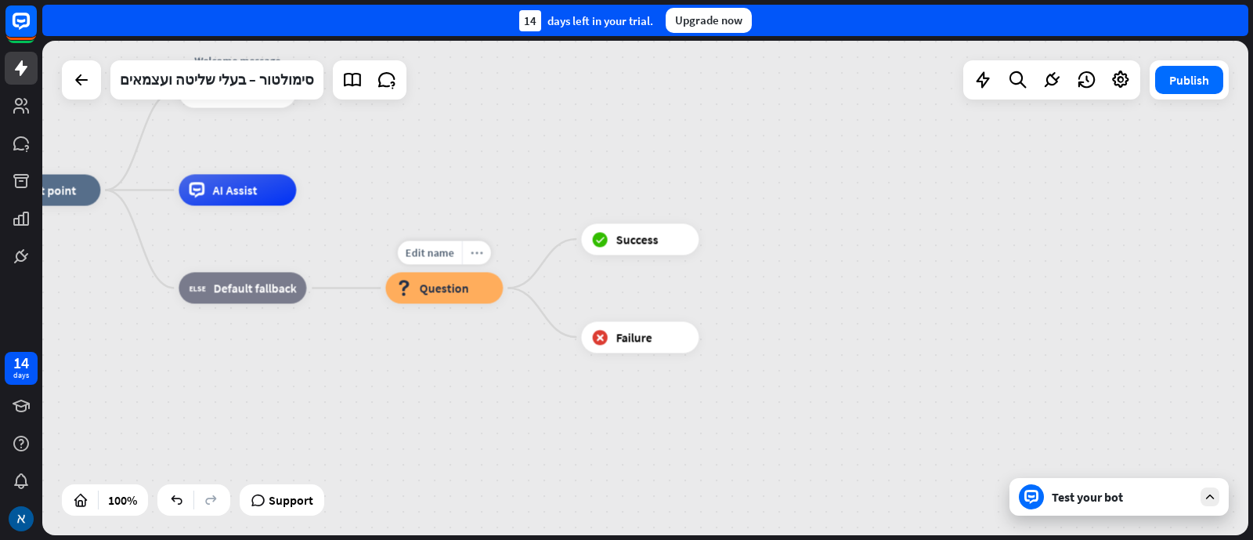
click at [486, 259] on div "more_horiz" at bounding box center [476, 252] width 29 height 23
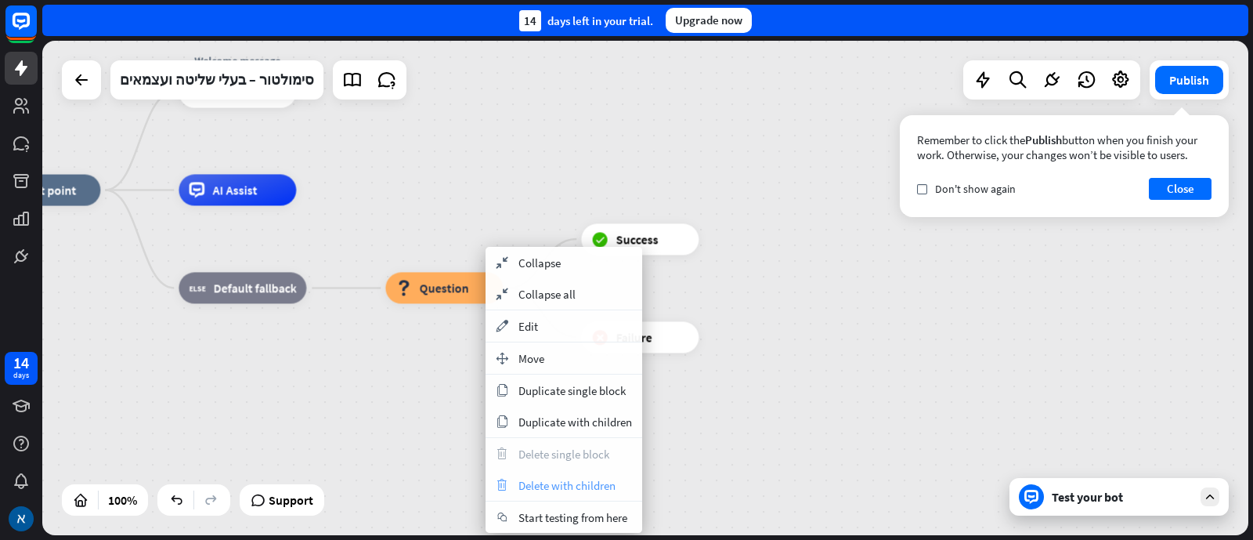
click at [560, 487] on span "Delete with children" at bounding box center [567, 485] width 97 height 15
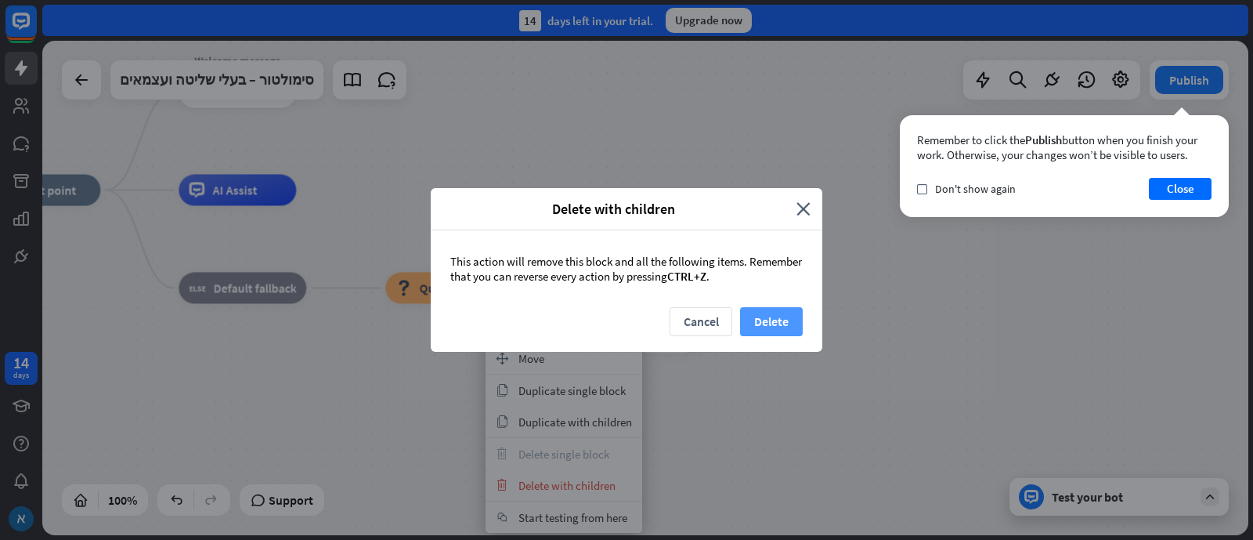
click at [771, 316] on button "Delete" at bounding box center [771, 321] width 63 height 29
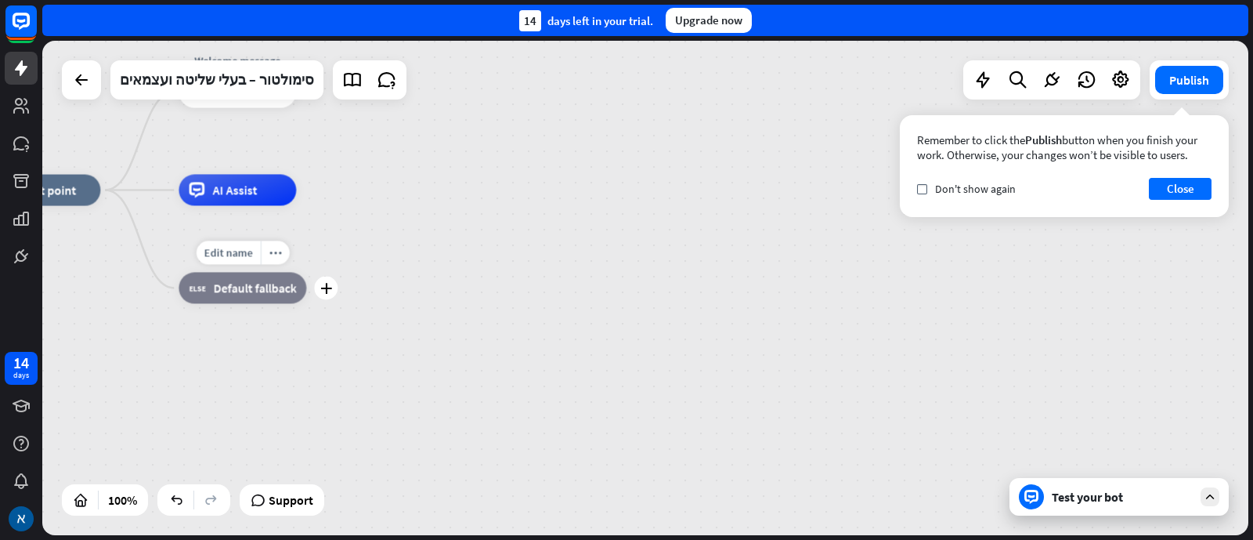
click at [306, 303] on div "Edit name more_horiz plus block_fallback Default fallback" at bounding box center [243, 288] width 128 height 31
click at [330, 294] on div "plus" at bounding box center [325, 288] width 23 height 23
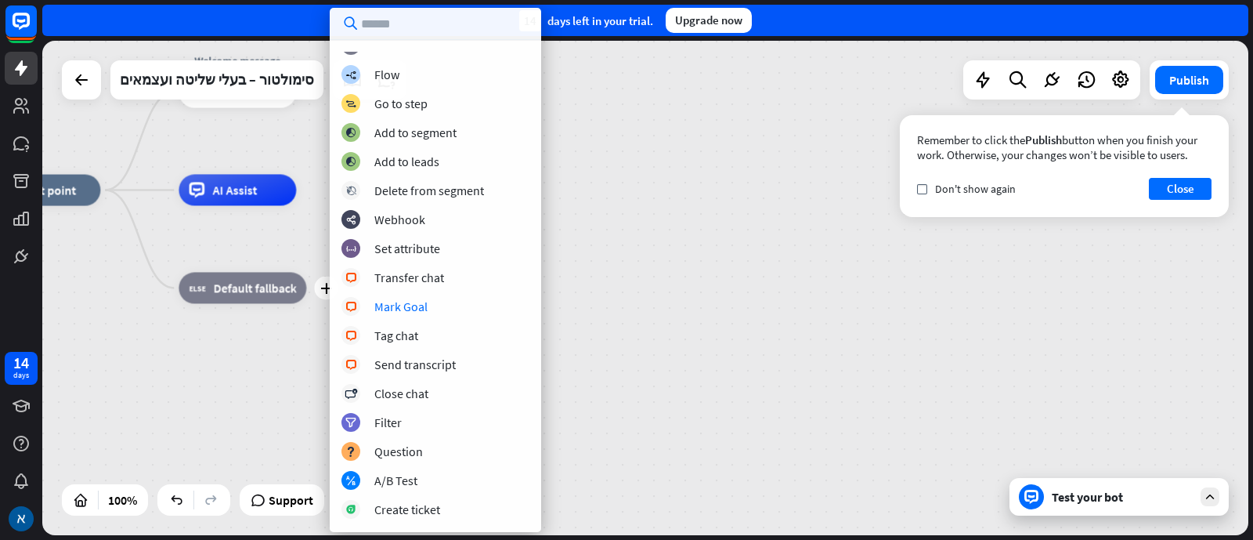
scroll to position [97, 0]
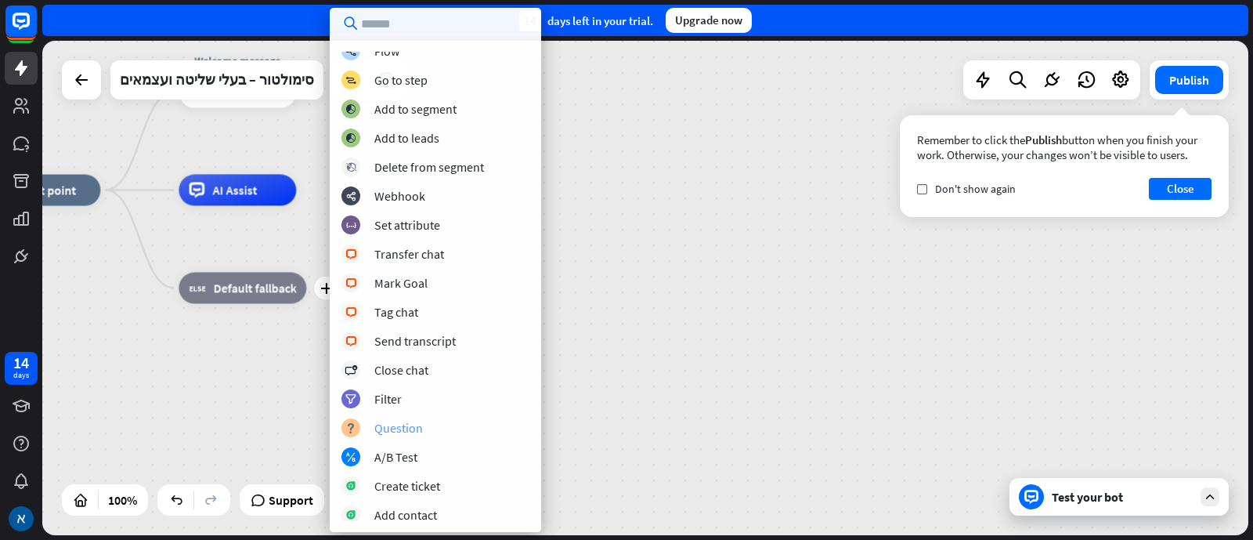
click at [403, 425] on div "Question" at bounding box center [398, 428] width 49 height 16
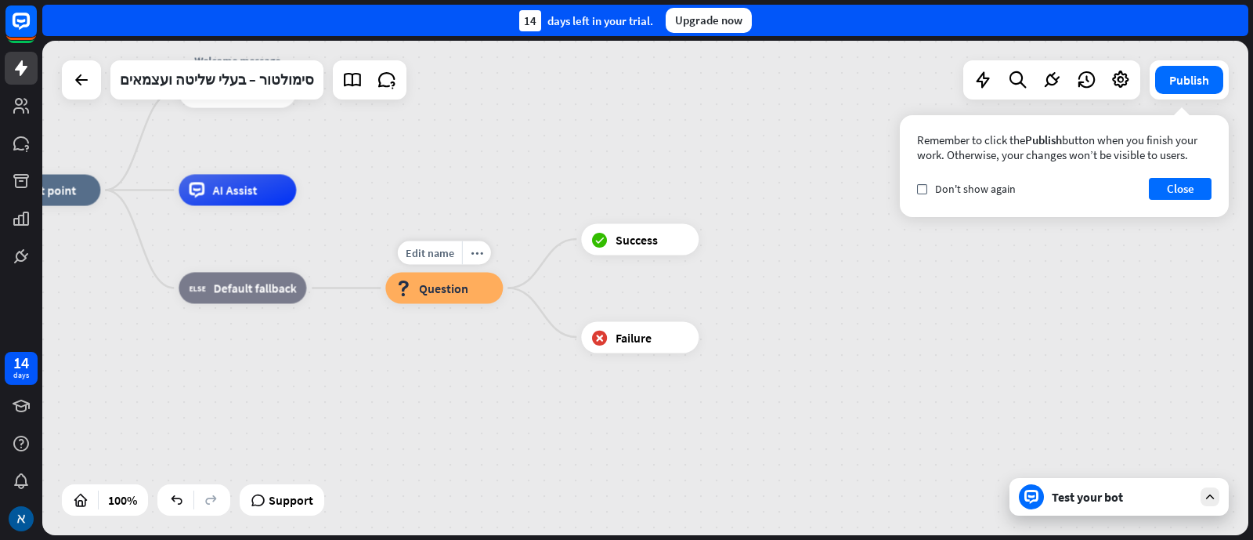
click at [461, 287] on span "Question" at bounding box center [443, 288] width 49 height 16
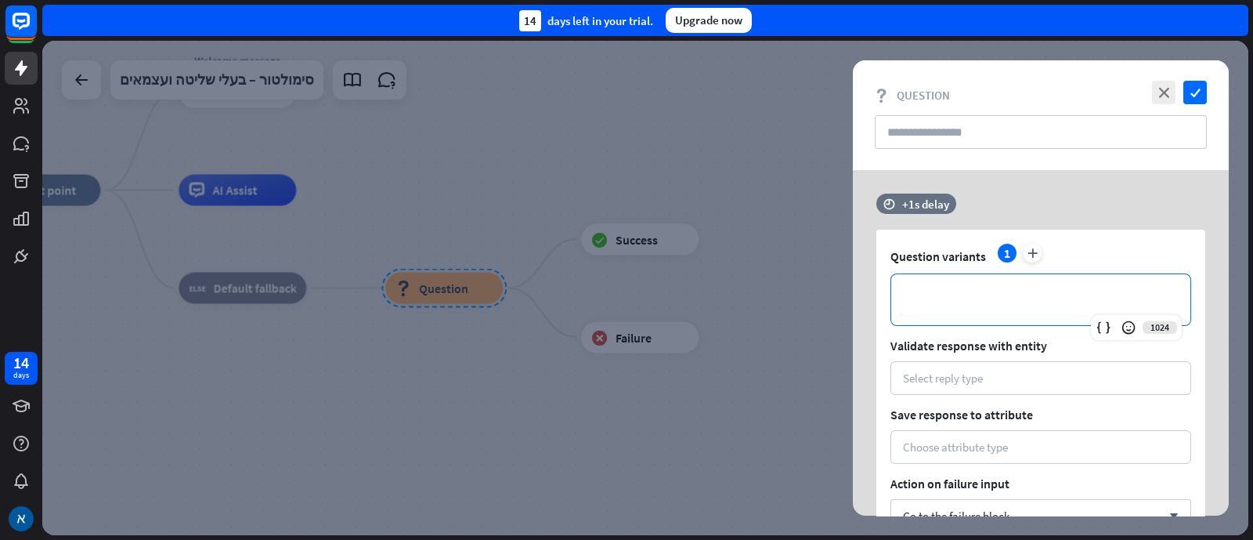
click at [1053, 293] on p "**********" at bounding box center [1041, 300] width 268 height 20
click at [1002, 314] on div "**********" at bounding box center [1040, 299] width 299 height 51
click at [1007, 301] on p "**********" at bounding box center [1041, 300] width 268 height 20
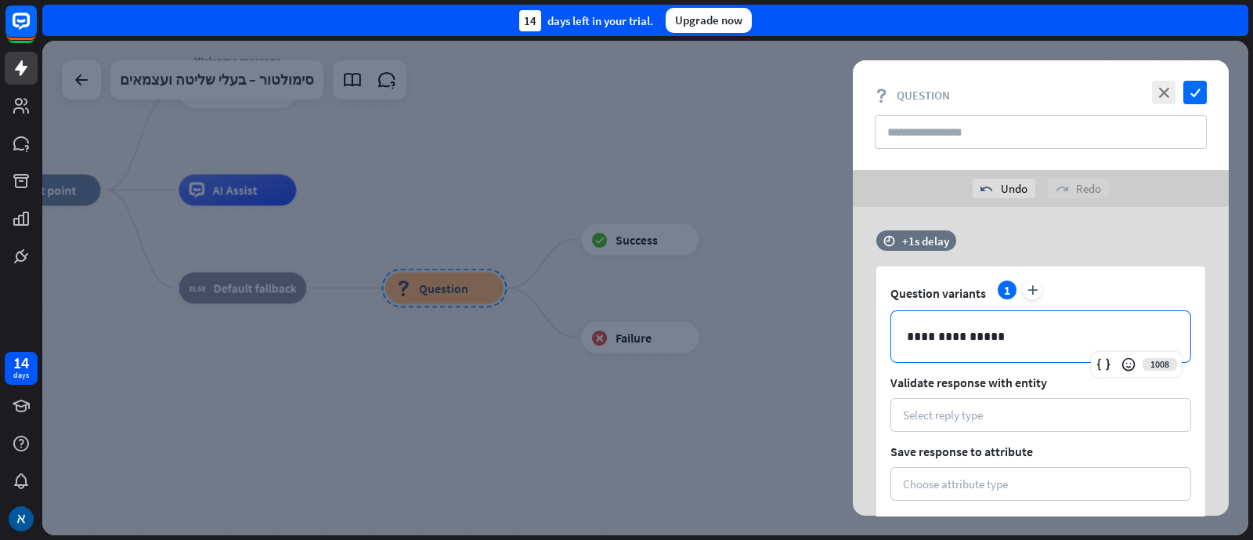
scroll to position [97, 0]
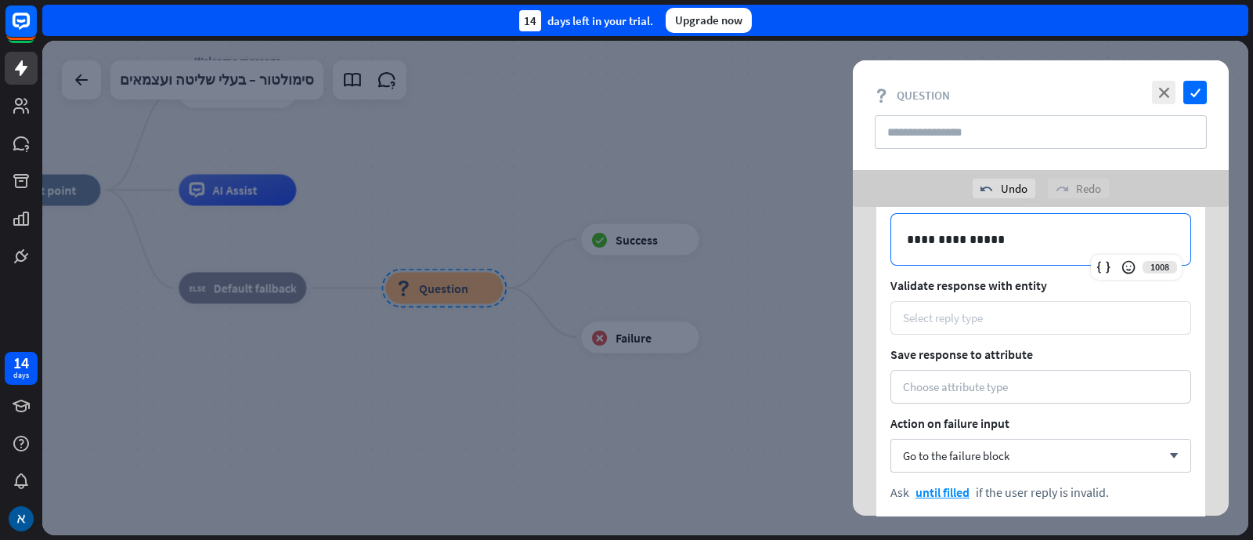
click at [996, 326] on div "Select reply type" at bounding box center [1041, 318] width 301 height 34
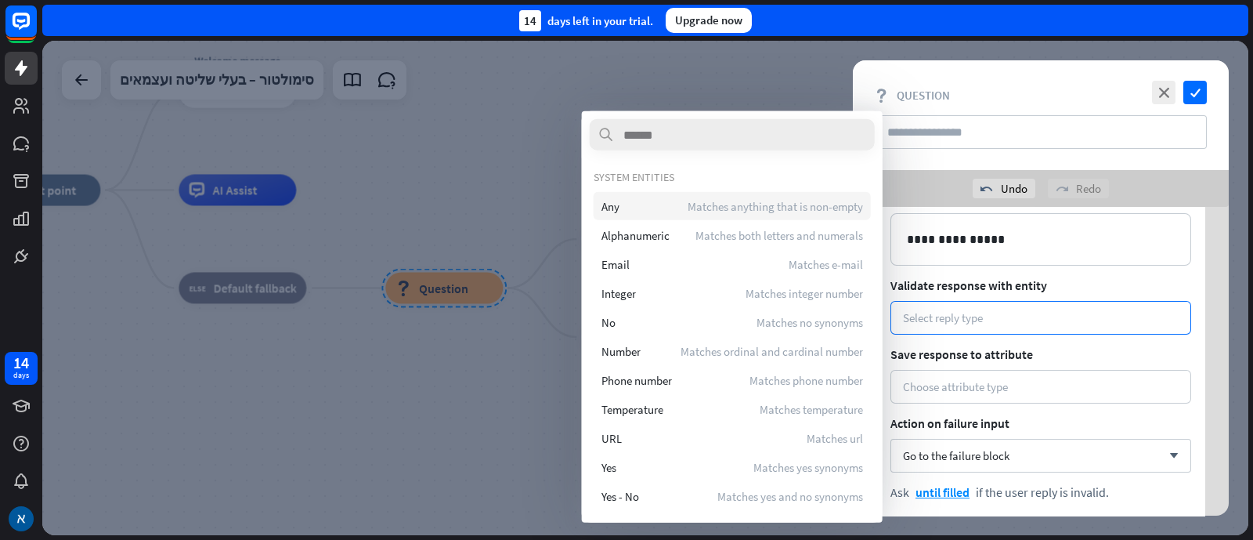
click at [661, 209] on div "Any Matches anything that is non-empty" at bounding box center [732, 206] width 277 height 28
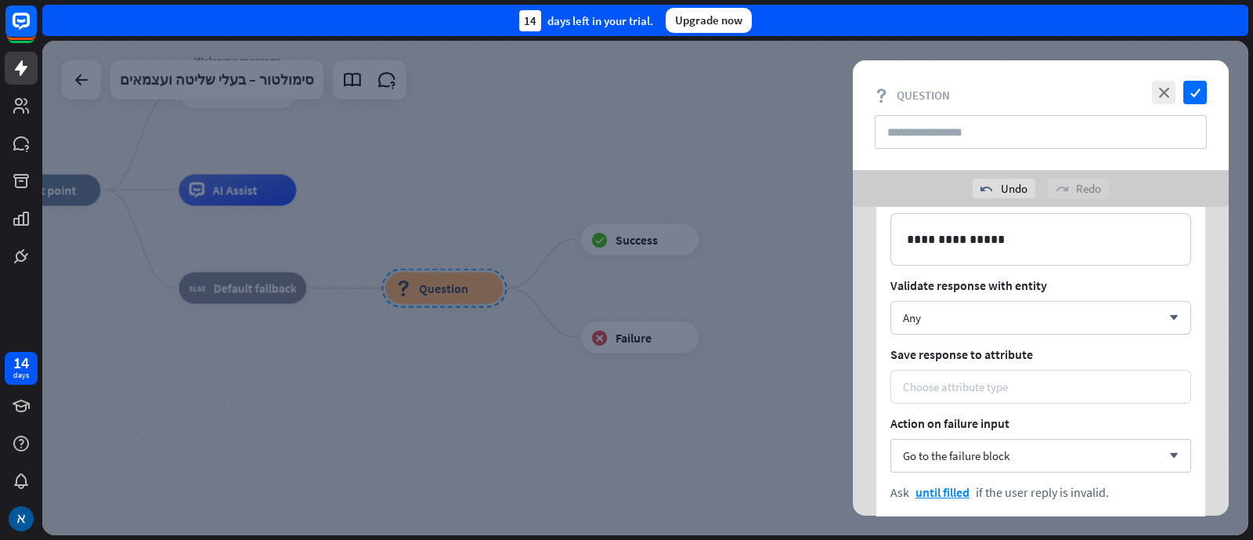
click at [1023, 391] on div "Choose attribute type" at bounding box center [1041, 386] width 276 height 15
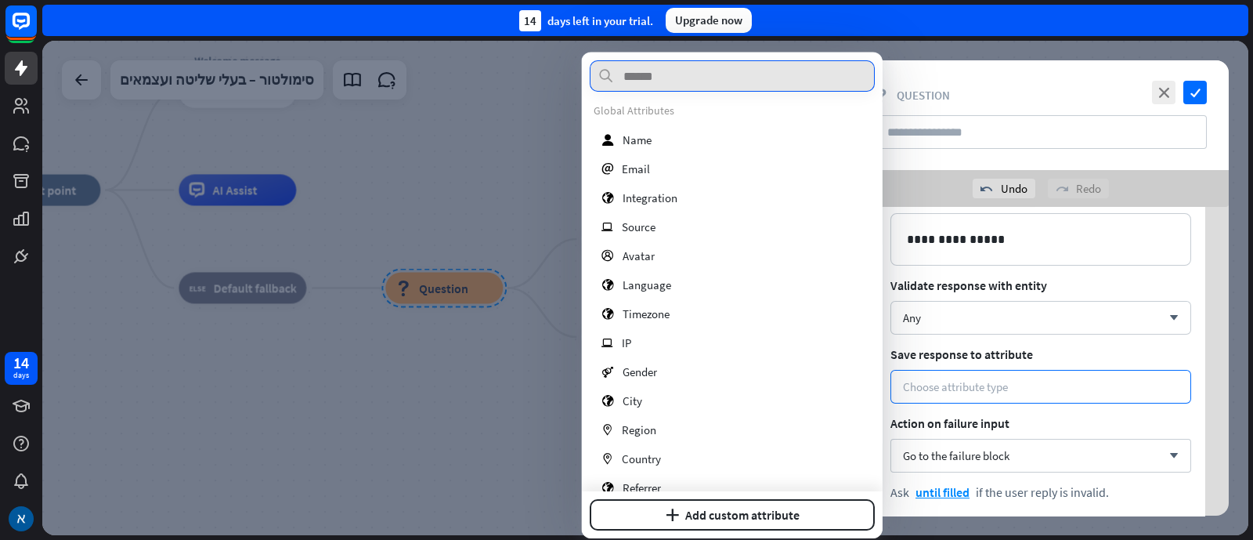
scroll to position [0, 0]
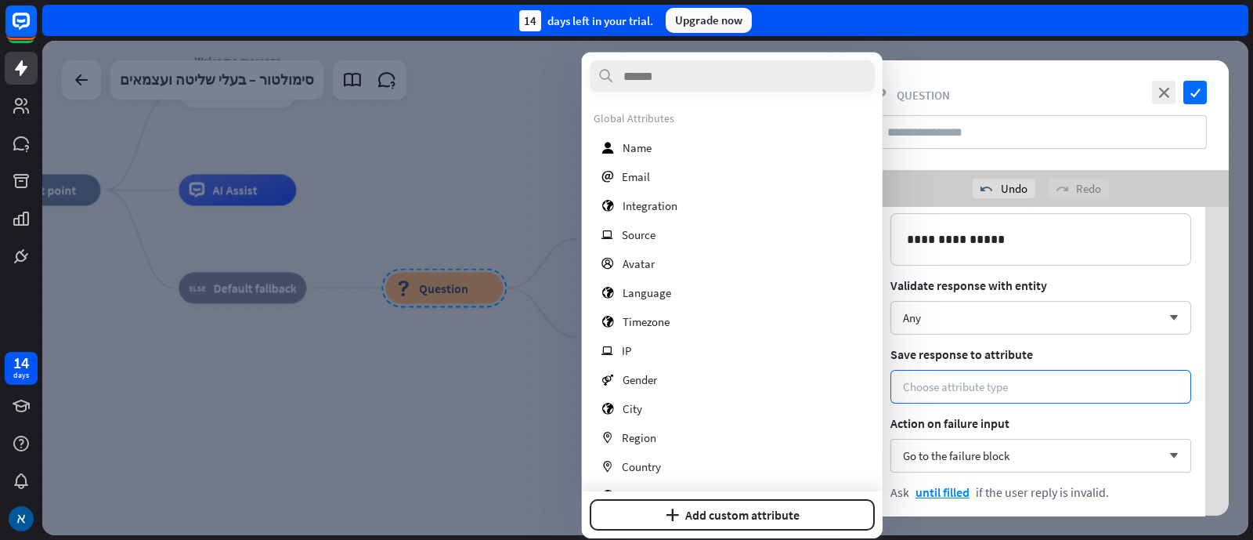
click at [466, 426] on div at bounding box center [645, 288] width 1206 height 494
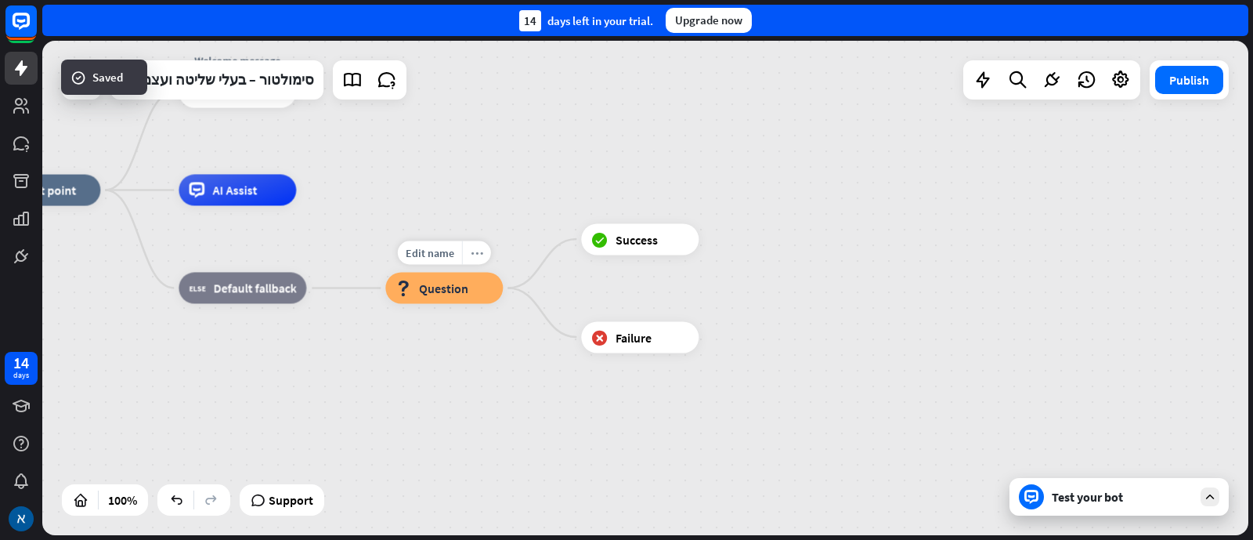
click at [475, 254] on icon "more_horiz" at bounding box center [477, 253] width 13 height 12
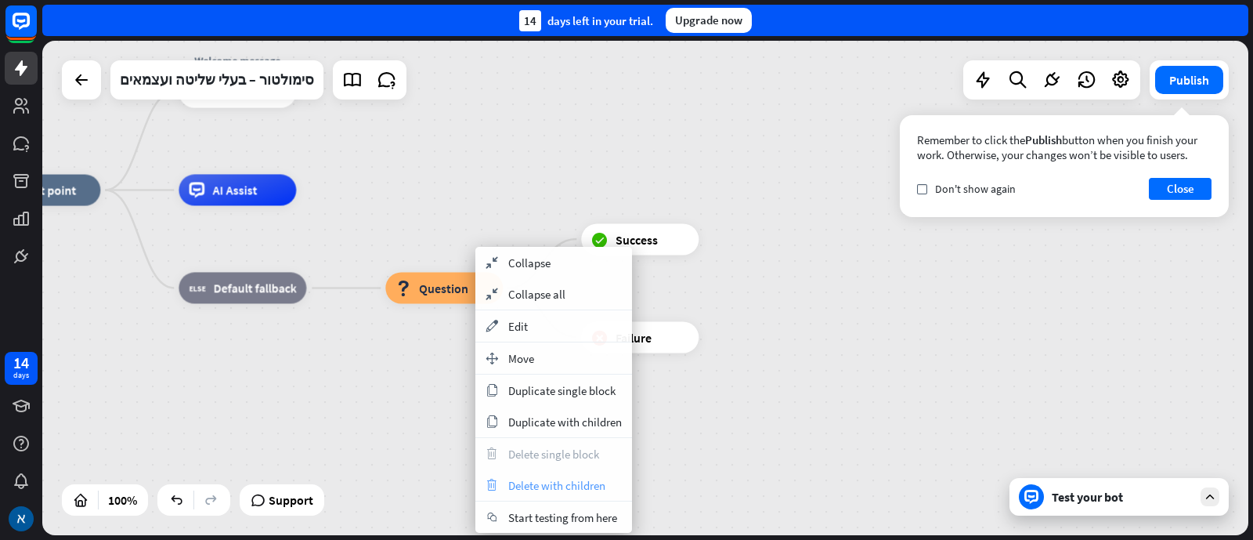
click at [566, 478] on span "Delete with children" at bounding box center [556, 485] width 97 height 15
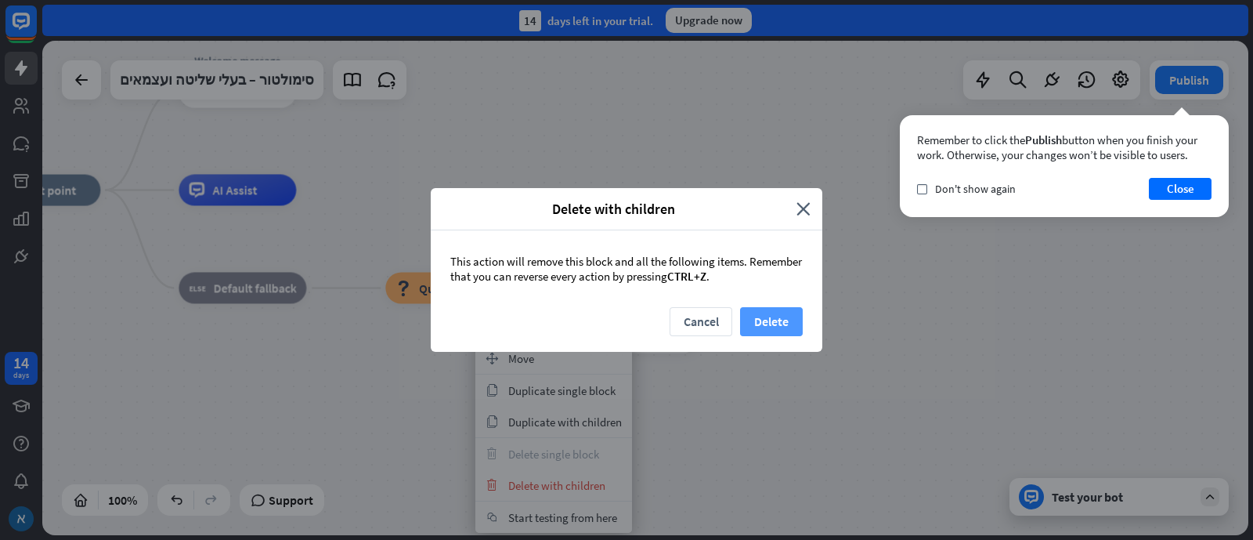
click at [774, 320] on button "Delete" at bounding box center [771, 321] width 63 height 29
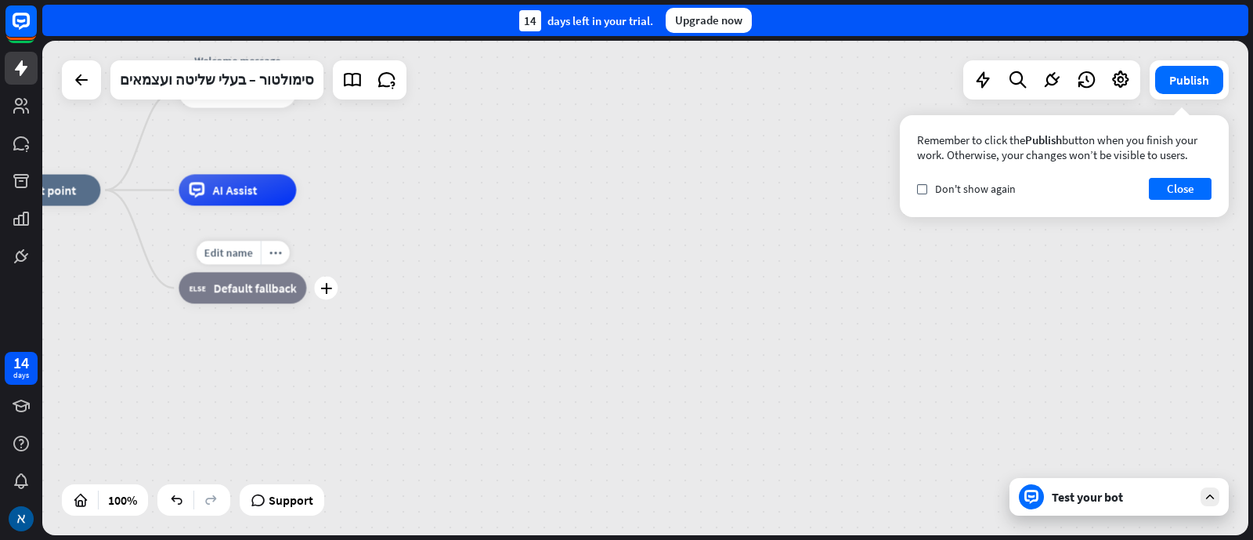
click at [327, 297] on div "plus" at bounding box center [325, 288] width 23 height 23
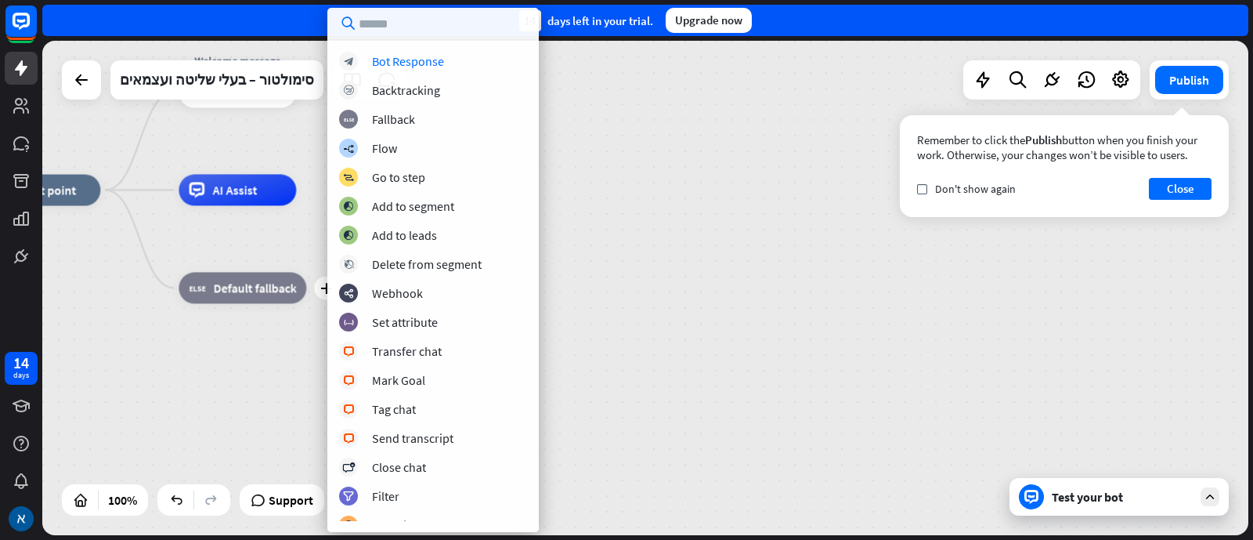
click at [420, 29] on input "text" at bounding box center [432, 23] width 211 height 31
click at [633, 201] on div "home_2 Start point Welcome message block_bot_response Bot Response AI Assist pl…" at bounding box center [586, 437] width 1206 height 494
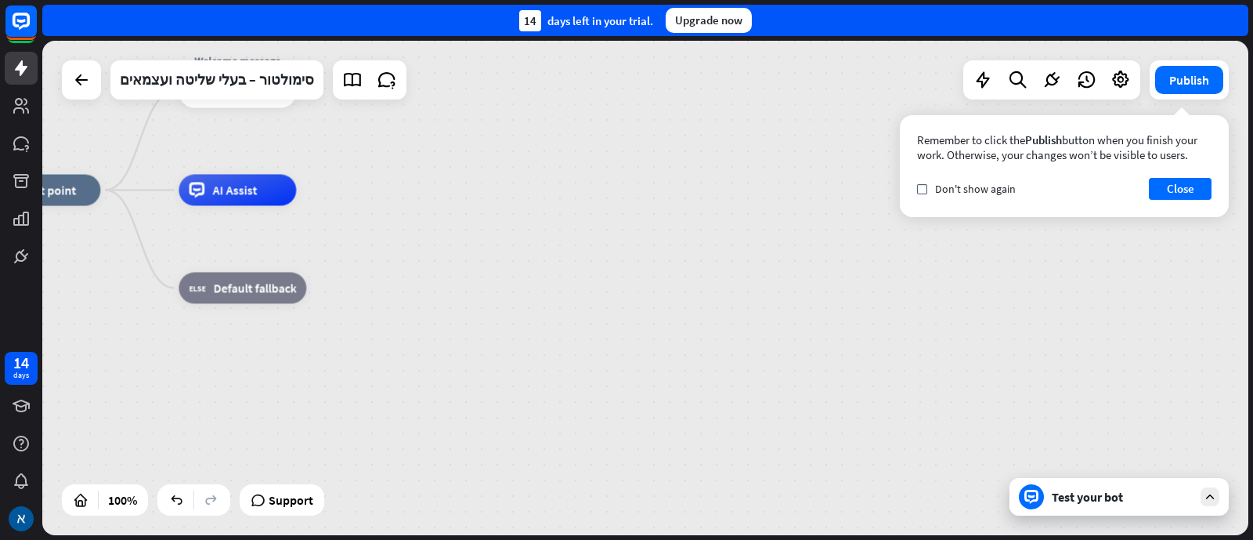
click at [826, 121] on div "home_2 Start point Welcome message block_bot_response Bot Response AI Assist bl…" at bounding box center [645, 288] width 1206 height 494
